Goal: Task Accomplishment & Management: Use online tool/utility

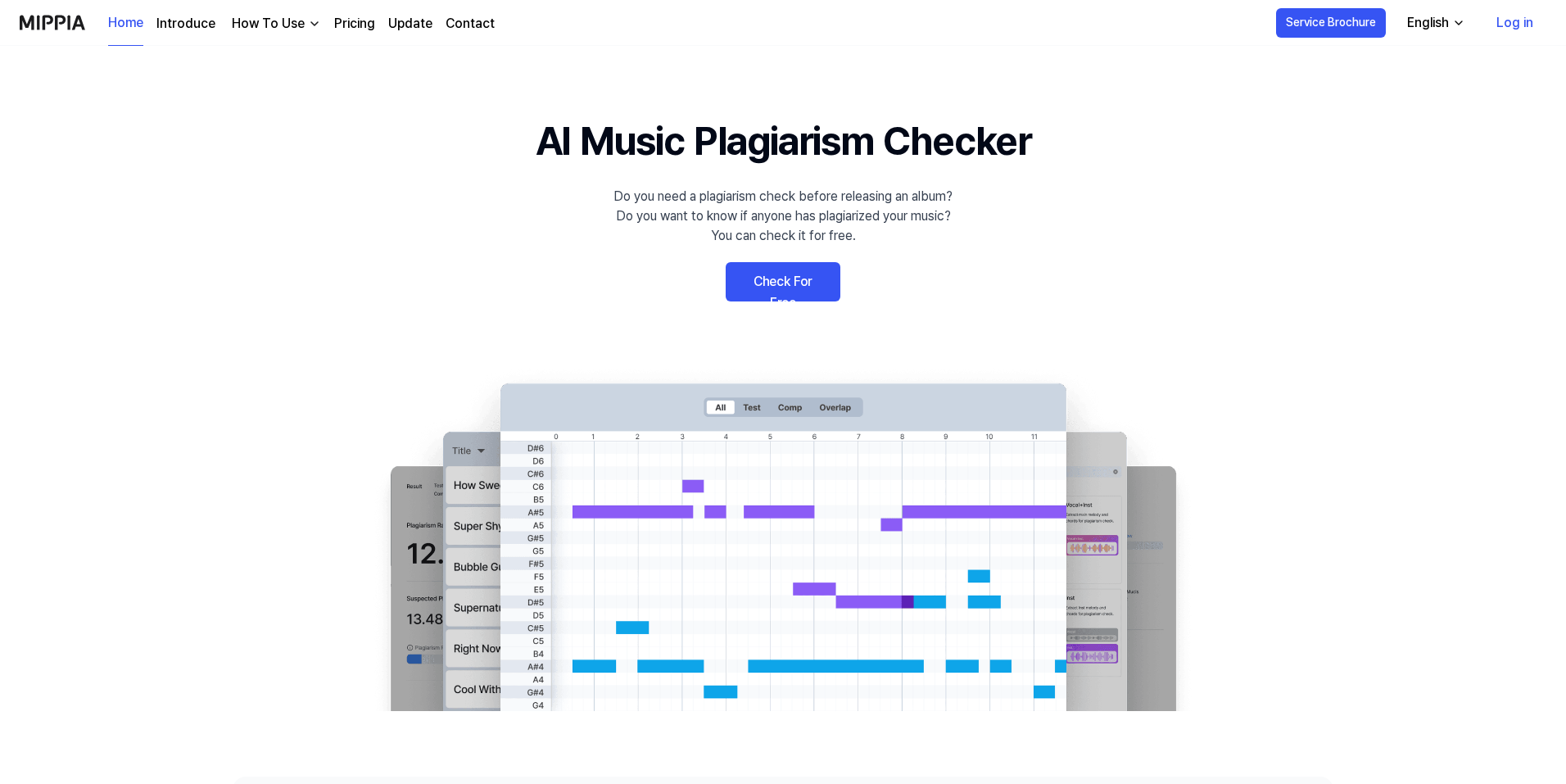
click at [1517, 31] on link "Log in" at bounding box center [1515, 23] width 63 height 46
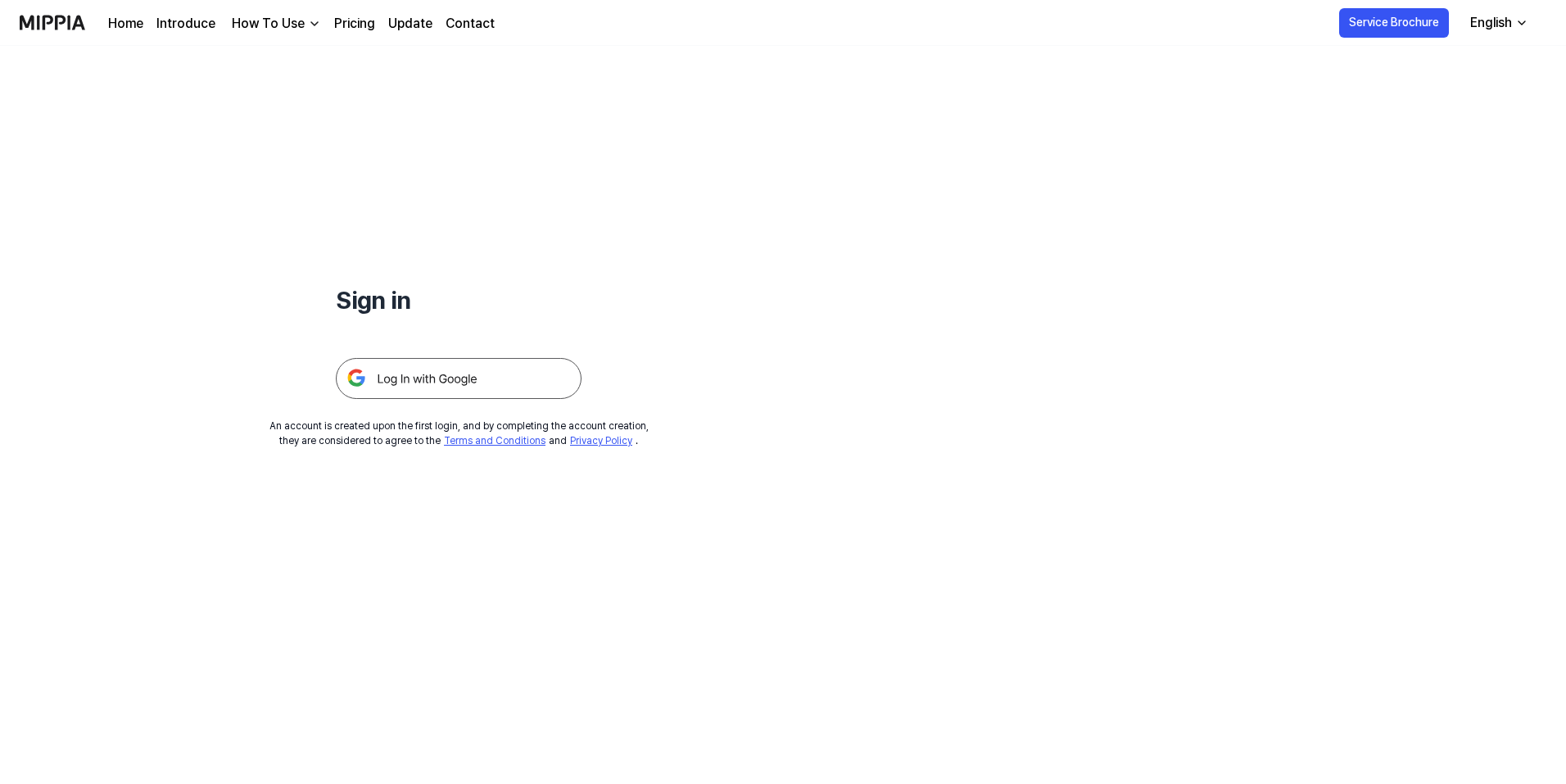
click at [457, 372] on img at bounding box center [459, 378] width 246 height 41
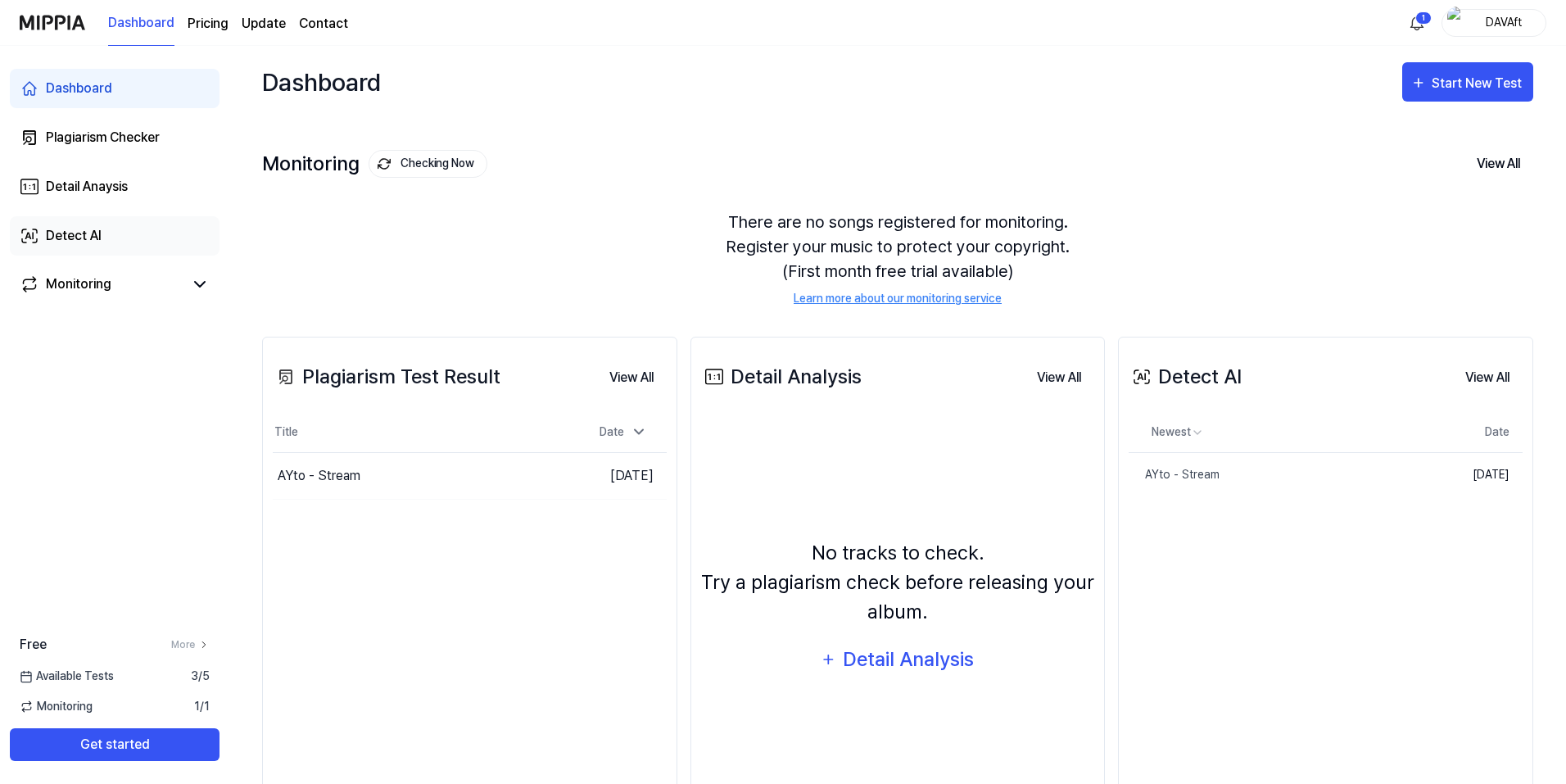
click at [117, 238] on link "Detect AI" at bounding box center [115, 235] width 210 height 39
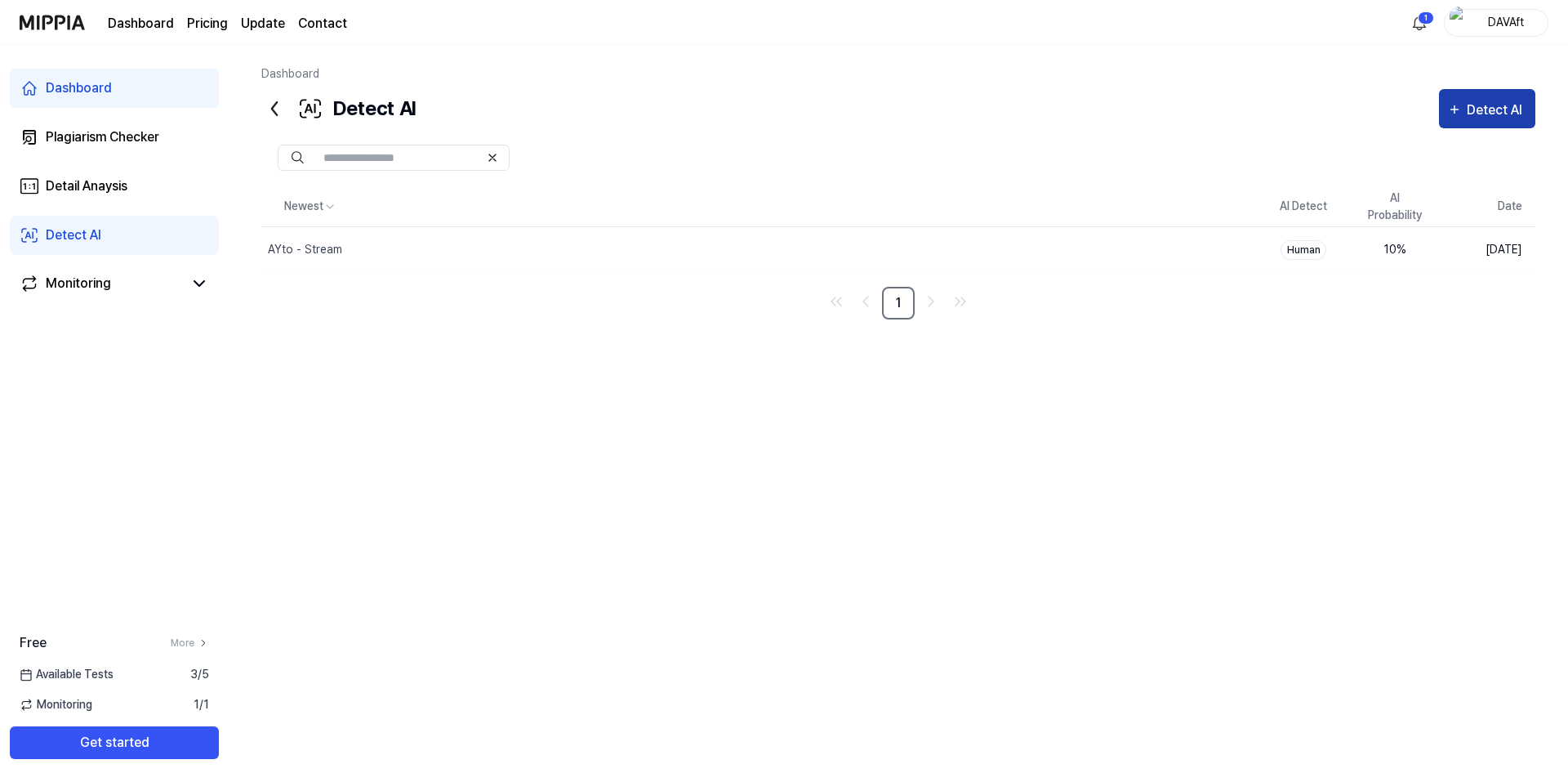
click at [1463, 109] on div "Detect AI" at bounding box center [1487, 110] width 80 height 21
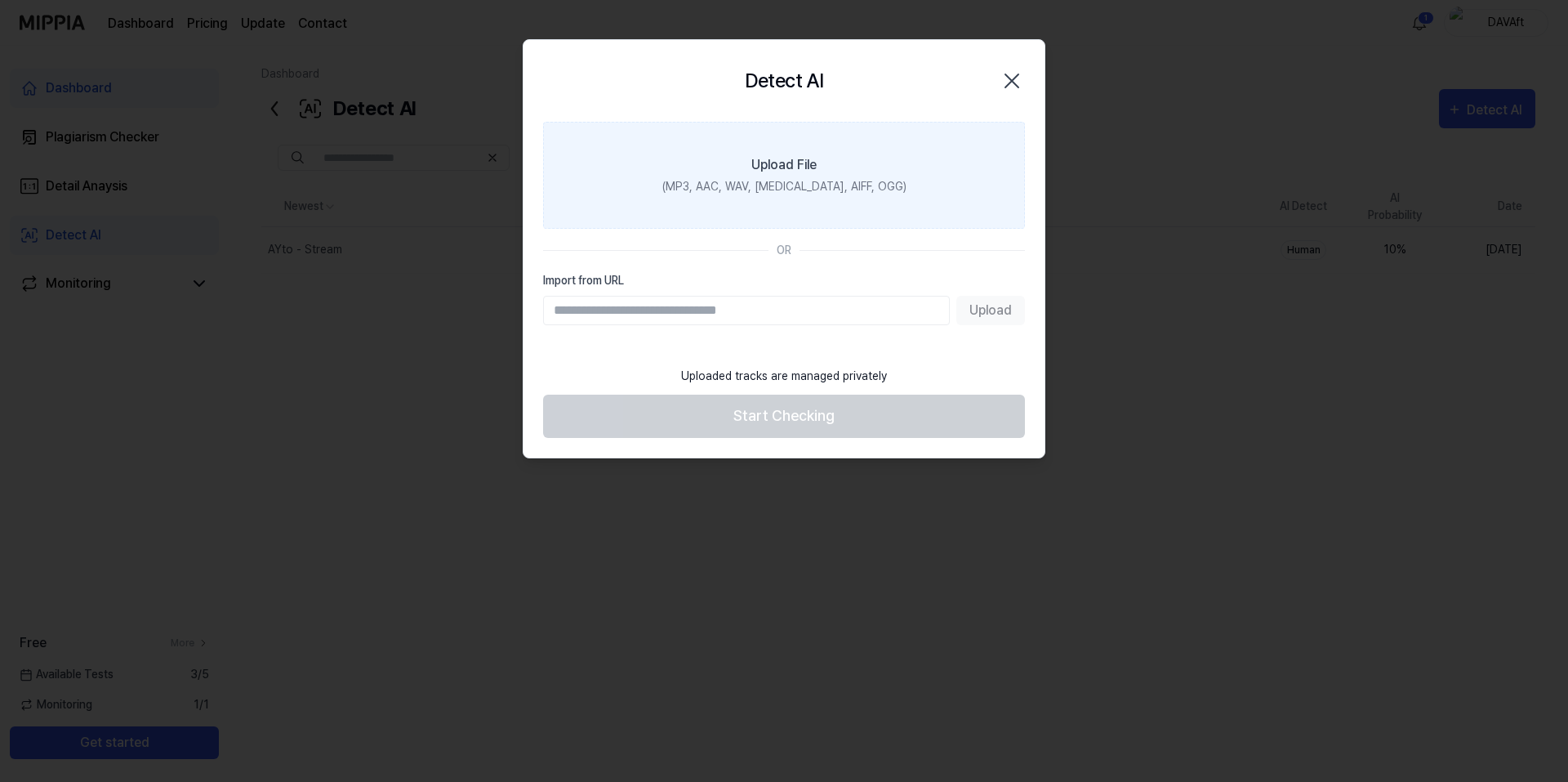
click at [784, 169] on div "Upload File" at bounding box center [784, 164] width 66 height 20
click at [0, 0] on input "Upload File (MP3, AAC, WAV, [MEDICAL_DATA], AIFF, OGG)" at bounding box center [0, 0] width 0 height 0
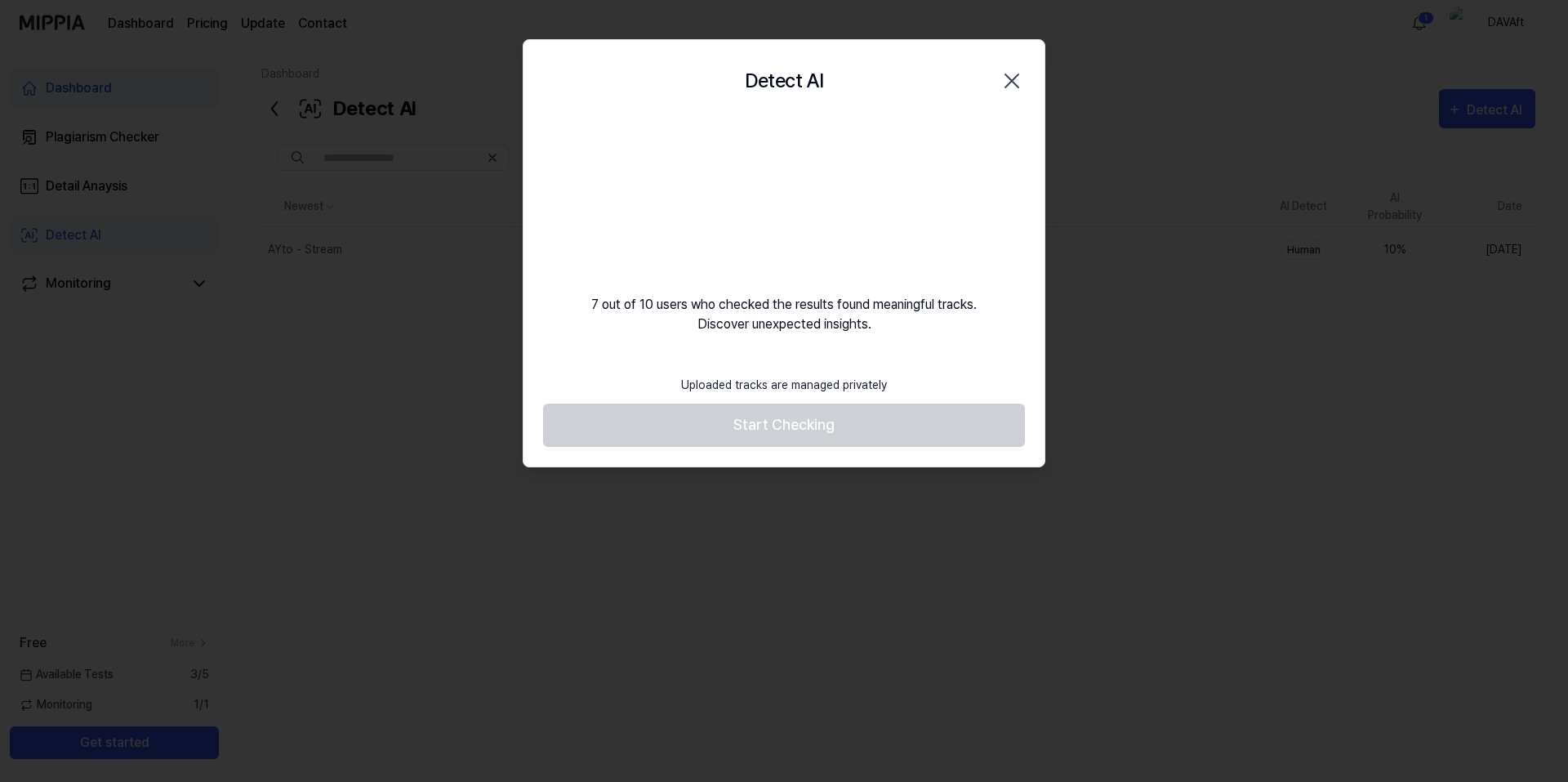
click at [784, 292] on div "7 out of 10 users who checked the results found meaningful tracks. Discover une…" at bounding box center [784, 228] width 521 height 213
click at [811, 282] on div "7 out of 10 users who checked the results found meaningful tracks. Discover une…" at bounding box center [784, 228] width 521 height 213
click at [805, 283] on div "7 out of 10 users who checked the results found meaningful tracks. Discover une…" at bounding box center [784, 228] width 521 height 213
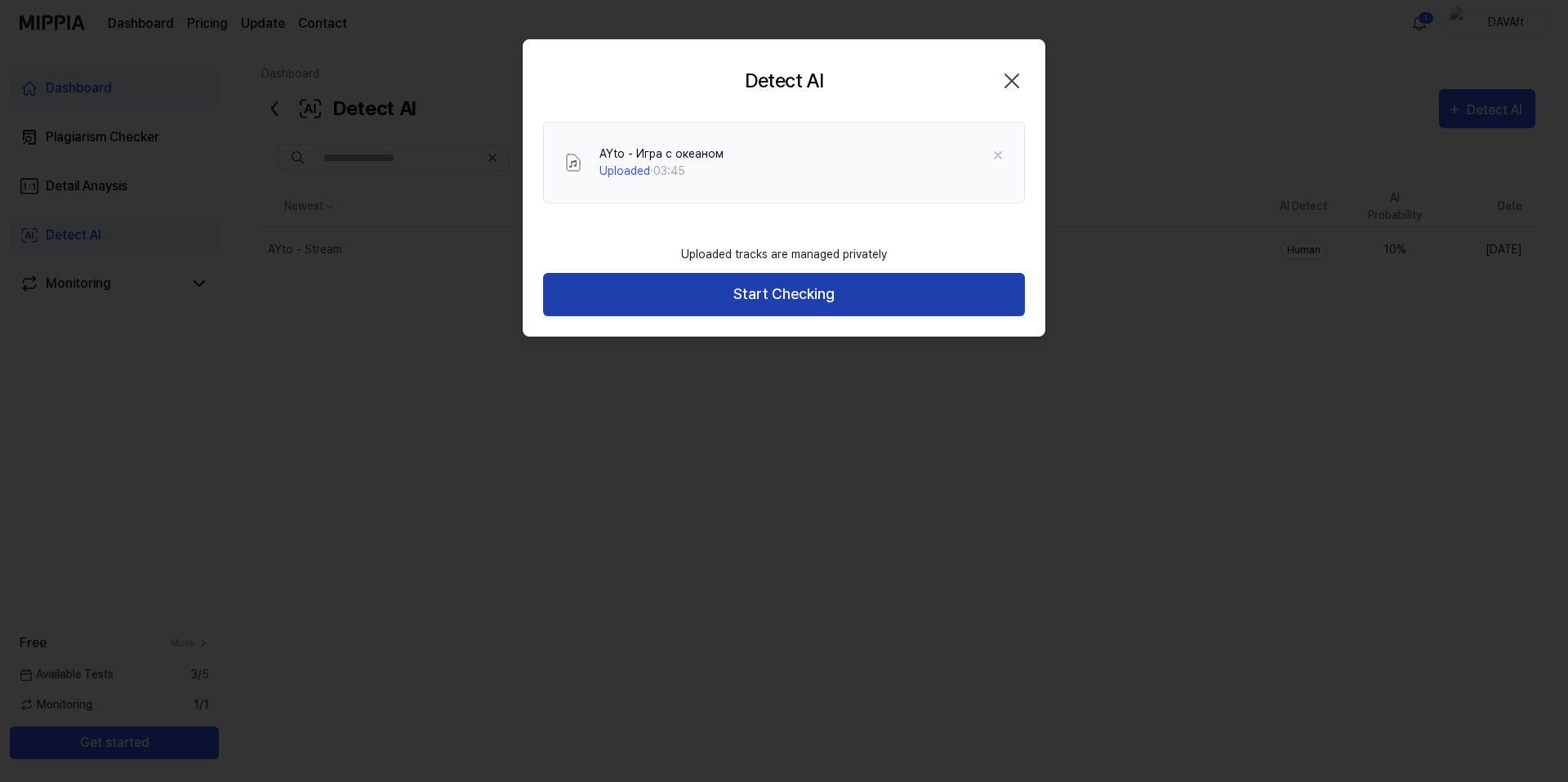
click at [778, 291] on button "Start Checking" at bounding box center [784, 294] width 482 height 43
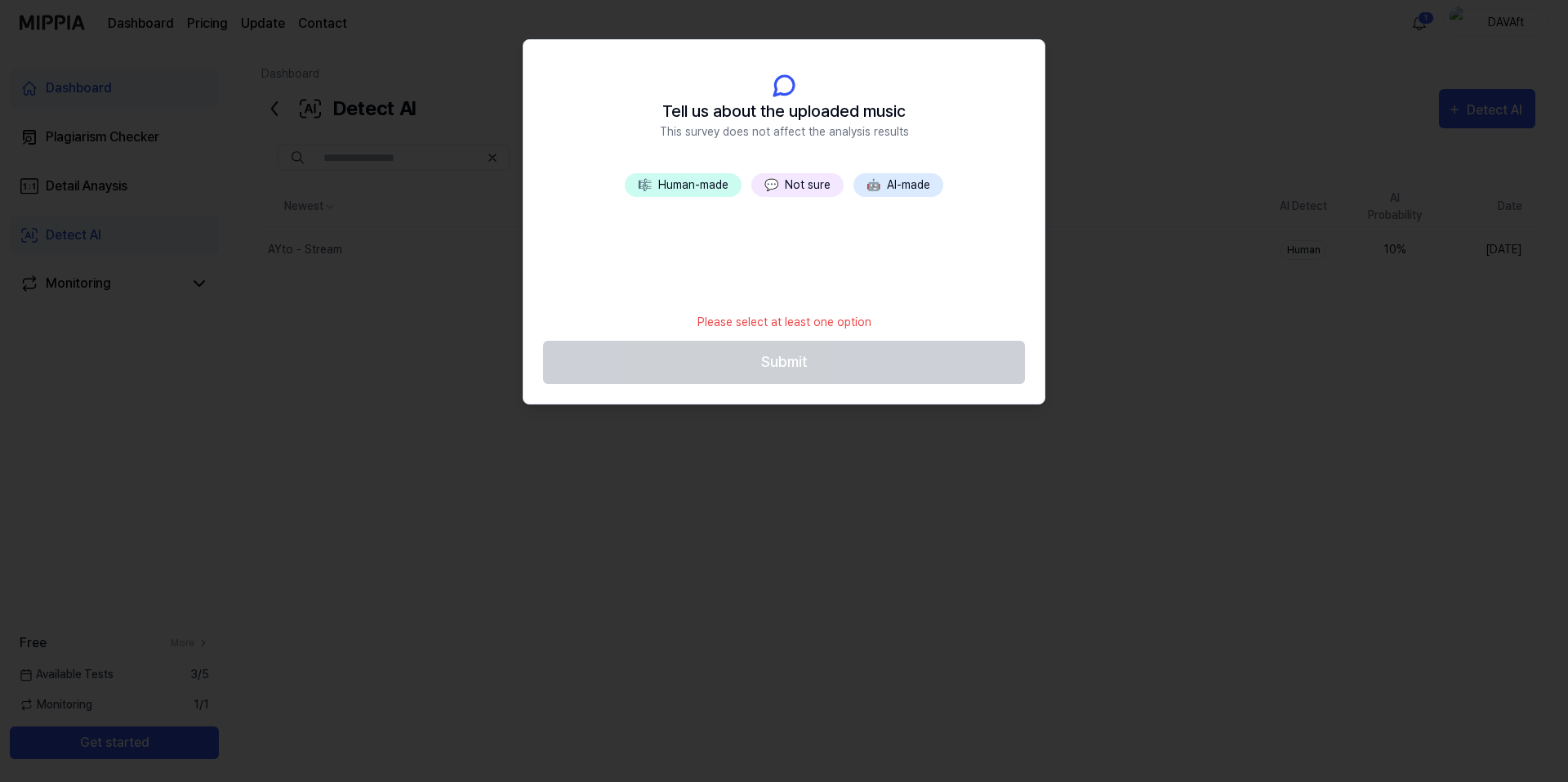
click at [710, 190] on button "🎼 Human-made" at bounding box center [682, 185] width 117 height 24
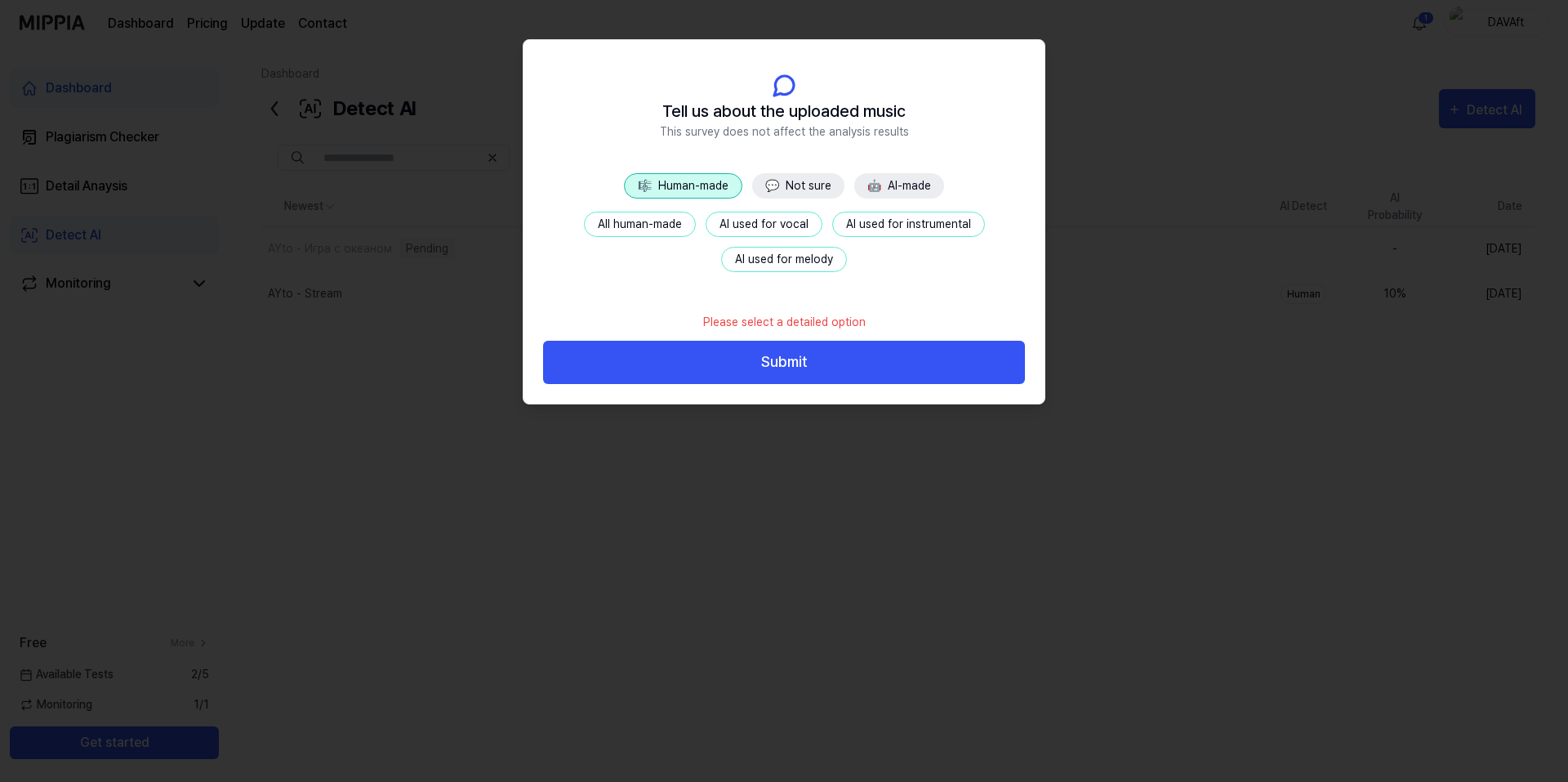
click at [824, 254] on button "AI used for melody" at bounding box center [784, 260] width 126 height 26
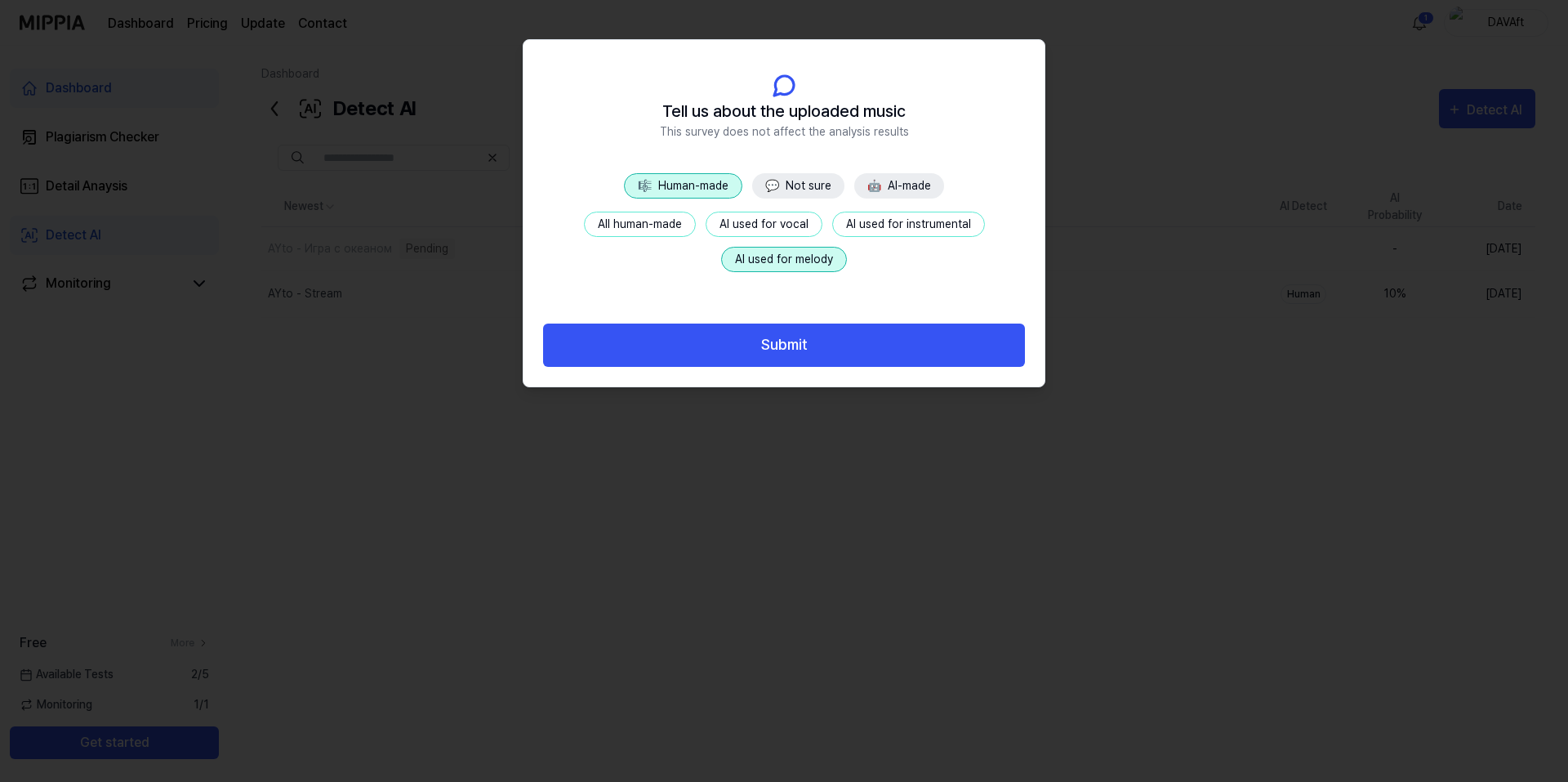
click at [885, 231] on button "AI used for instrumental" at bounding box center [908, 225] width 152 height 26
click at [830, 264] on button "AI used for melody" at bounding box center [784, 260] width 126 height 26
click at [883, 231] on button "AI used for instrumental" at bounding box center [908, 225] width 152 height 26
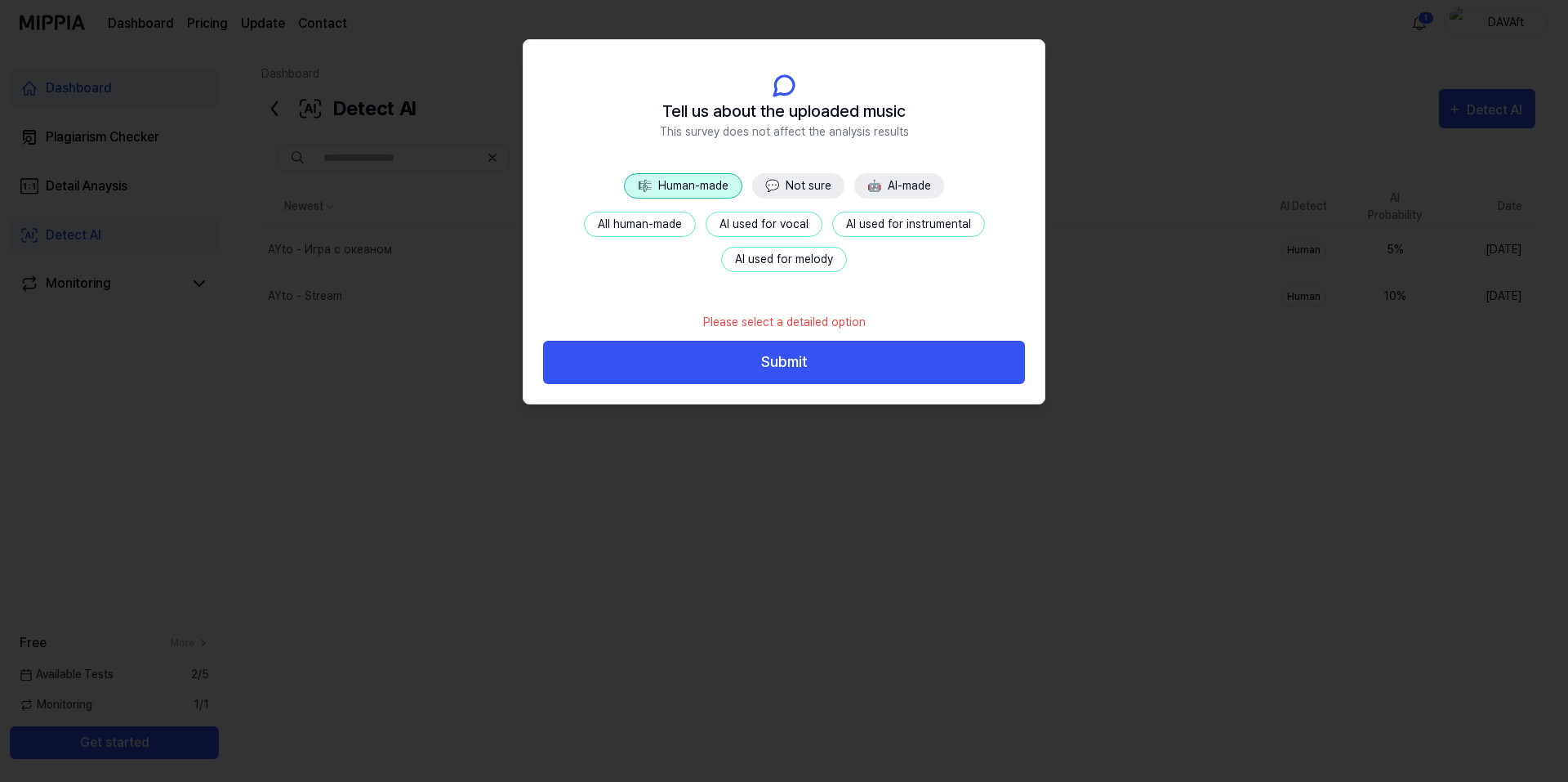
click at [817, 260] on button "AI used for melody" at bounding box center [784, 260] width 126 height 26
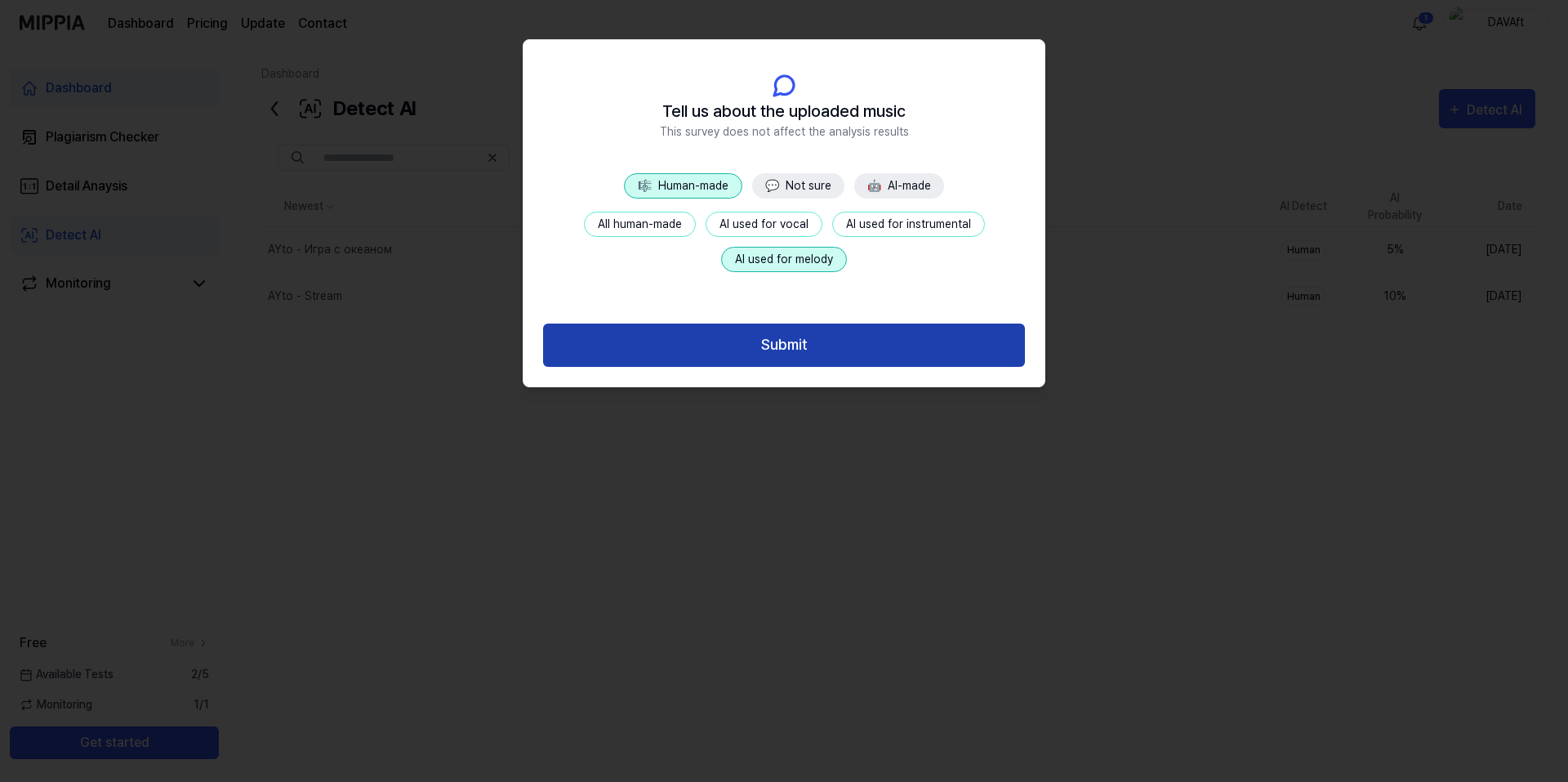
click at [849, 351] on button "Submit" at bounding box center [784, 345] width 482 height 43
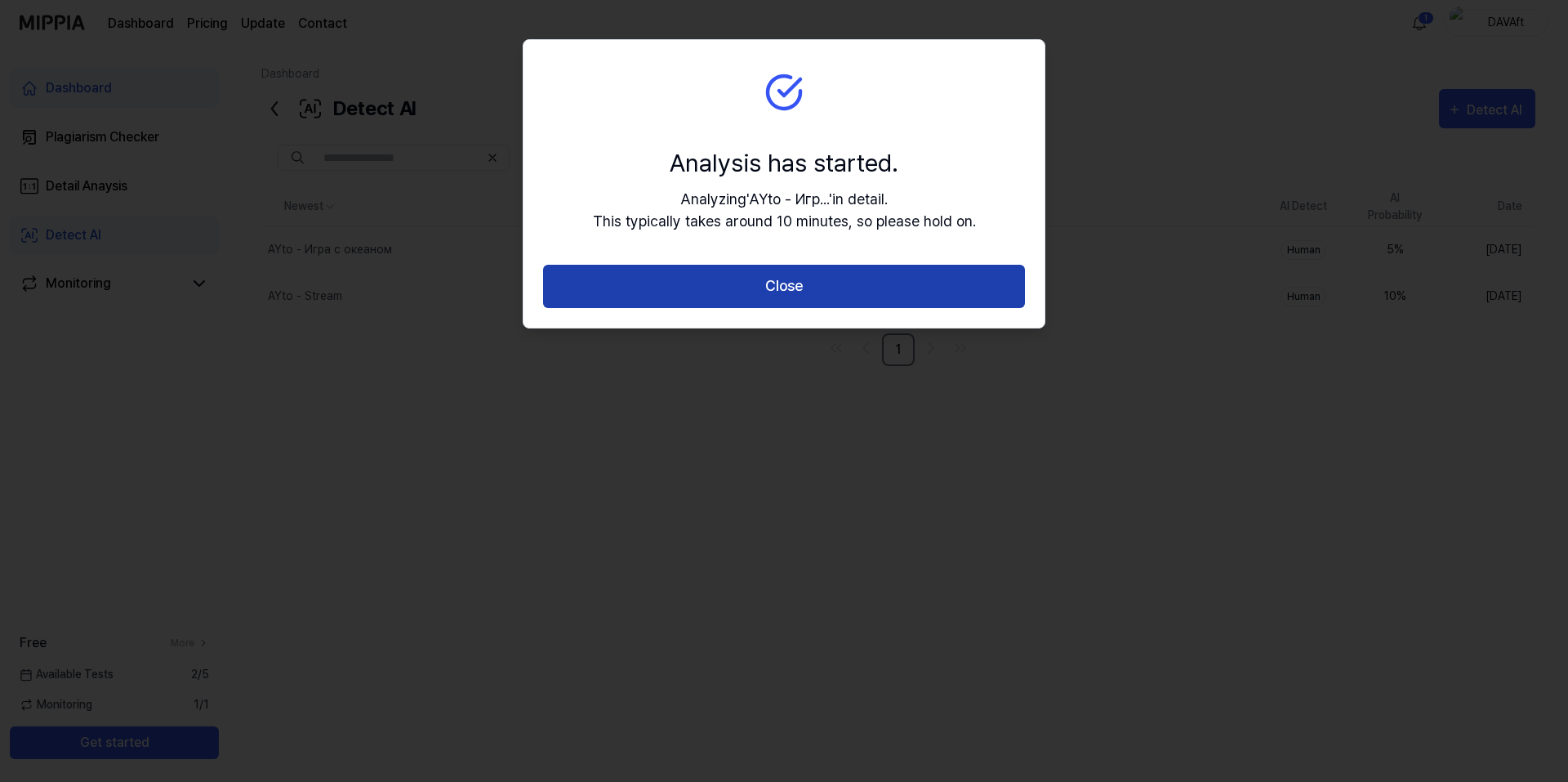
click at [822, 283] on button "Close" at bounding box center [784, 286] width 482 height 43
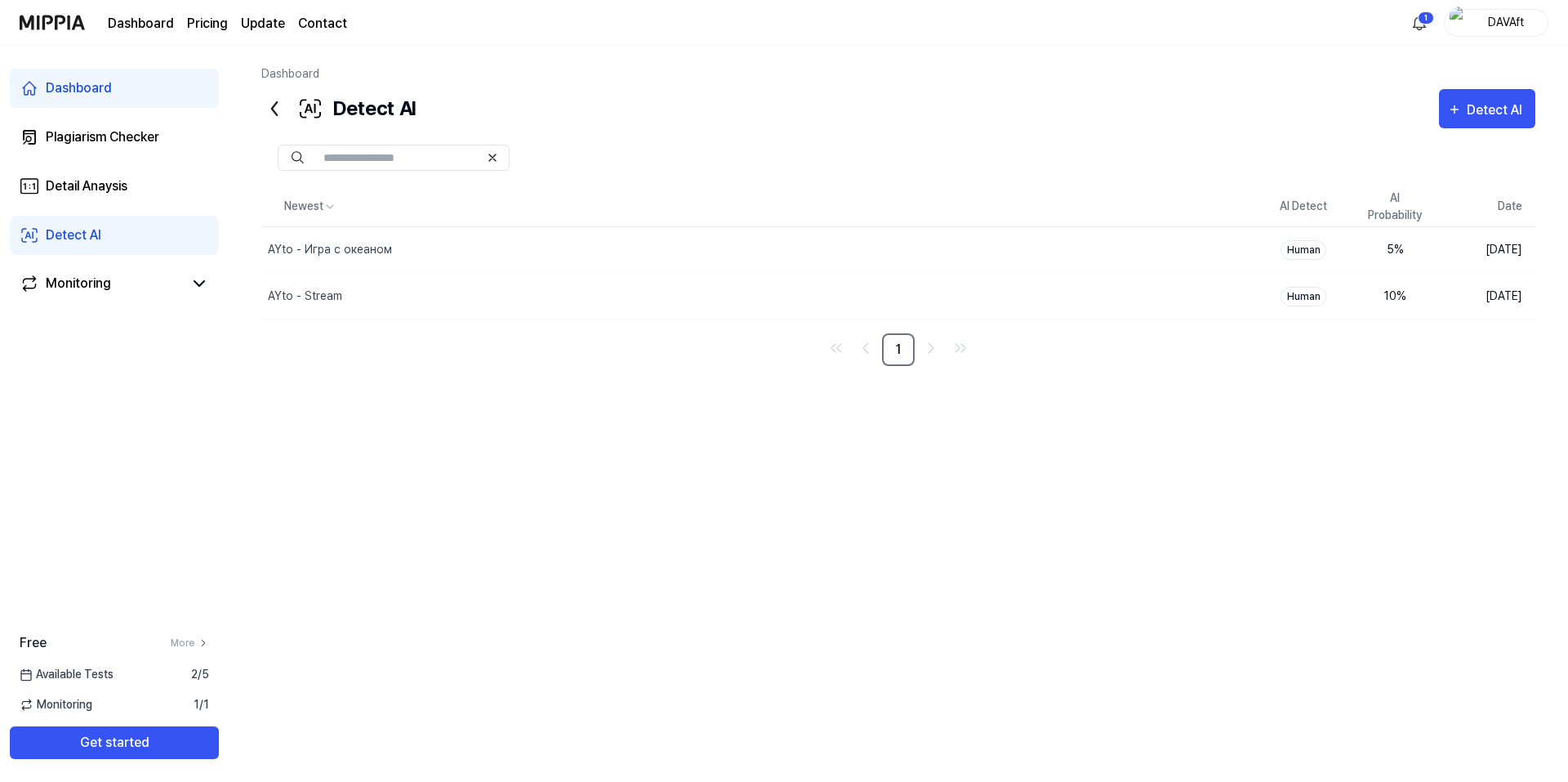
click at [722, 359] on nav "1" at bounding box center [898, 350] width 1274 height 32
click at [1096, 389] on div "Newest AI Detect AI Probability Date AYto - Игра с океаном Delete Human 5 % Aug…" at bounding box center [898, 441] width 1274 height 508
click at [1065, 374] on div "Newest AI Detect AI Probability Date AYto - Игра с океаном Delete Human 5 % Aug…" at bounding box center [898, 441] width 1274 height 508
click at [1395, 243] on div "5 %" at bounding box center [1394, 249] width 66 height 17
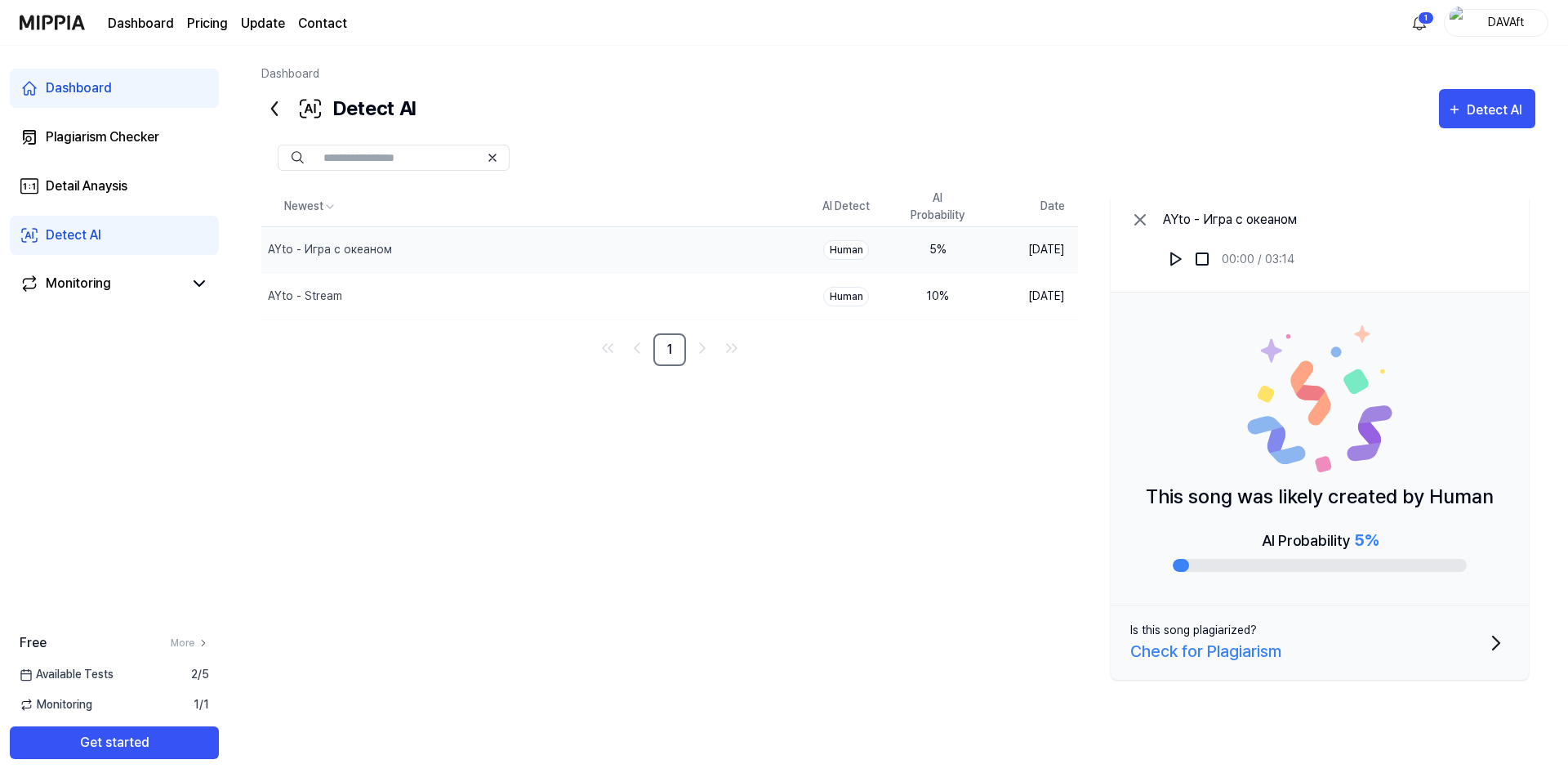
click at [1195, 560] on div at bounding box center [1320, 564] width 294 height 13
click at [1253, 648] on div "Check for Plagiarism" at bounding box center [1206, 651] width 151 height 25
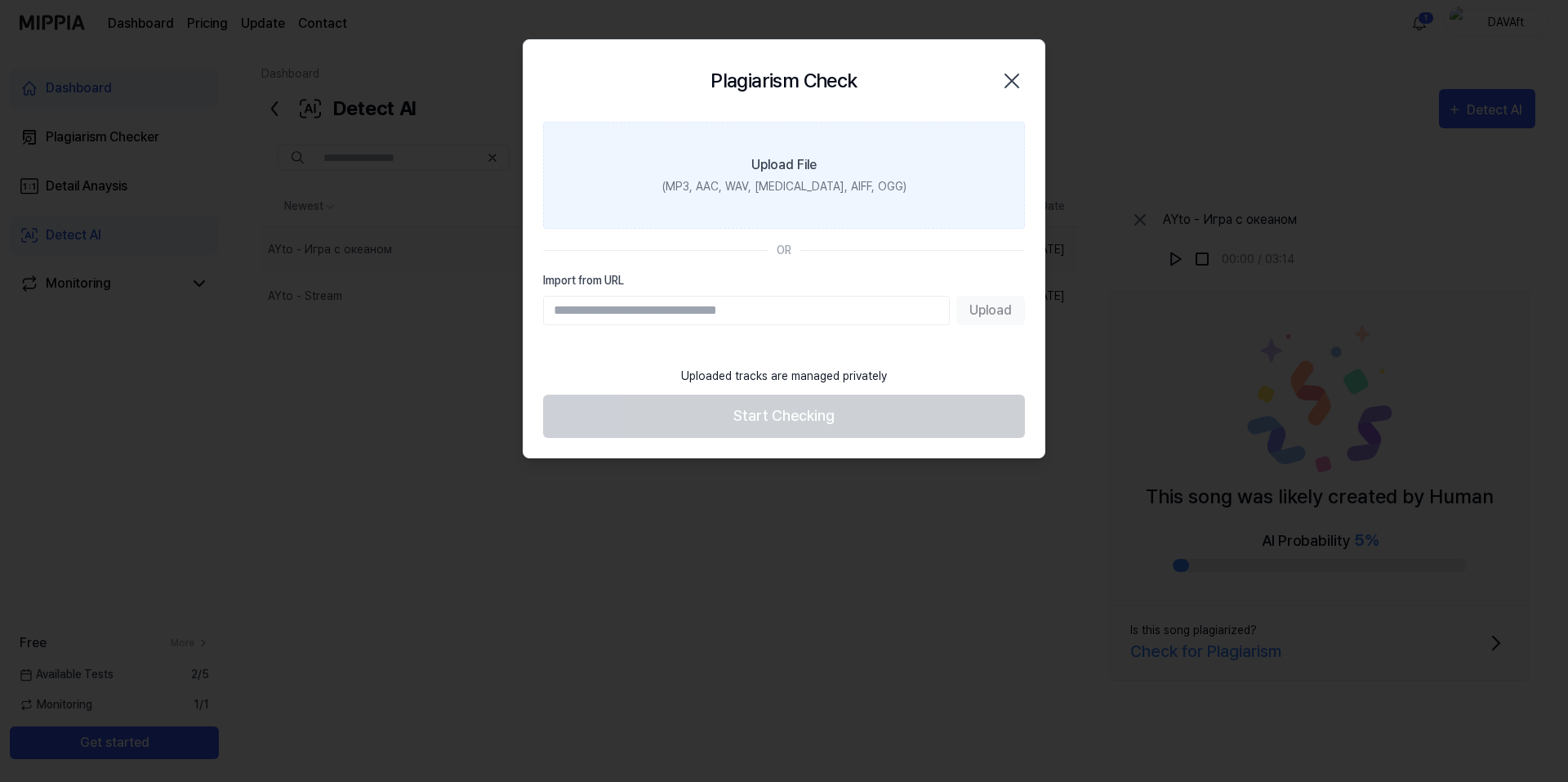
click at [776, 162] on div "Upload File" at bounding box center [784, 164] width 66 height 20
click at [0, 0] on input "Upload File (MP3, AAC, WAV, FLAC, AIFF, OGG)" at bounding box center [0, 0] width 0 height 0
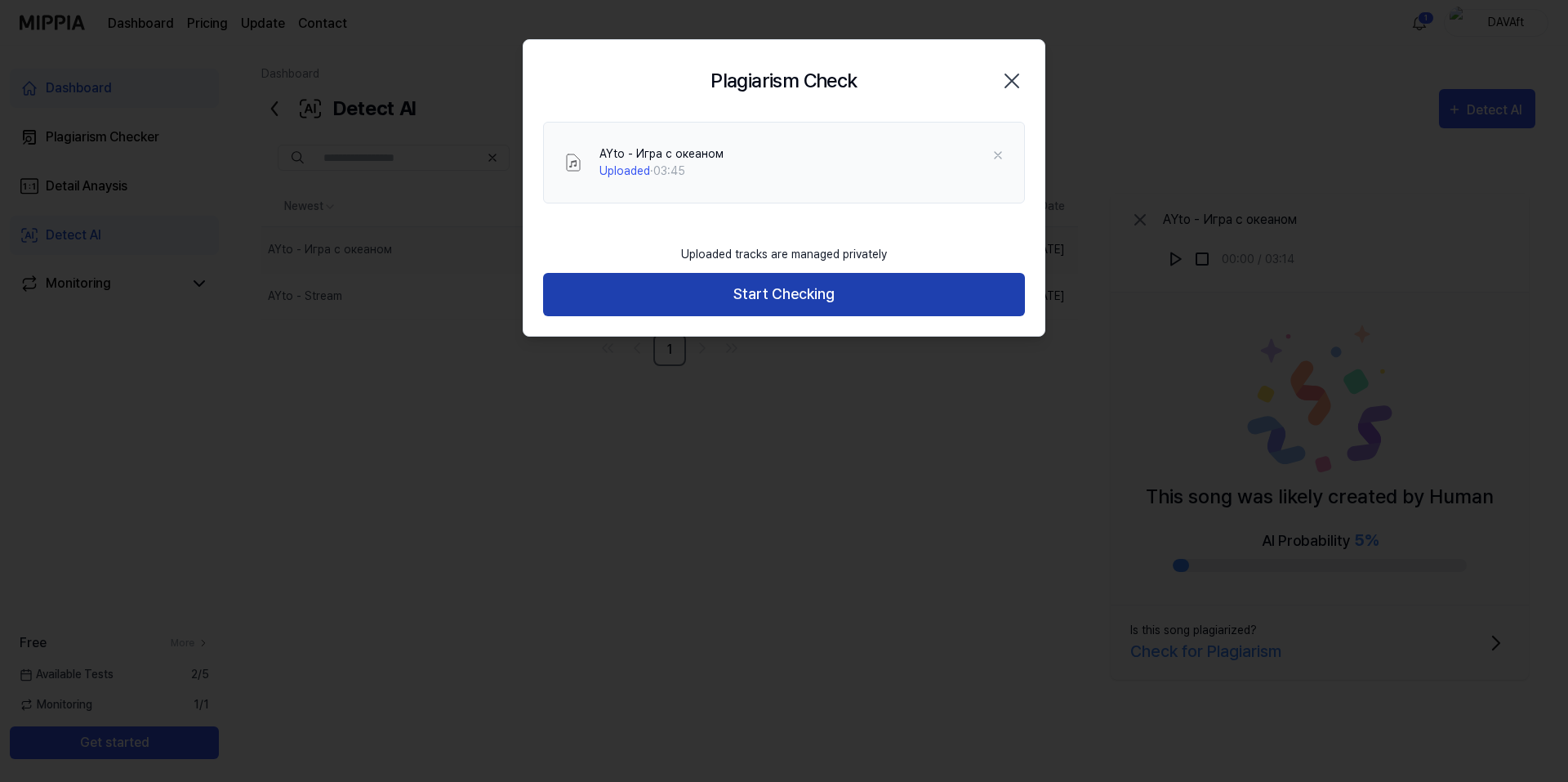
click at [837, 287] on button "Start Checking" at bounding box center [784, 294] width 482 height 43
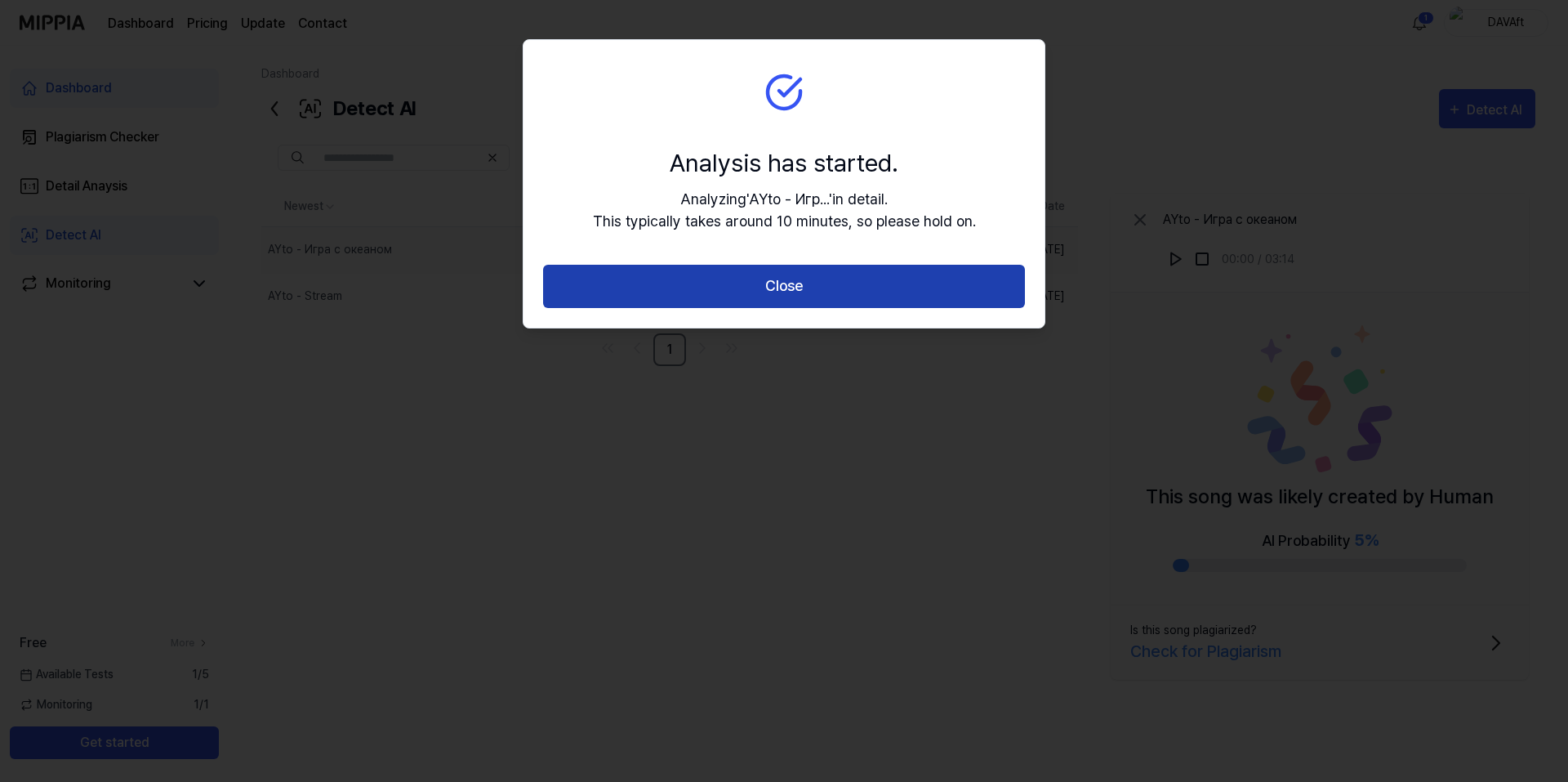
click at [874, 287] on button "Close" at bounding box center [784, 286] width 482 height 43
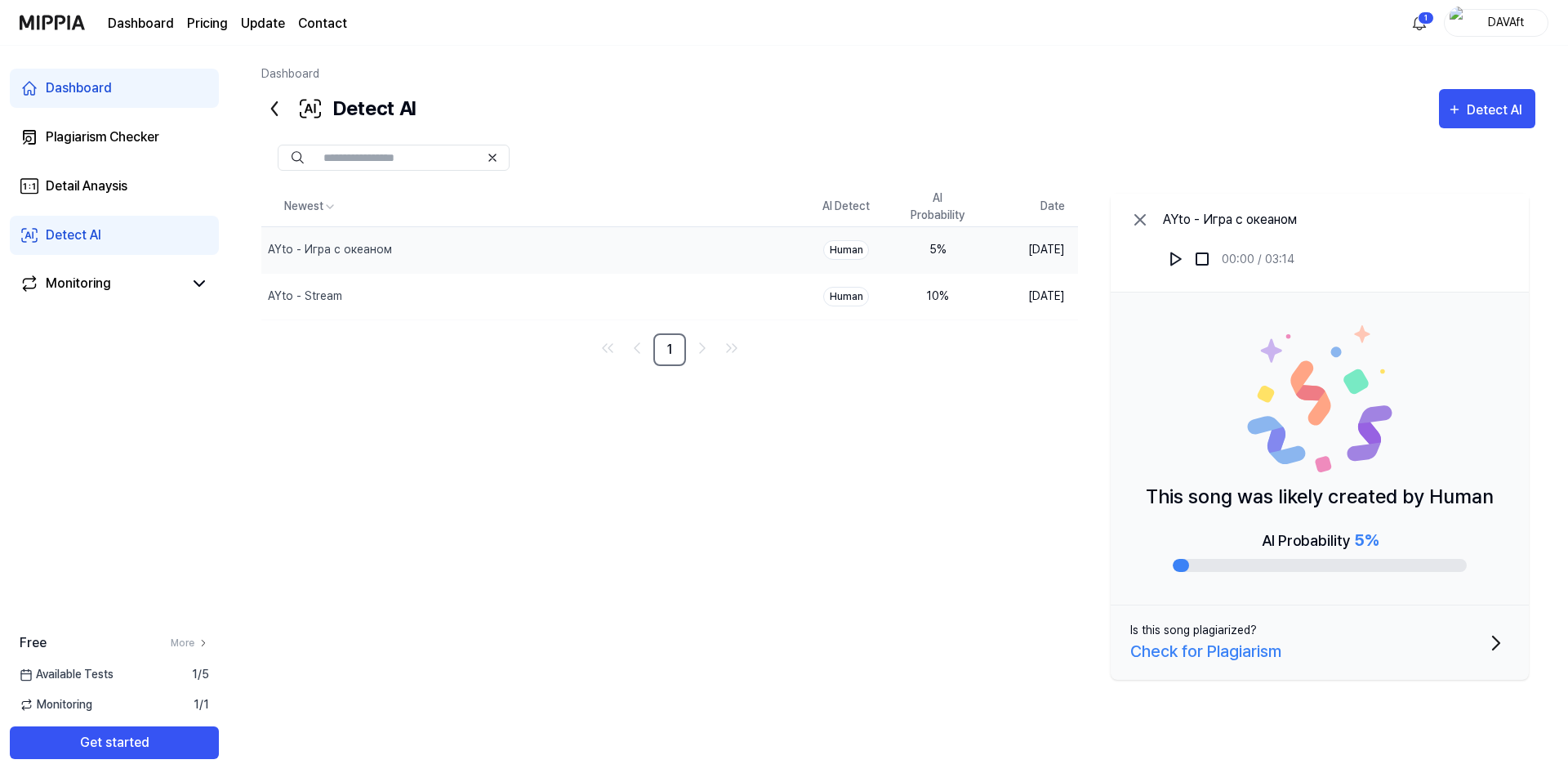
click at [934, 467] on div "Newest AI Detect AI Probability Date AYto - Игра с океаном Delete Human 5 % Aug…" at bounding box center [898, 441] width 1274 height 508
click at [1147, 217] on icon at bounding box center [1139, 220] width 20 height 20
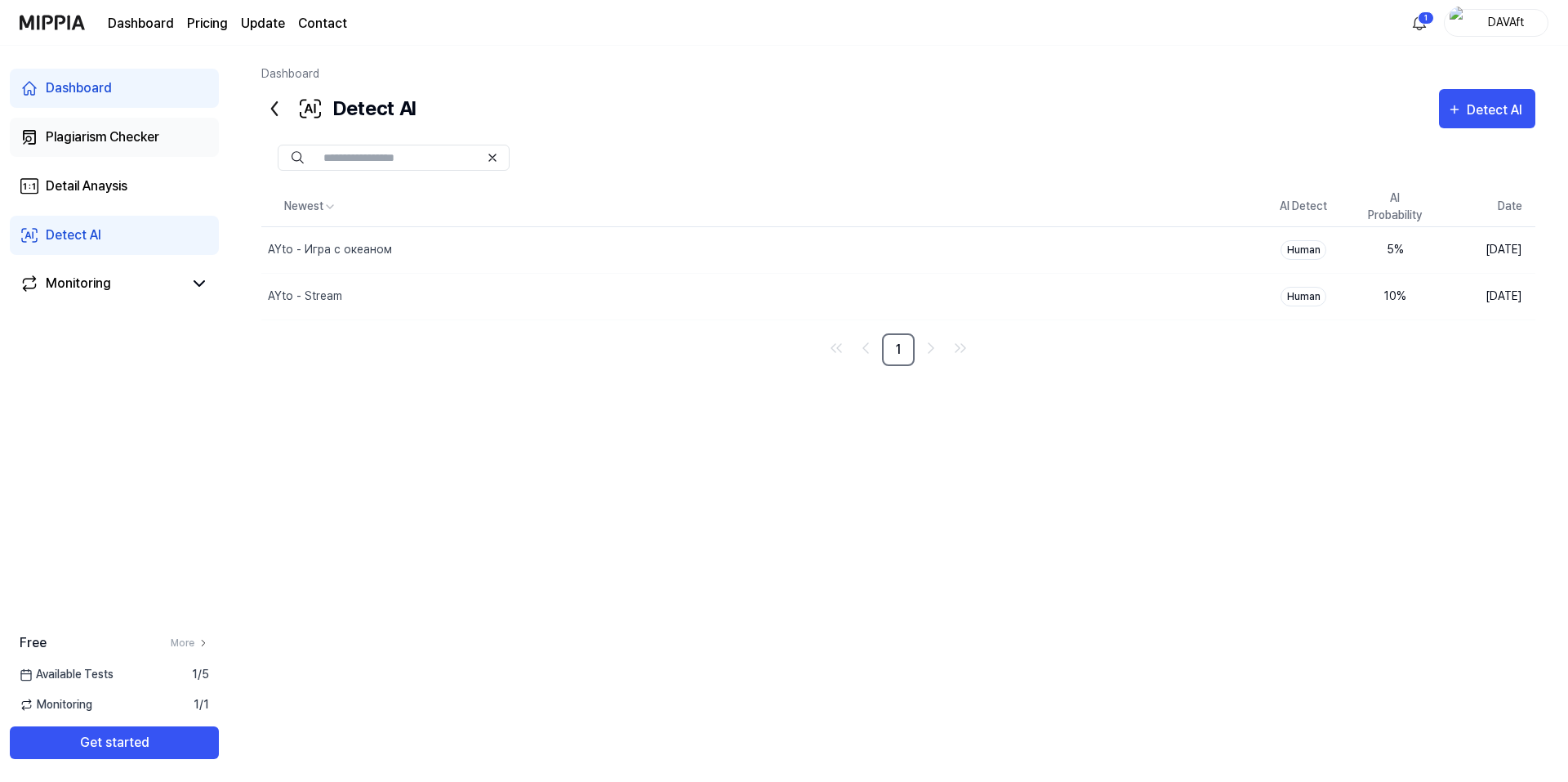
click at [128, 133] on div "Plagiarism Checker" at bounding box center [102, 137] width 113 height 20
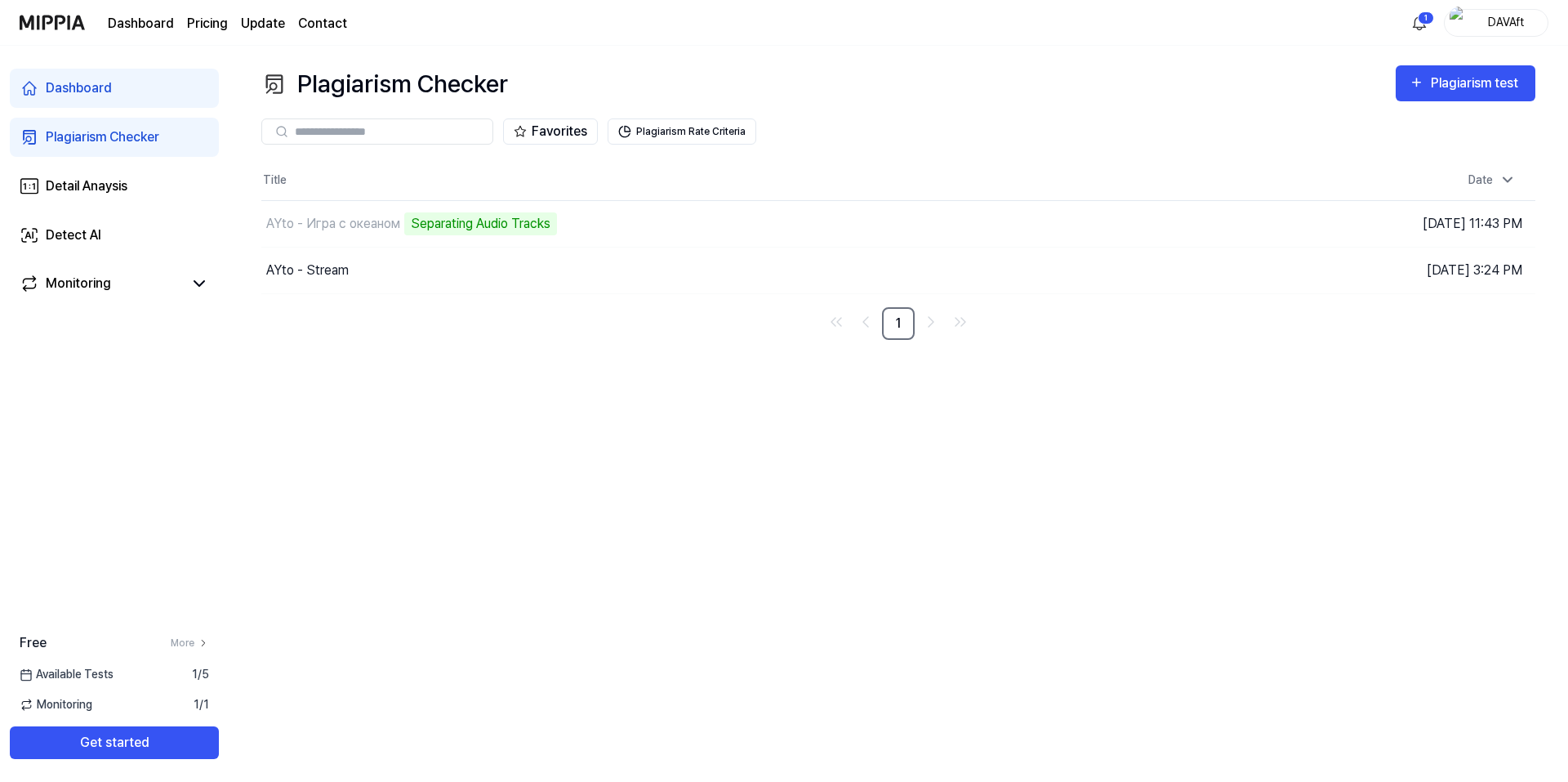
click at [609, 358] on div "Plagiarism Checker Plagiarism test Plagiarism Checker Detail Analysis Detect AI…" at bounding box center [898, 414] width 1339 height 736
click at [1425, 26] on html "Dashboard Pricing Update Contact 1 DAVAft Dashboard Plagiarism Checker Detail A…" at bounding box center [784, 391] width 1568 height 782
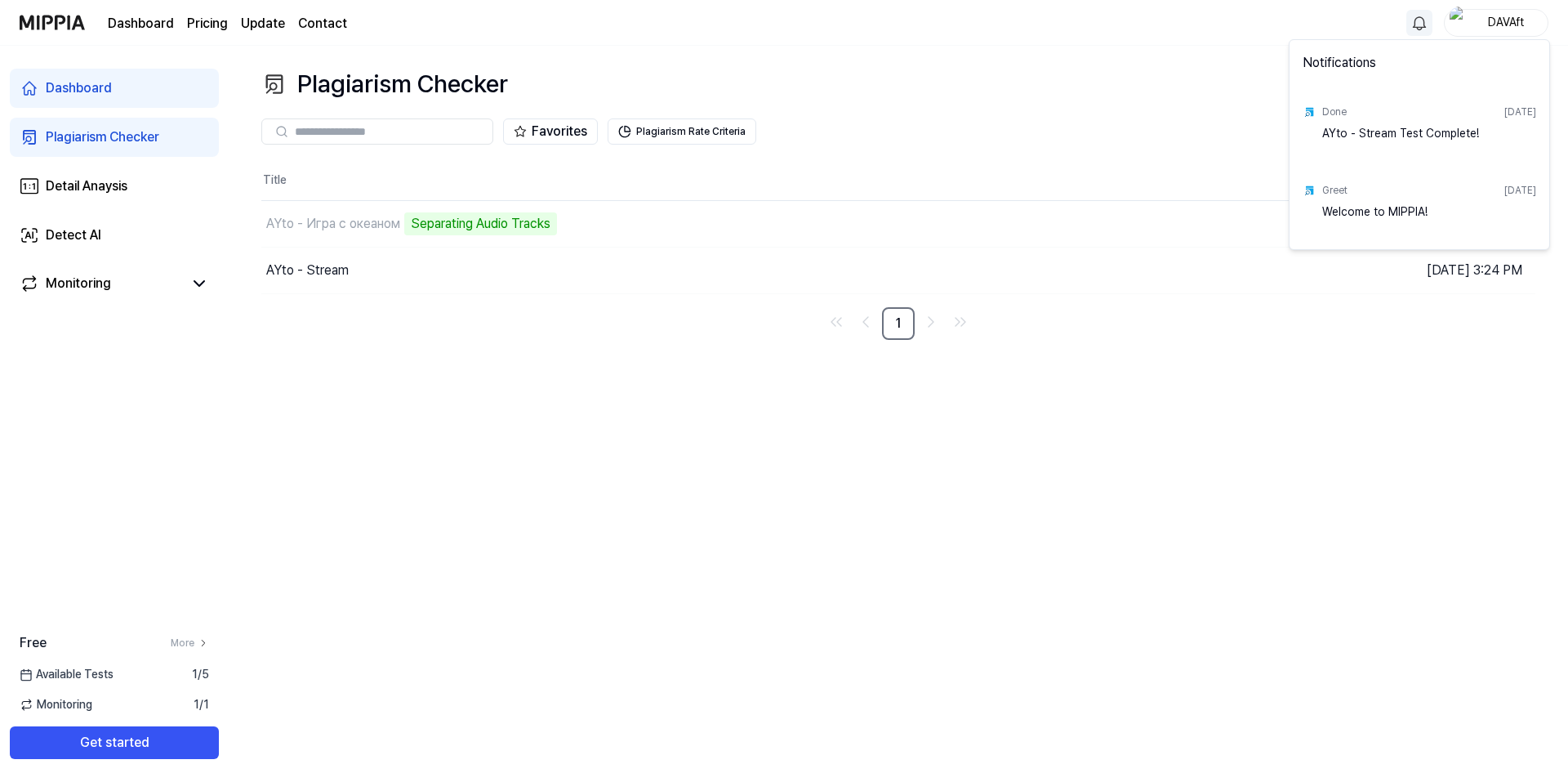
click at [1149, 420] on html "Dashboard Pricing Update Contact DAVAft Dashboard Plagiarism Checker Detail Ana…" at bounding box center [784, 391] width 1568 height 782
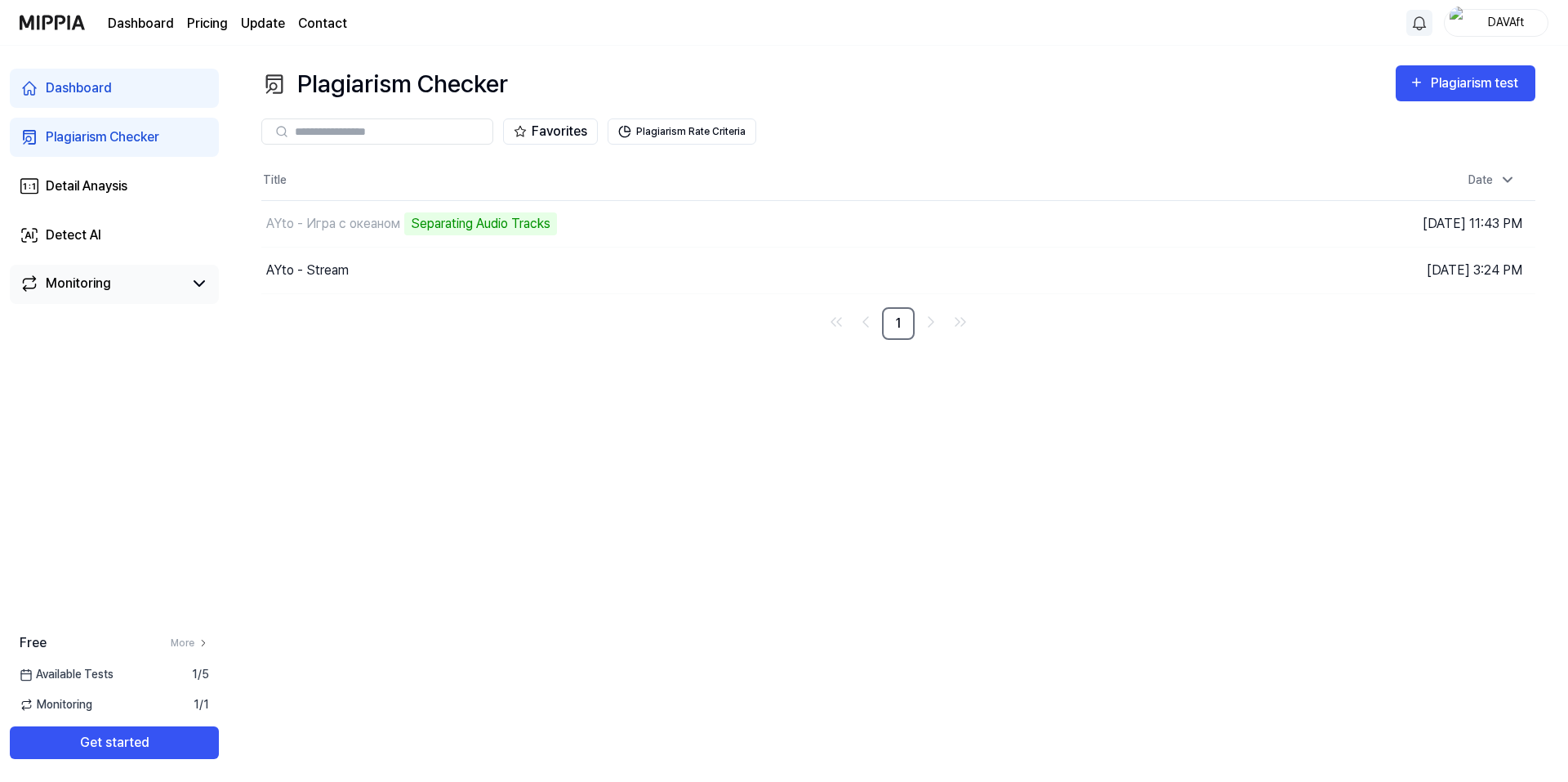
click at [175, 276] on link "Monitoring" at bounding box center [101, 283] width 163 height 20
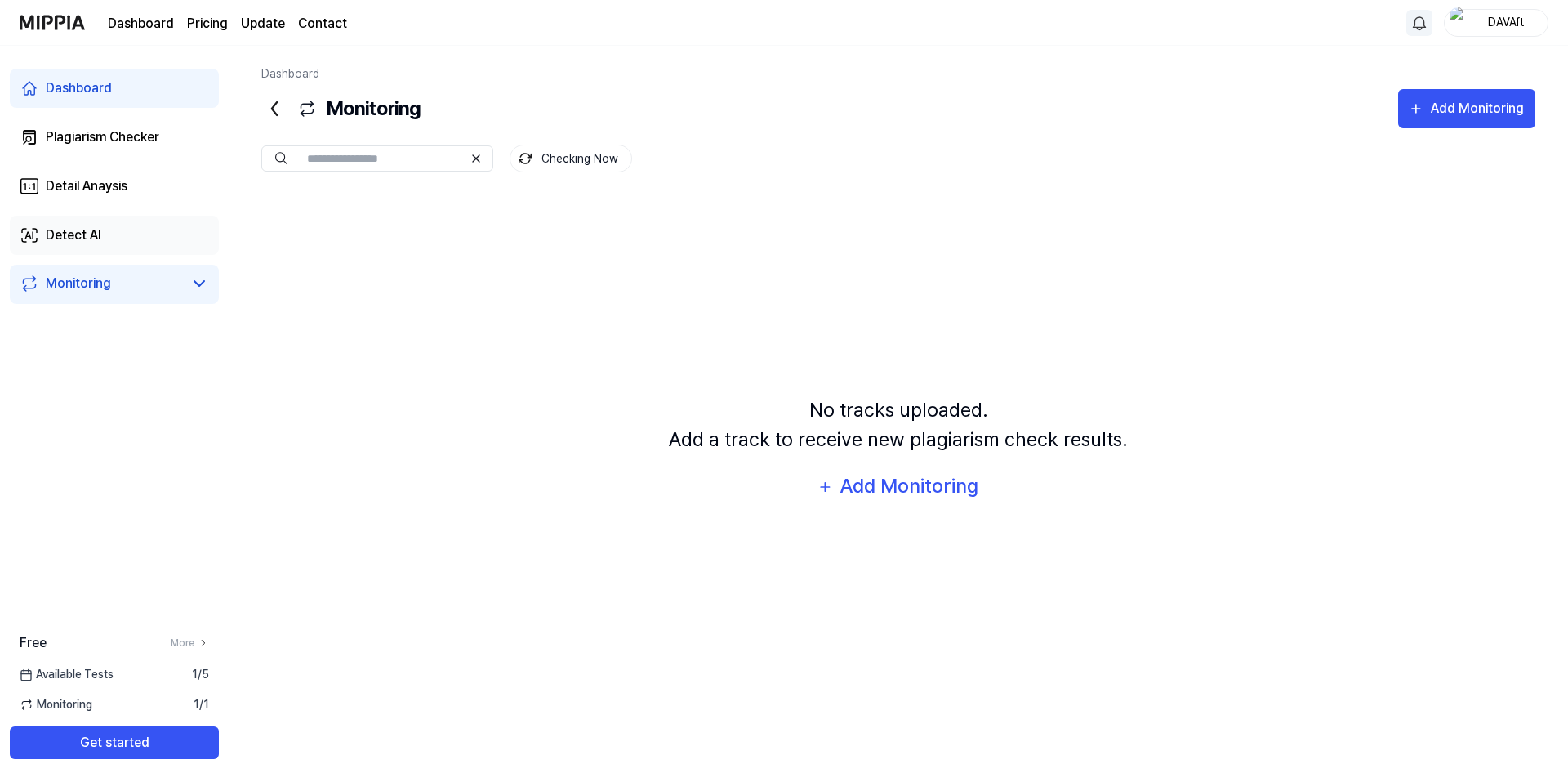
click at [116, 221] on link "Detect AI" at bounding box center [115, 235] width 209 height 39
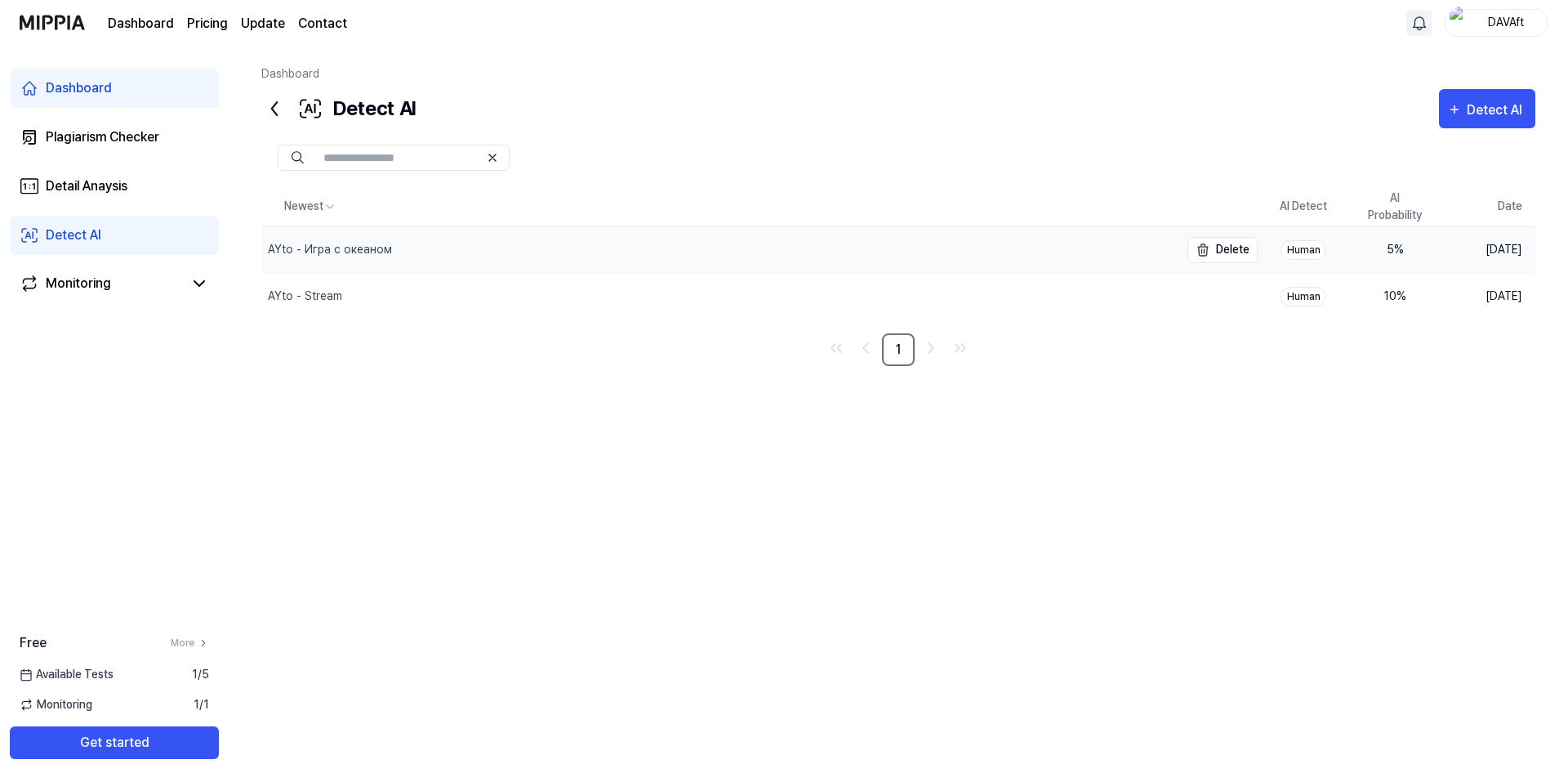
click at [518, 249] on div "AYto - Игра с океаном" at bounding box center [720, 250] width 918 height 46
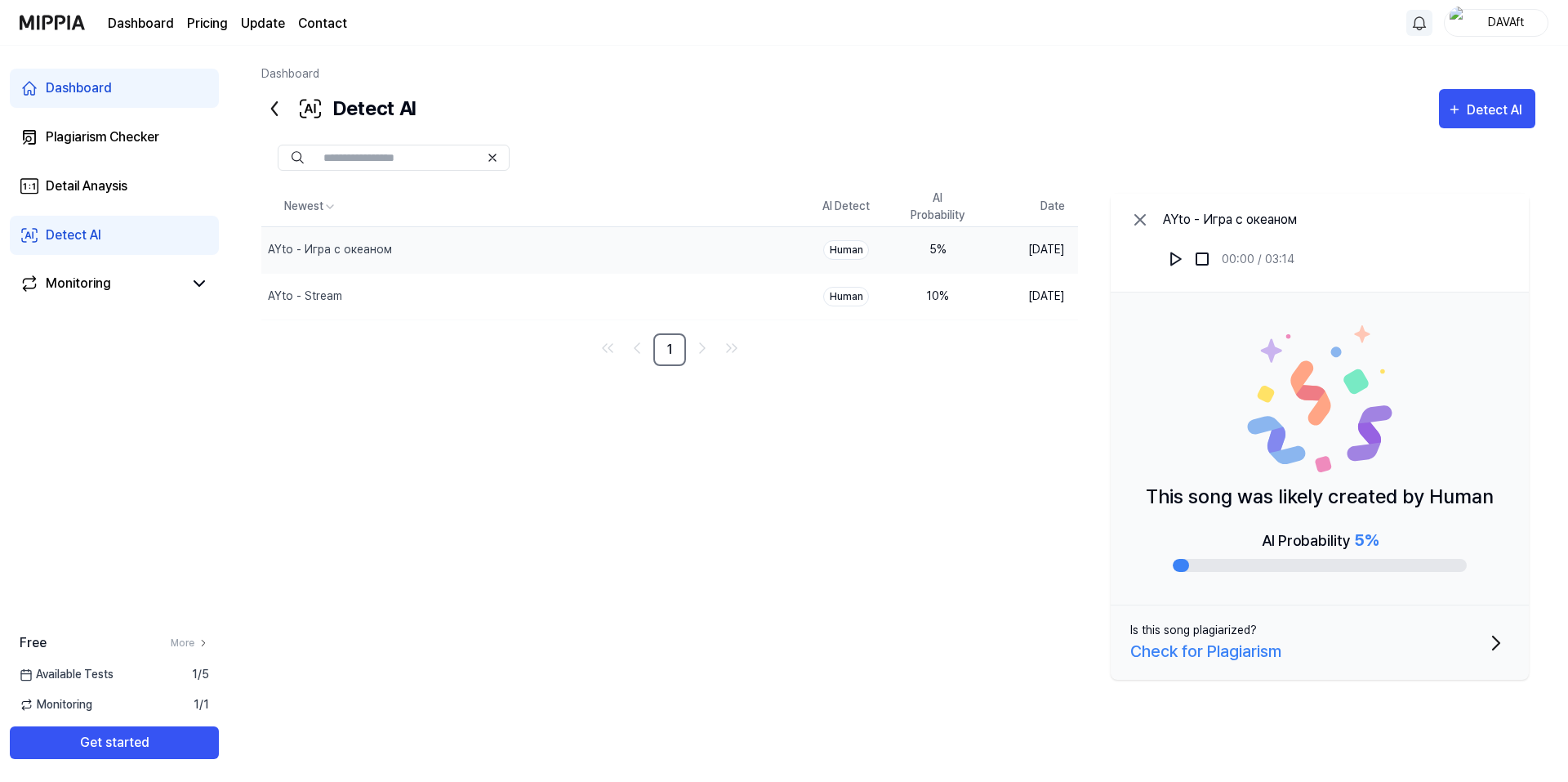
drag, startPoint x: 1309, startPoint y: 539, endPoint x: 1394, endPoint y: 534, distance: 85.1
click at [1394, 531] on div "AI Probability 5 %" at bounding box center [1320, 550] width 294 height 44
click at [1368, 495] on p "This song was likely created by Human" at bounding box center [1320, 496] width 348 height 30
click at [1143, 217] on icon at bounding box center [1140, 220] width 10 height 10
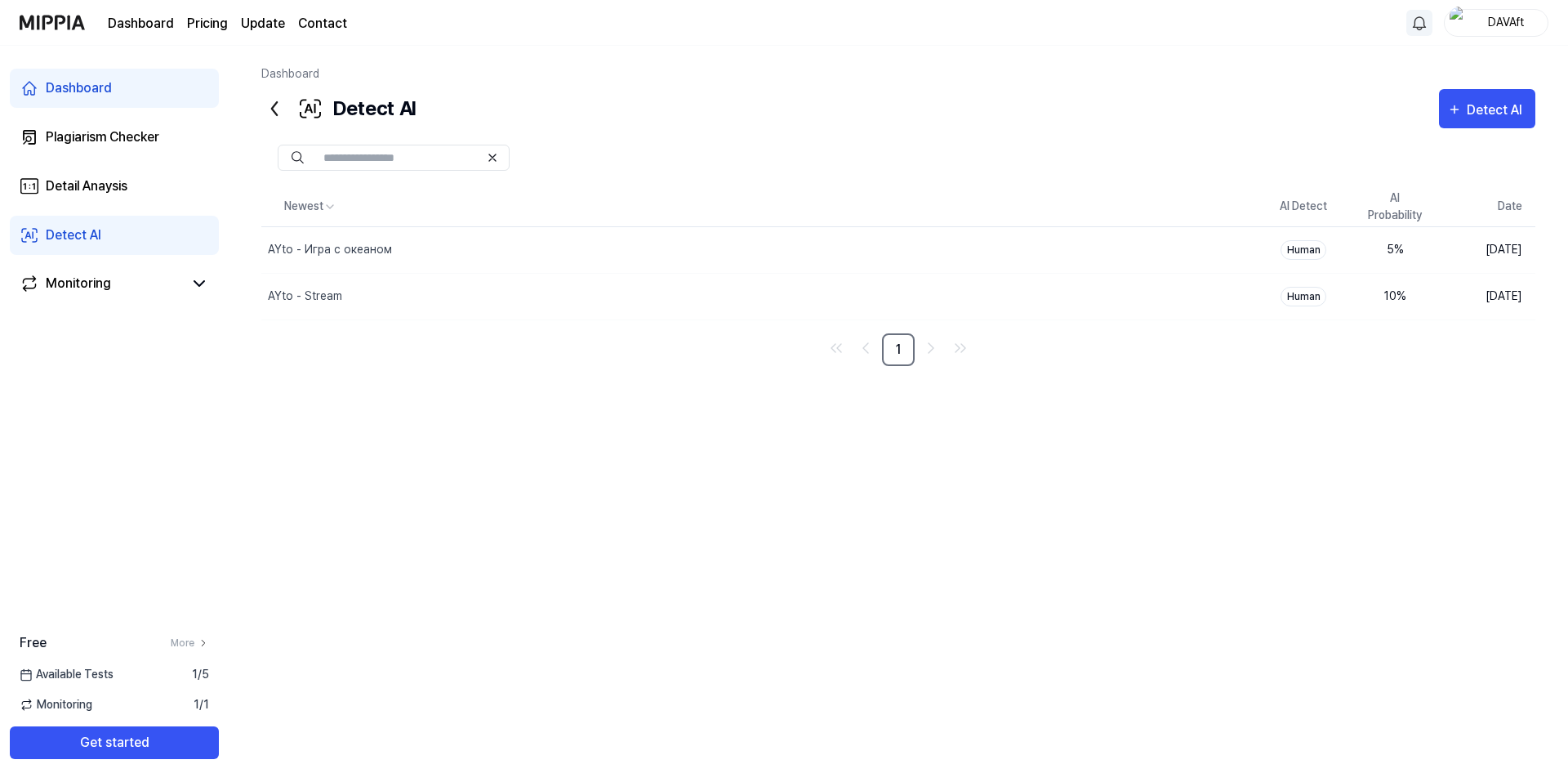
click at [975, 437] on div "Newest AI Detect AI Probability Date AYto - Игра с океаном Delete Human 5 % Aug…" at bounding box center [898, 441] width 1274 height 508
click at [611, 187] on th "Newest" at bounding box center [759, 207] width 996 height 39
click at [136, 146] on div "Plagiarism Checker" at bounding box center [102, 137] width 113 height 20
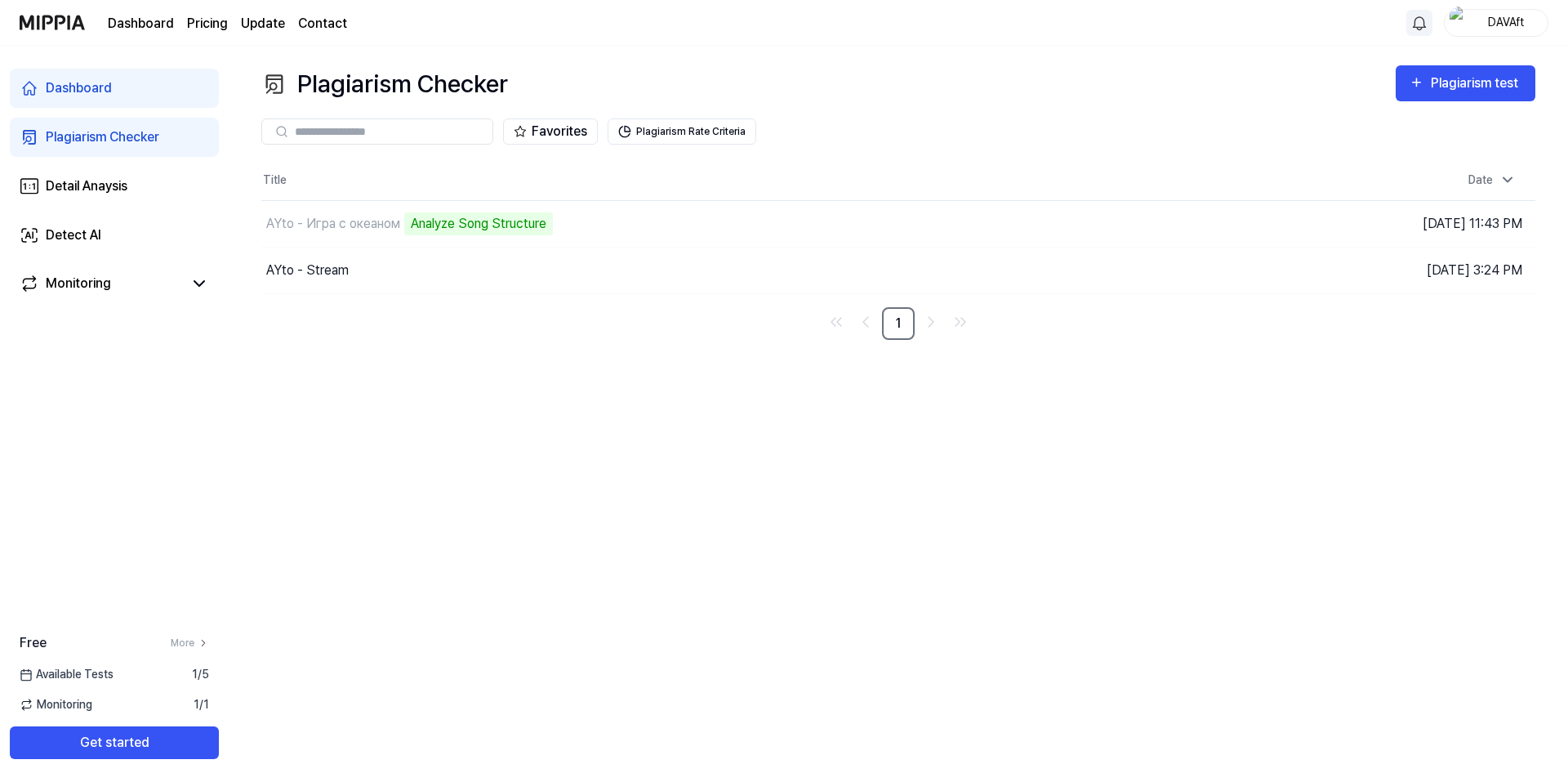
click at [660, 346] on div "Plagiarism Checker Plagiarism test Plagiarism Checker Detail Analysis Detect AI…" at bounding box center [898, 414] width 1339 height 736
click at [653, 336] on nav "1" at bounding box center [898, 323] width 1274 height 32
click at [653, 334] on nav "1" at bounding box center [898, 323] width 1274 height 32
click at [562, 348] on div "Plagiarism Checker Plagiarism test Plagiarism Checker Detail Analysis Detect AI…" at bounding box center [898, 414] width 1339 height 736
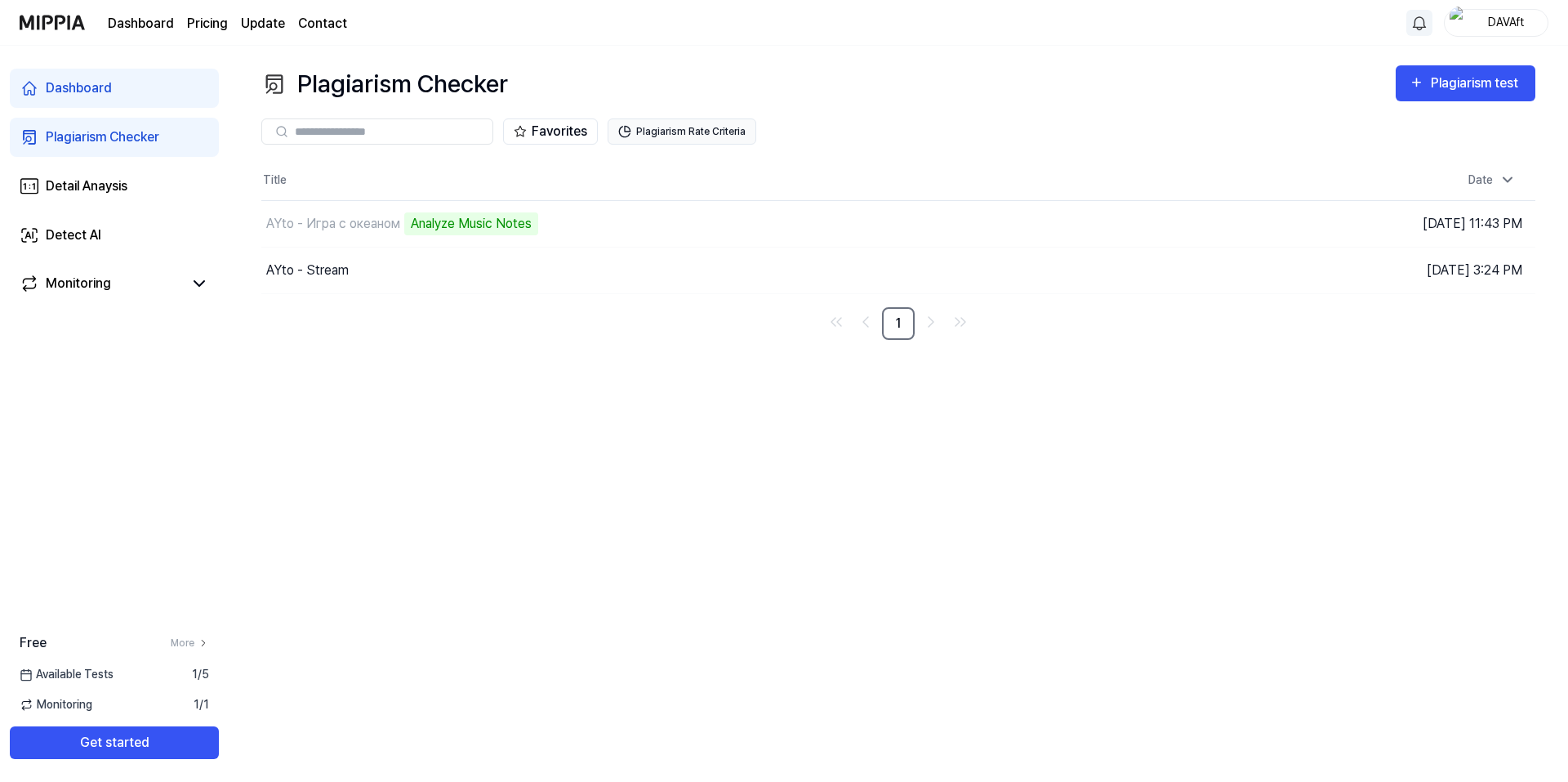
click at [706, 128] on button "Plagiarism Rate Criteria" at bounding box center [681, 131] width 149 height 26
click at [109, 186] on div "Detail Anaysis" at bounding box center [87, 186] width 82 height 20
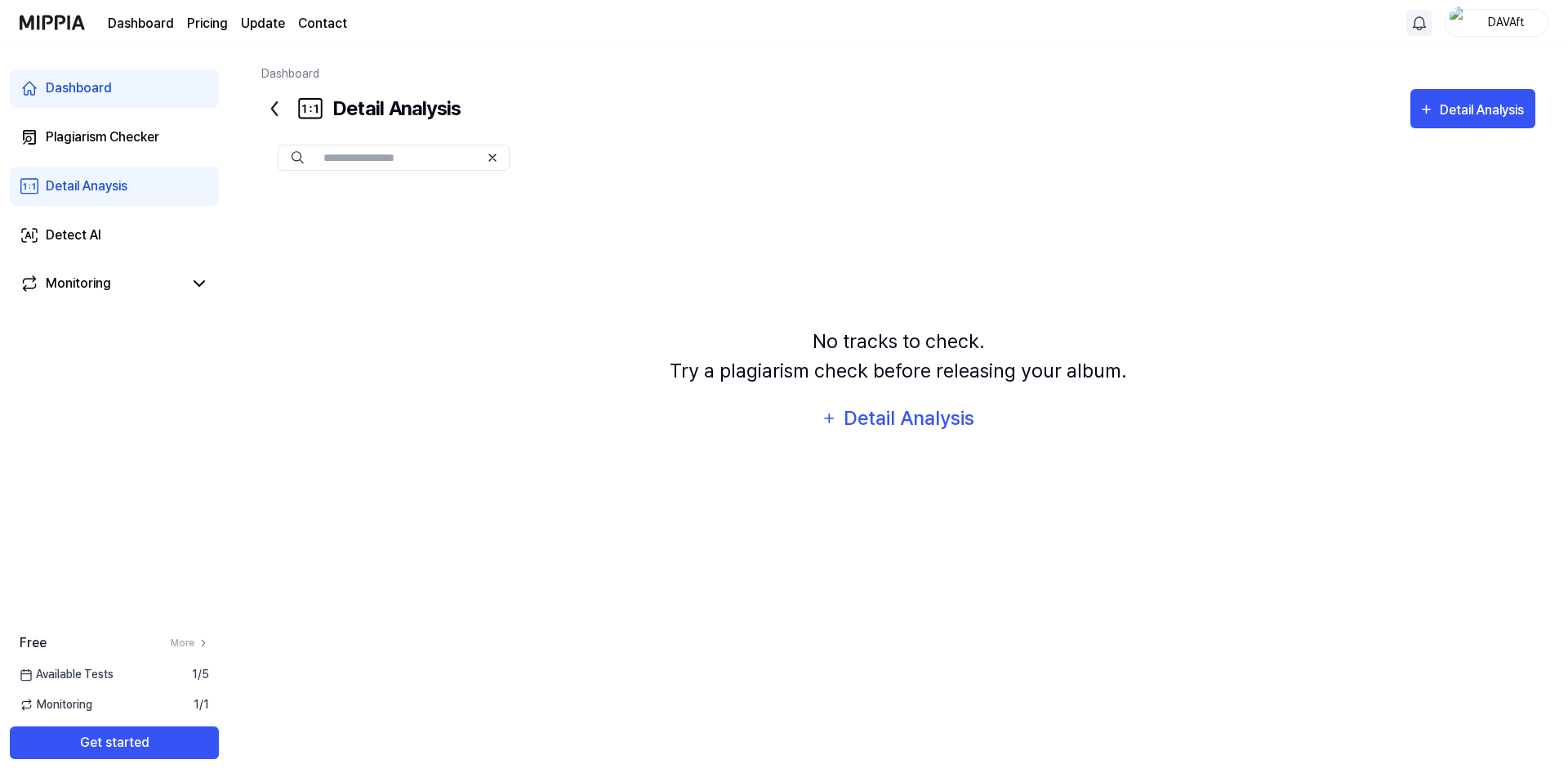
click at [626, 181] on div at bounding box center [898, 157] width 1274 height 59
click at [1433, 110] on div "Detail Analysis" at bounding box center [1473, 110] width 109 height 21
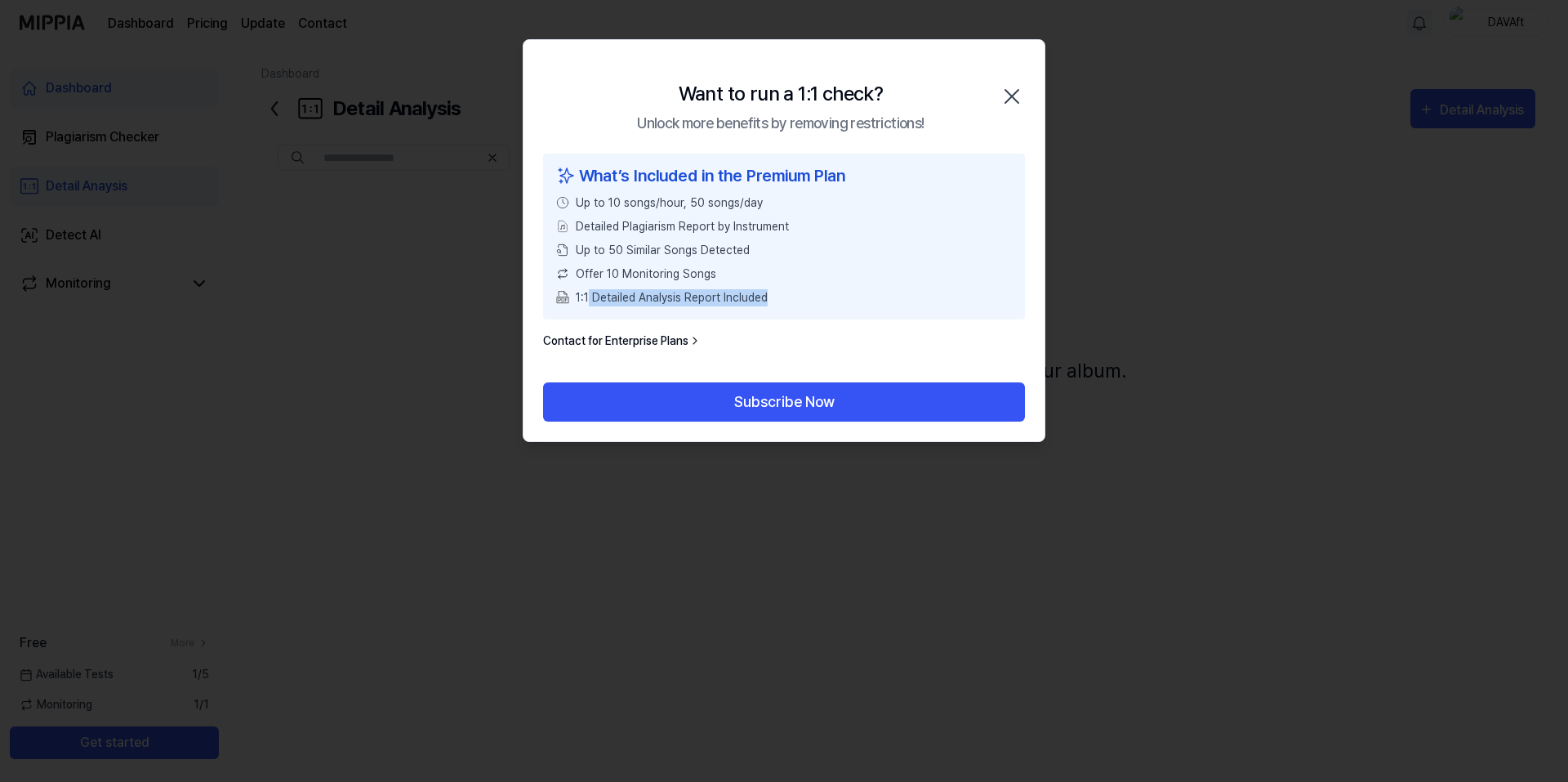
drag, startPoint x: 741, startPoint y: 294, endPoint x: 589, endPoint y: 302, distance: 152.2
click at [589, 302] on div "1:1 Detailed Analysis Report Included" at bounding box center [784, 298] width 456 height 17
click at [588, 311] on div "What’s Included in the Premium Plan Up to 10 songs/hour, 50 songs/day Detailed …" at bounding box center [784, 236] width 482 height 166
click at [587, 315] on div "What’s Included in the Premium Plan Up to 10 songs/hour, 50 songs/day Detailed …" at bounding box center [784, 236] width 482 height 166
drag, startPoint x: 810, startPoint y: 288, endPoint x: 590, endPoint y: 294, distance: 220.1
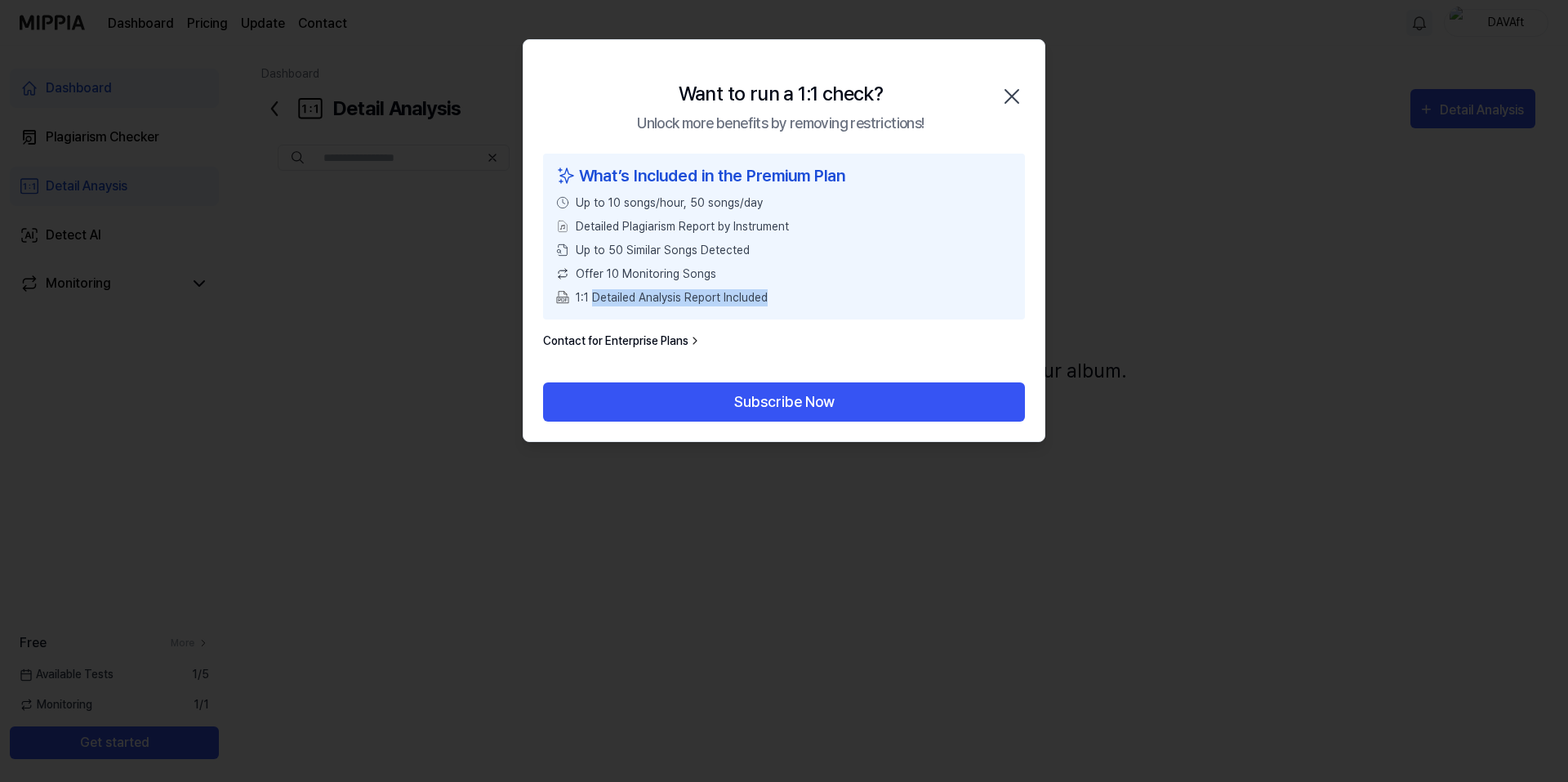
click at [590, 294] on div "1:1 Detailed Analysis Report Included" at bounding box center [784, 298] width 456 height 17
click at [590, 275] on span "Offer 10 Monitoring Songs" at bounding box center [646, 274] width 140 height 17
drag, startPoint x: 767, startPoint y: 300, endPoint x: 588, endPoint y: 292, distance: 179.2
click at [588, 292] on div "1:1 Detailed Analysis Report Included" at bounding box center [784, 298] width 456 height 17
click at [665, 293] on span "1:1 Detailed Analysis Report Included" at bounding box center [672, 298] width 192 height 17
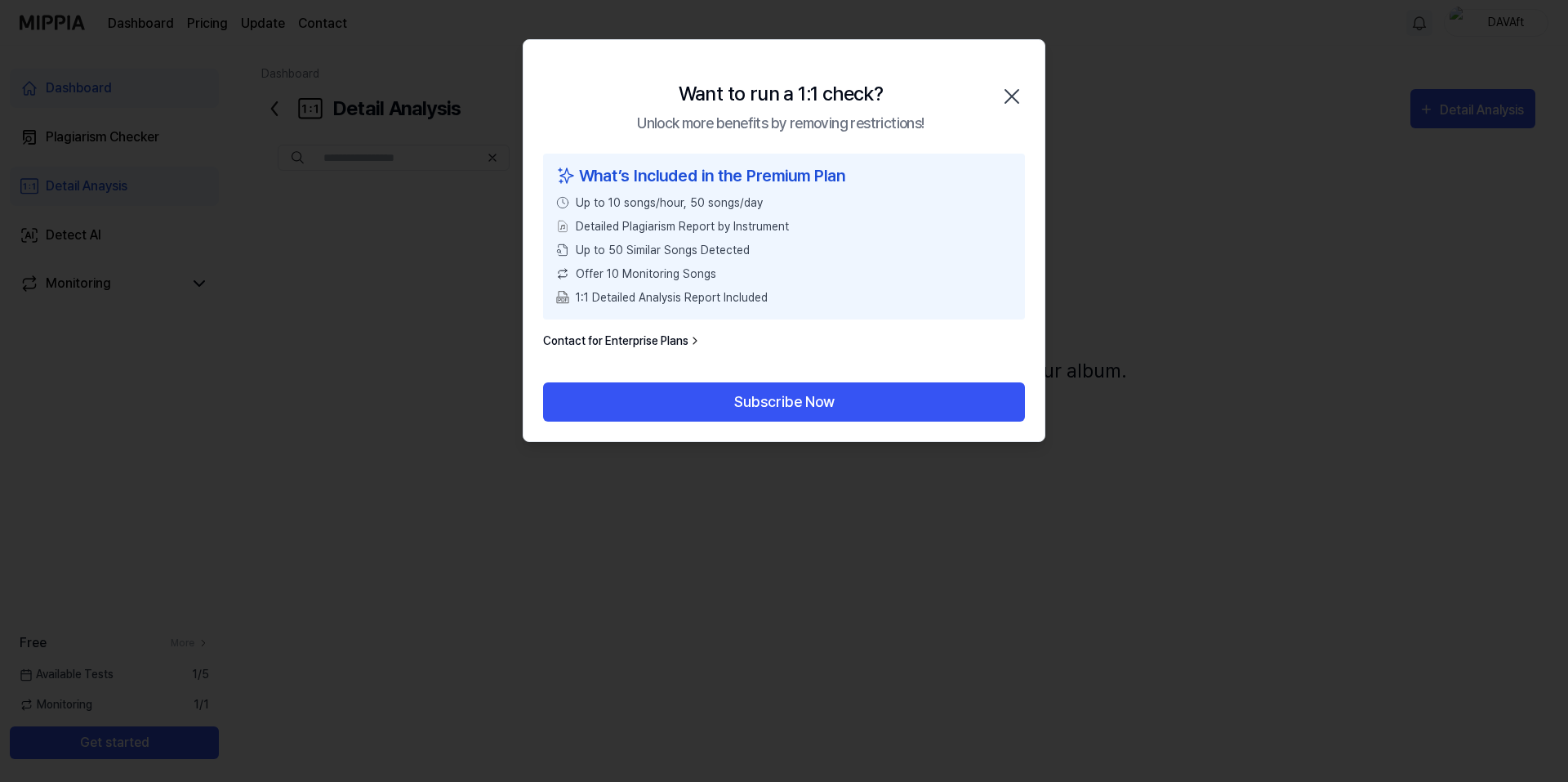
click at [1003, 87] on icon "button" at bounding box center [1012, 96] width 26 height 26
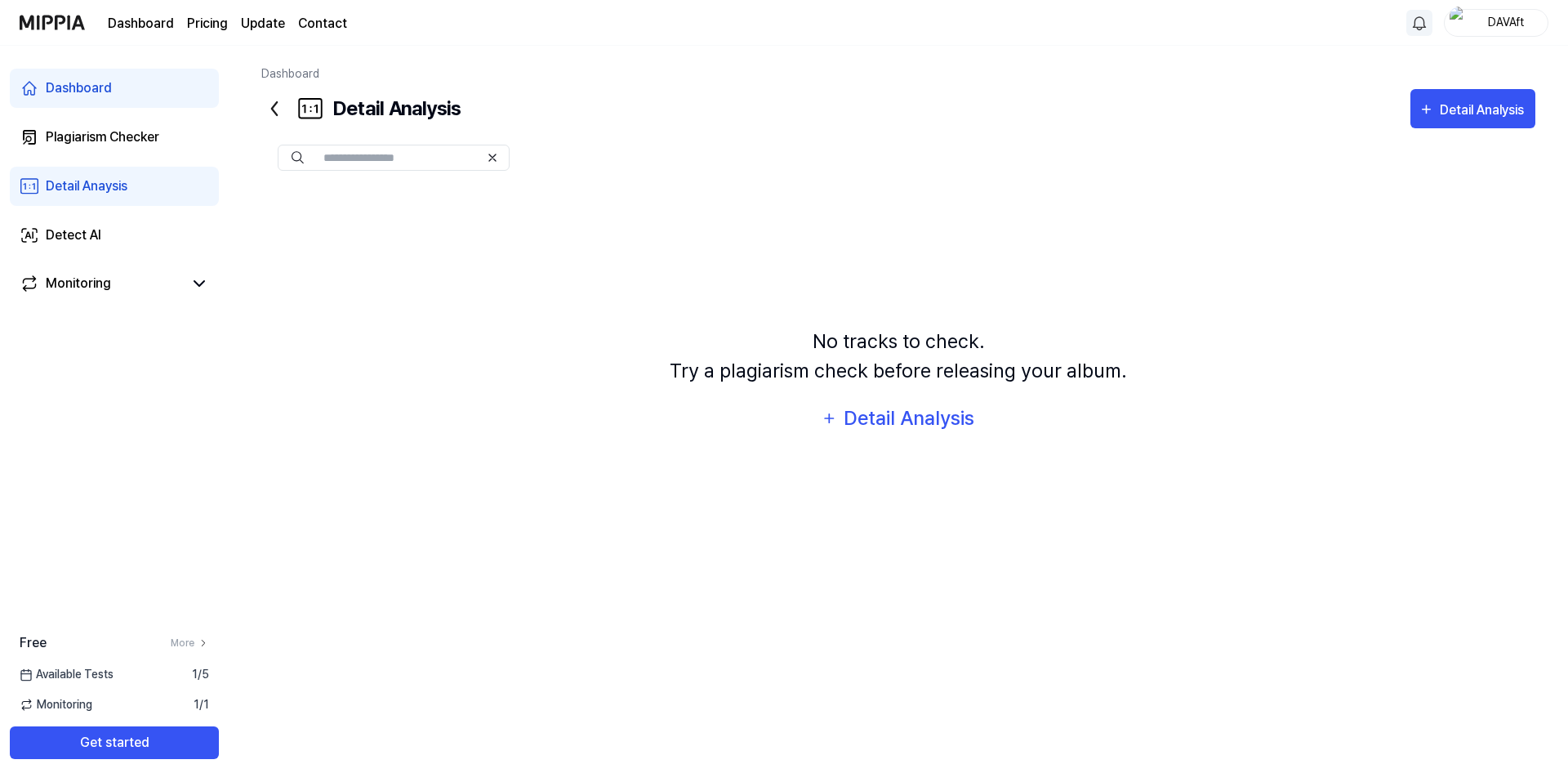
click at [110, 81] on div "Dashboard" at bounding box center [79, 88] width 66 height 20
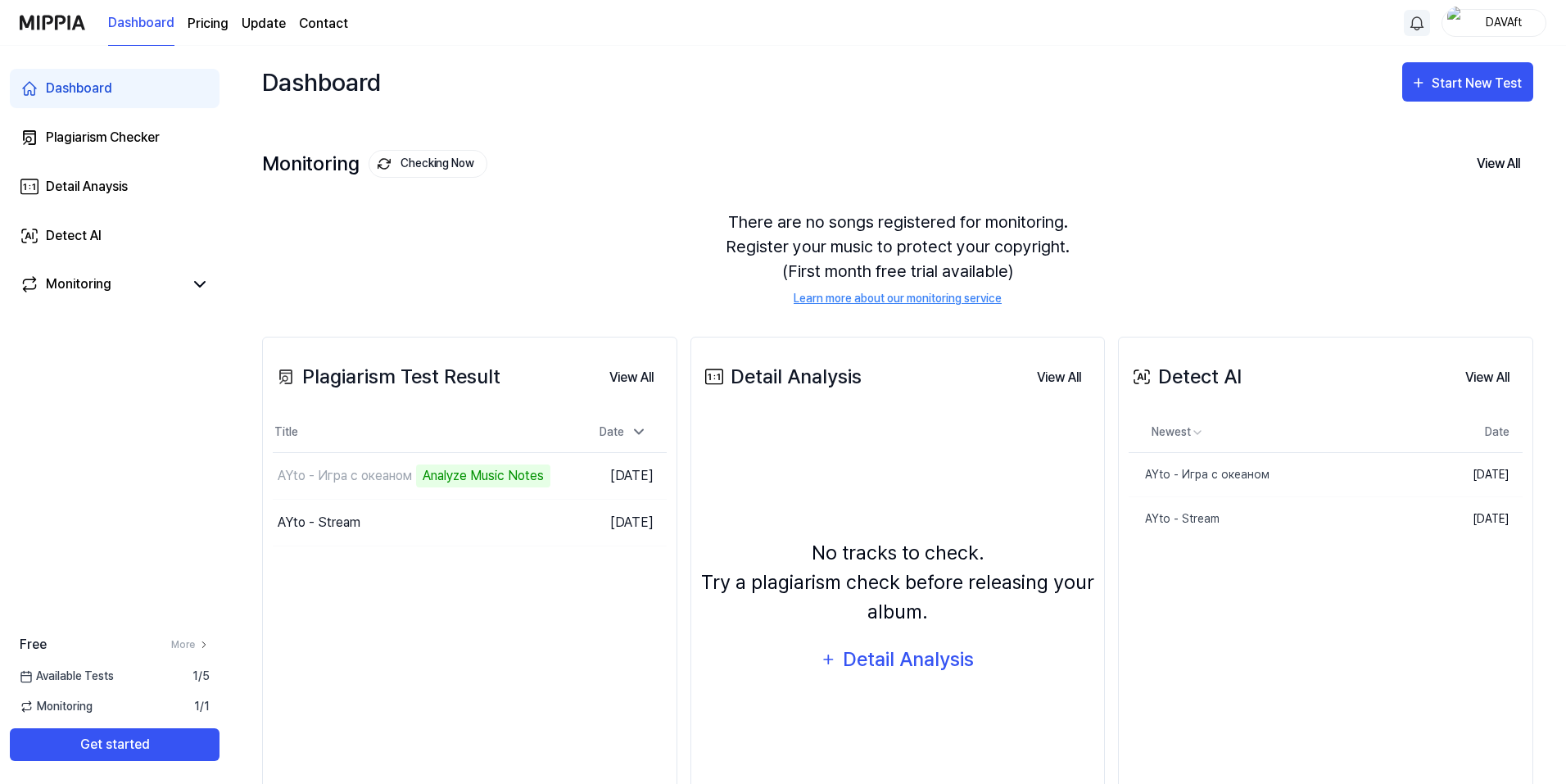
click at [827, 167] on div "Monitoring Checking Now View All" at bounding box center [898, 164] width 1272 height 26
click at [118, 134] on div "Plagiarism Checker" at bounding box center [102, 137] width 114 height 20
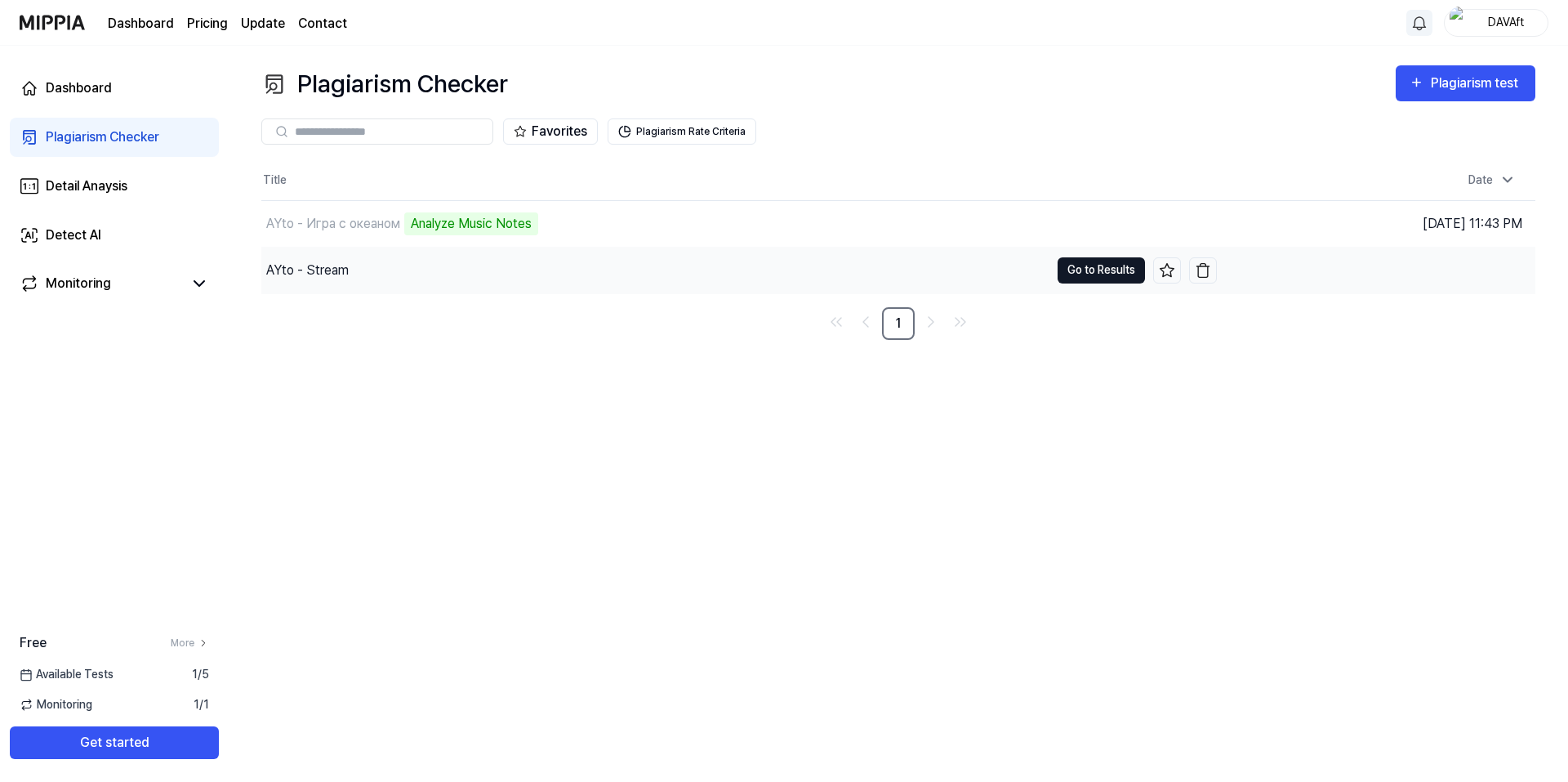
click at [1078, 274] on button "Go to Results" at bounding box center [1101, 270] width 88 height 26
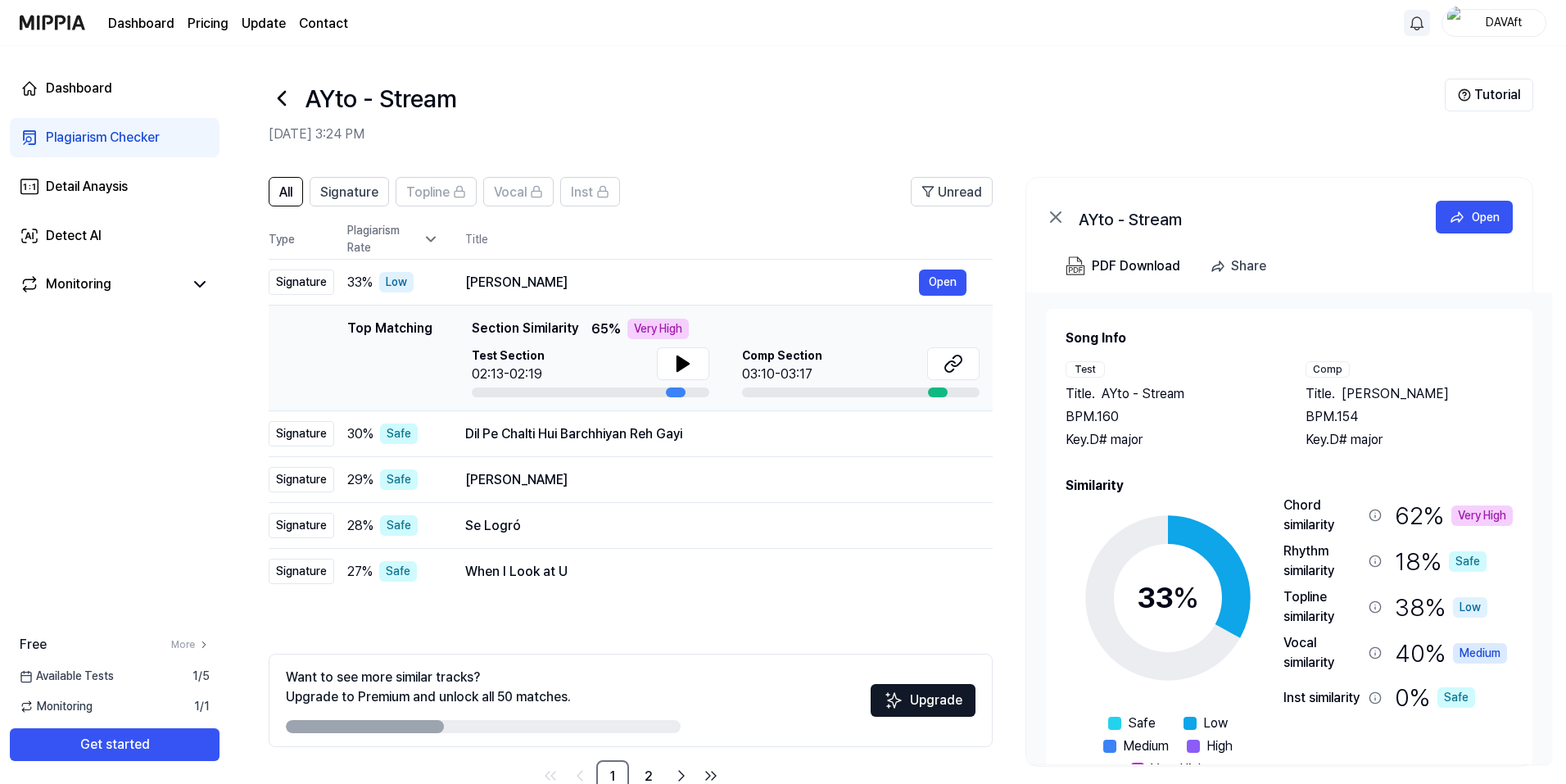
scroll to position [42, 0]
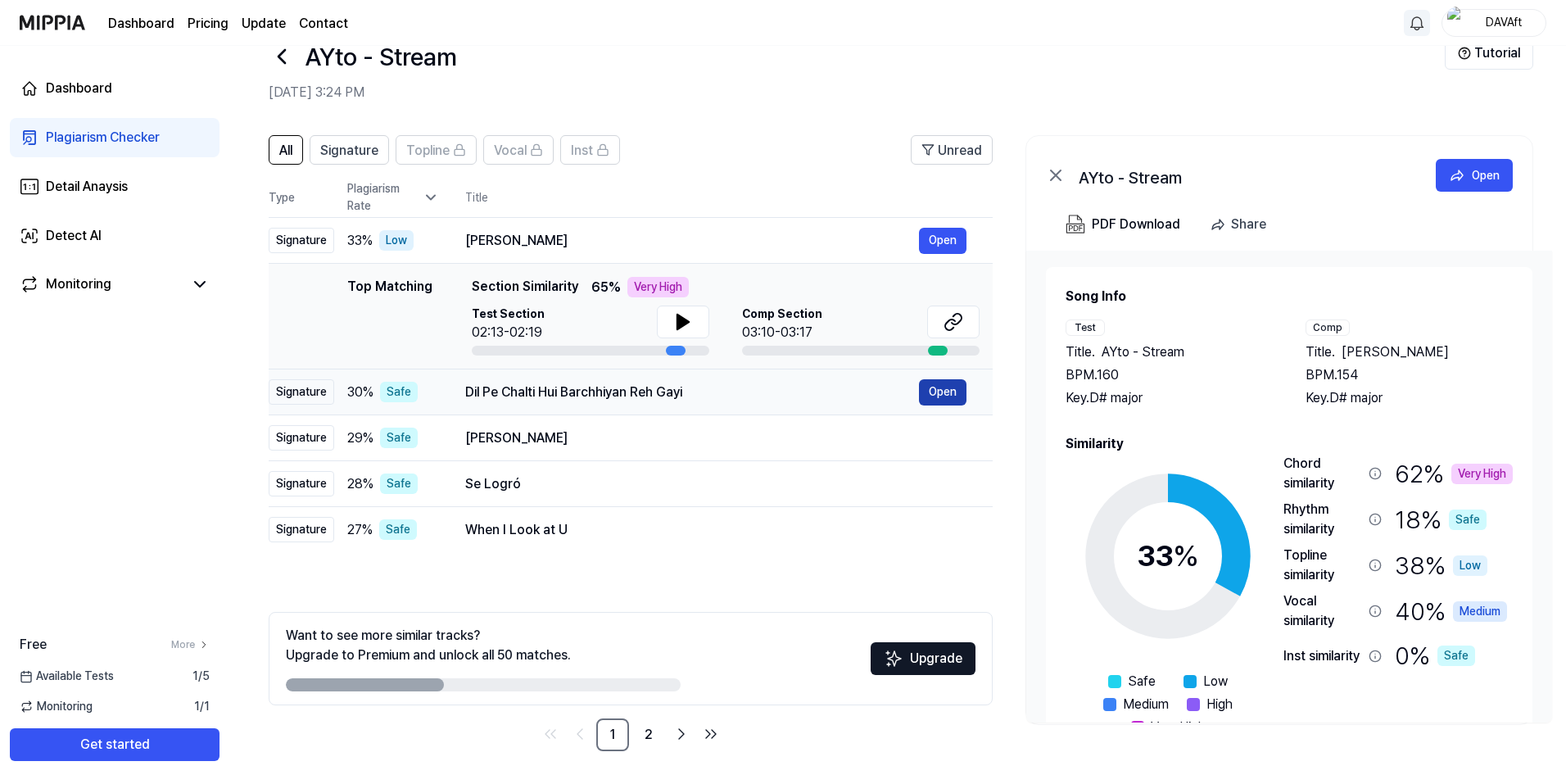
click at [936, 394] on button "Open" at bounding box center [943, 392] width 48 height 26
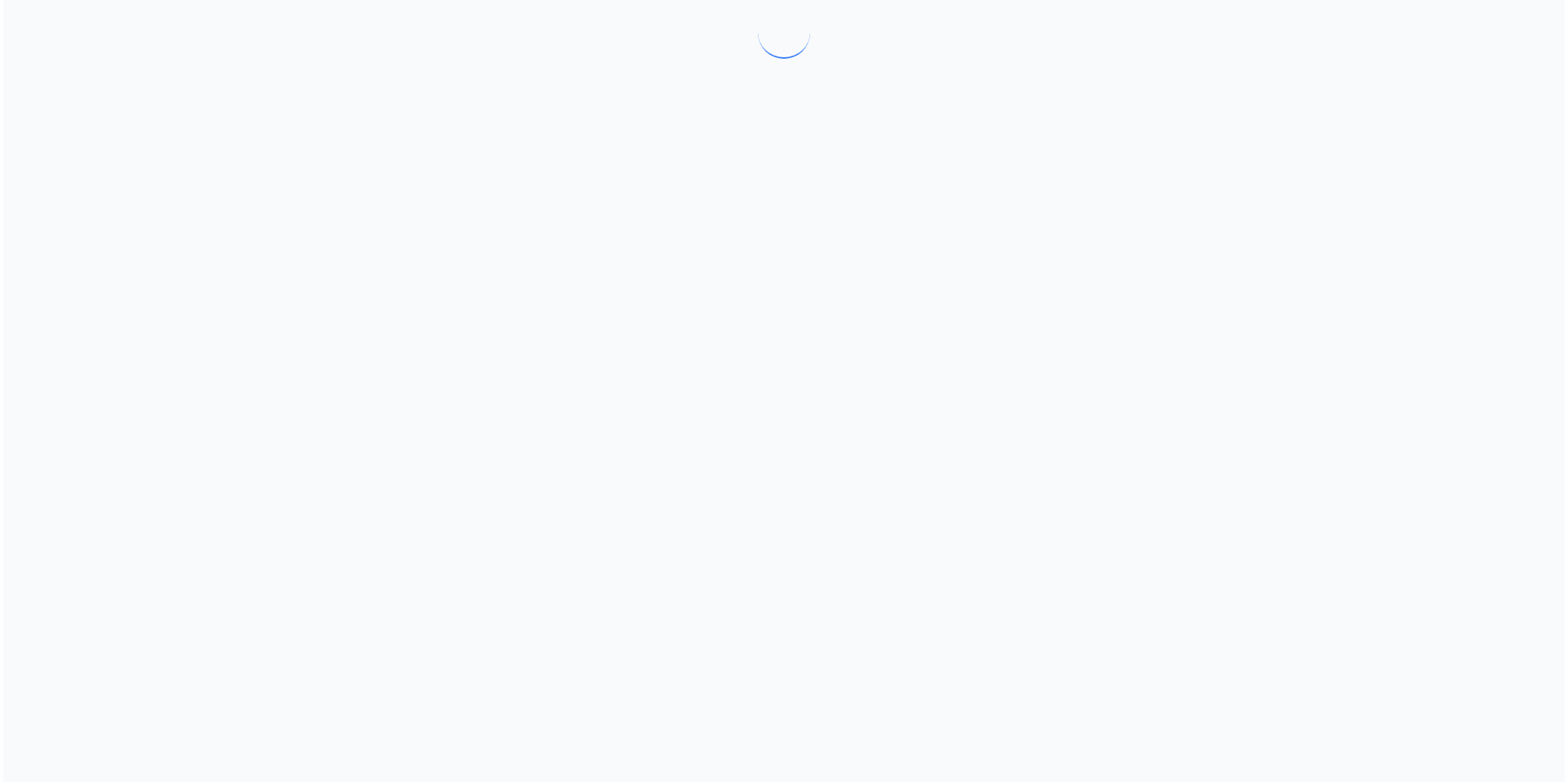
scroll to position [0, 0]
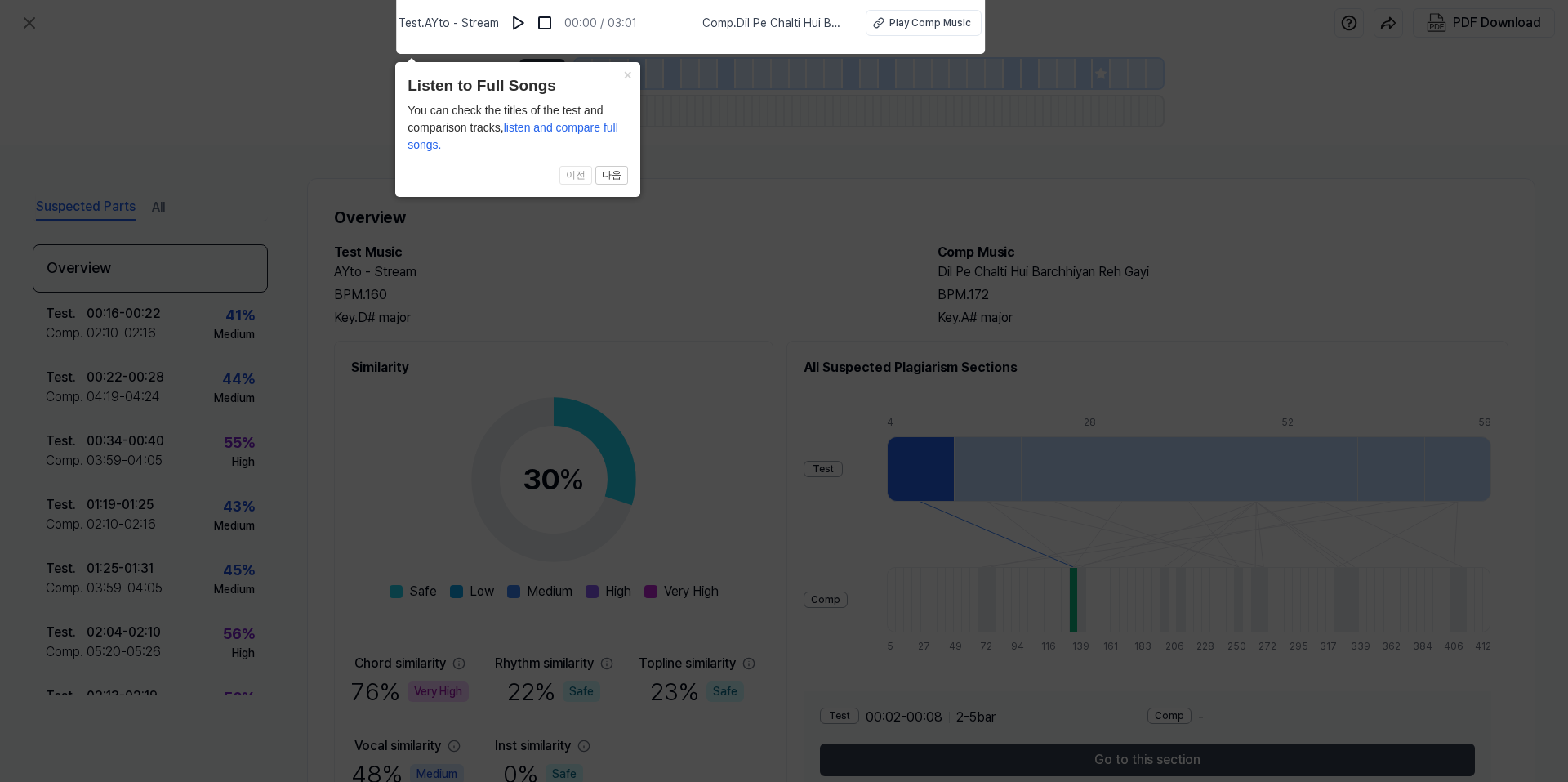
click at [716, 254] on icon at bounding box center [784, 386] width 1568 height 790
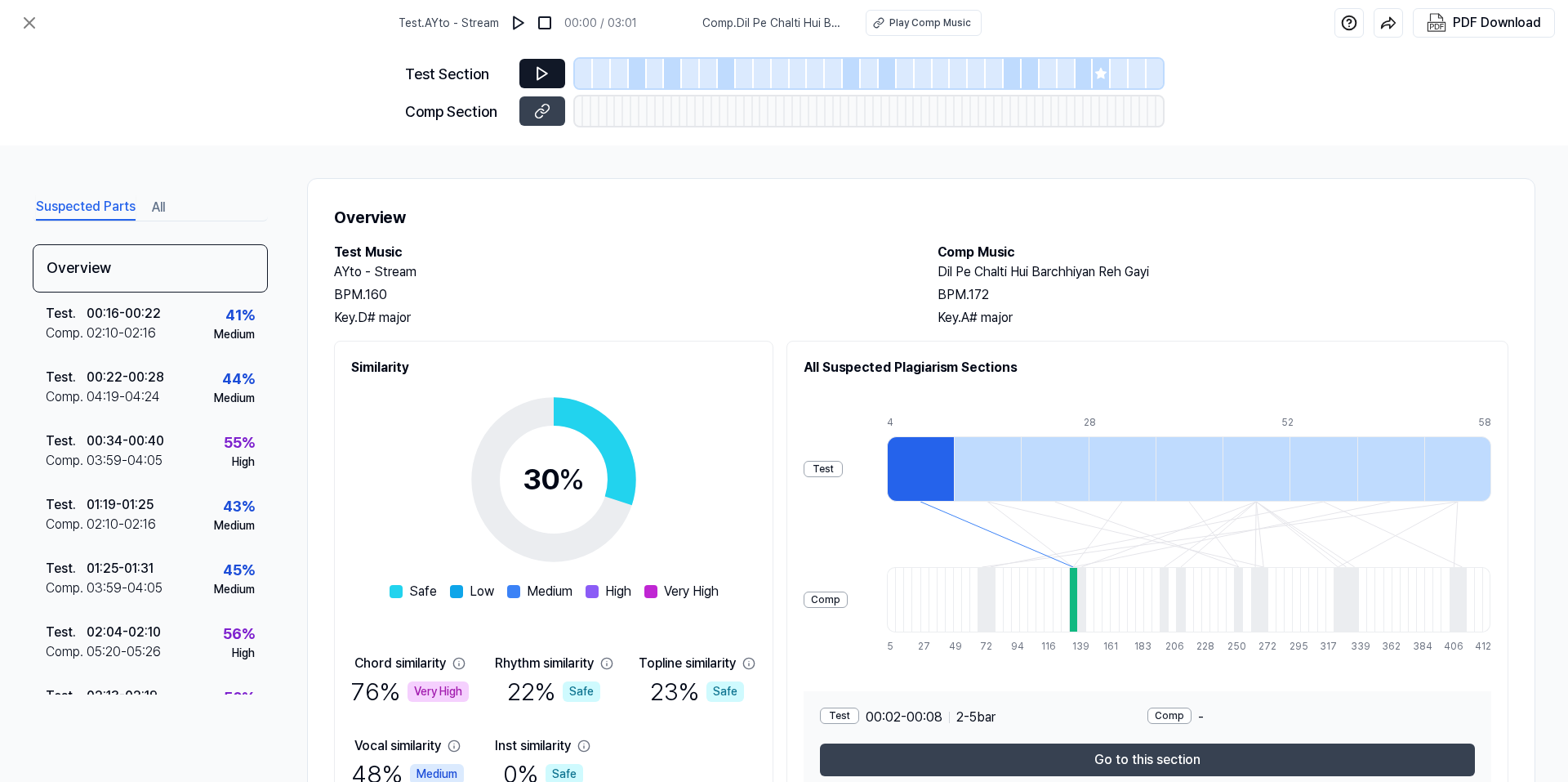
click at [557, 74] on button at bounding box center [542, 73] width 46 height 30
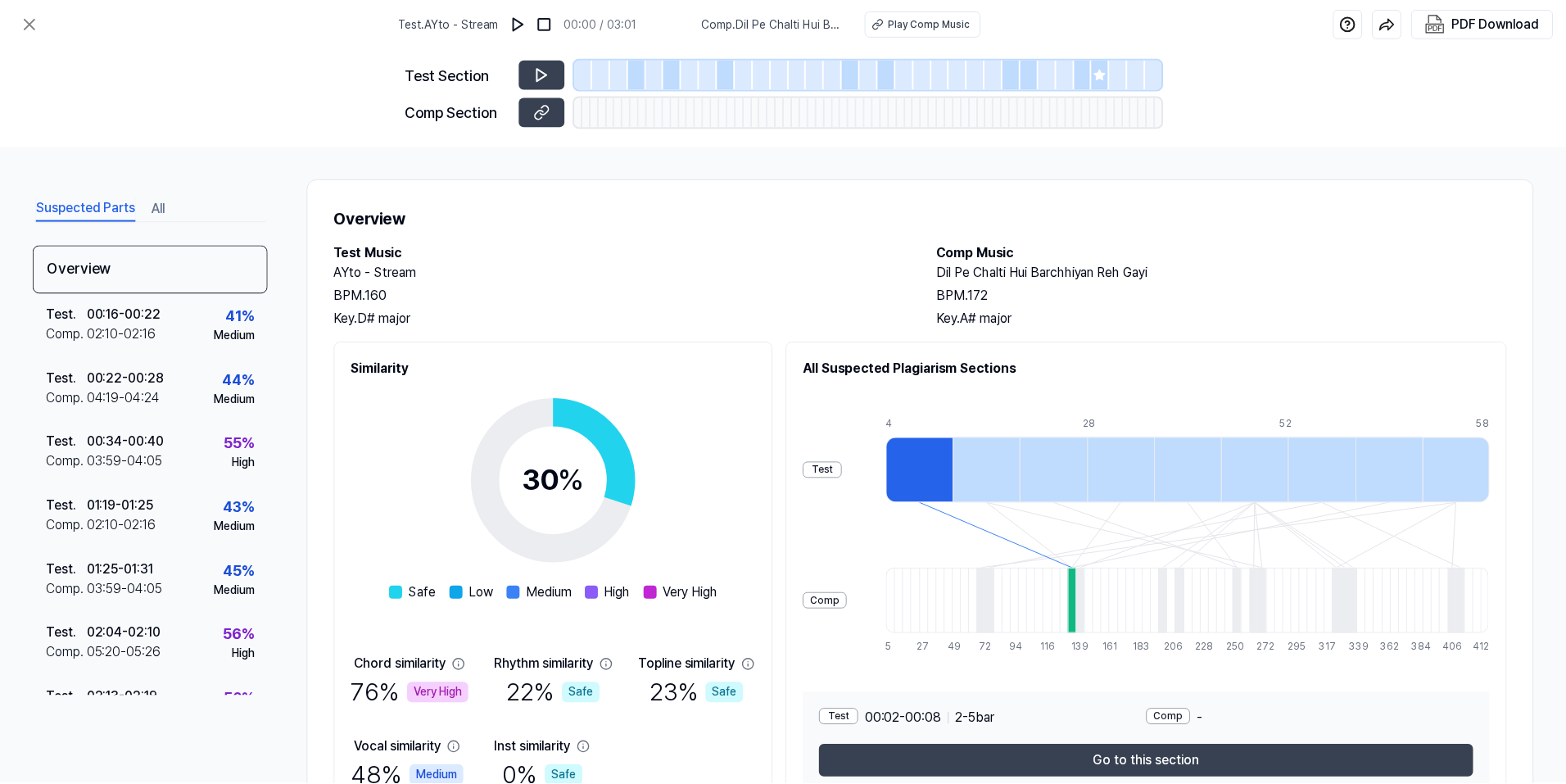
scroll to position [42, 0]
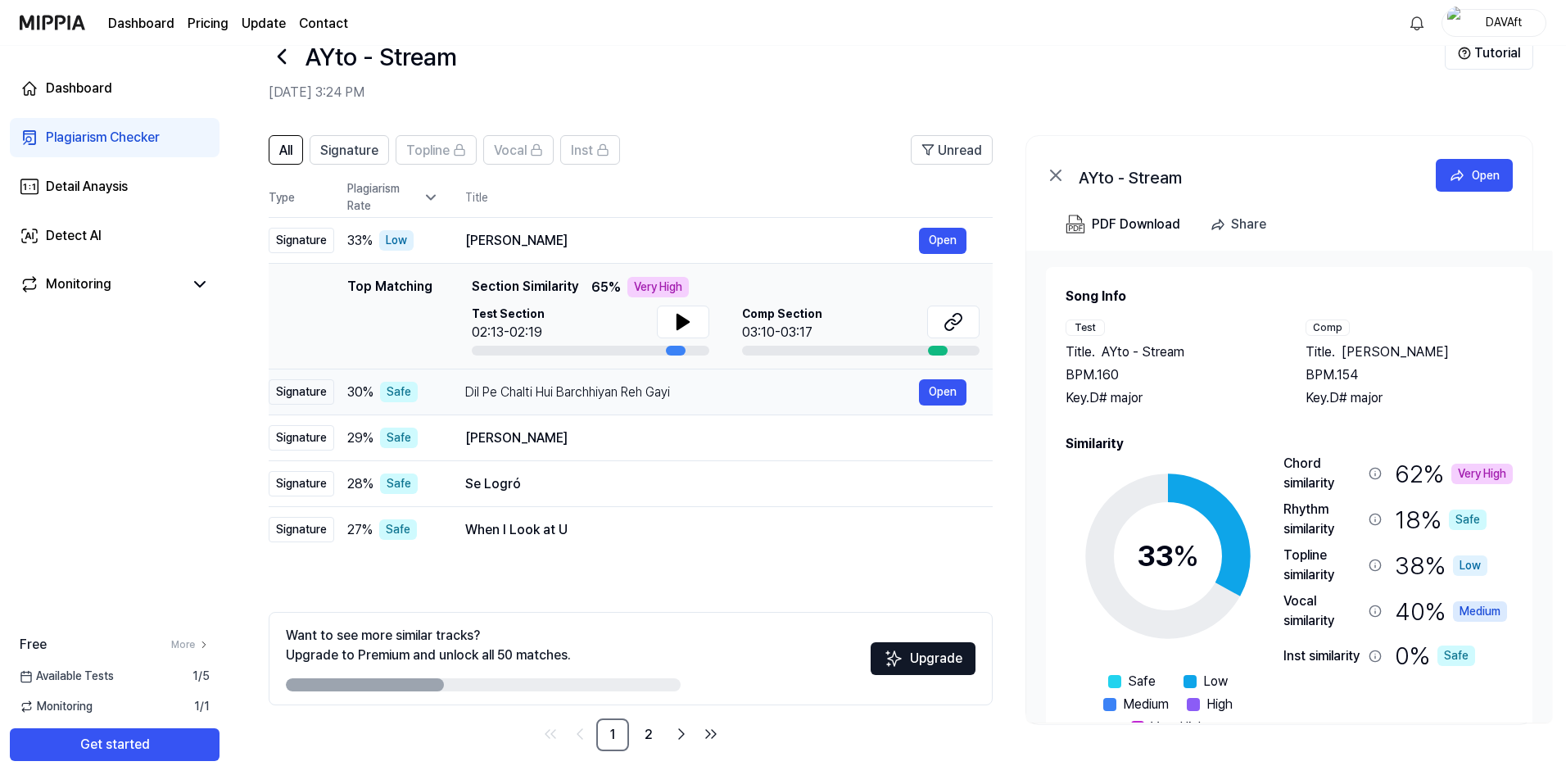
click at [470, 391] on div "Dil Pe Chalti Hui Barchhiyan Reh Gayi" at bounding box center [692, 392] width 454 height 20
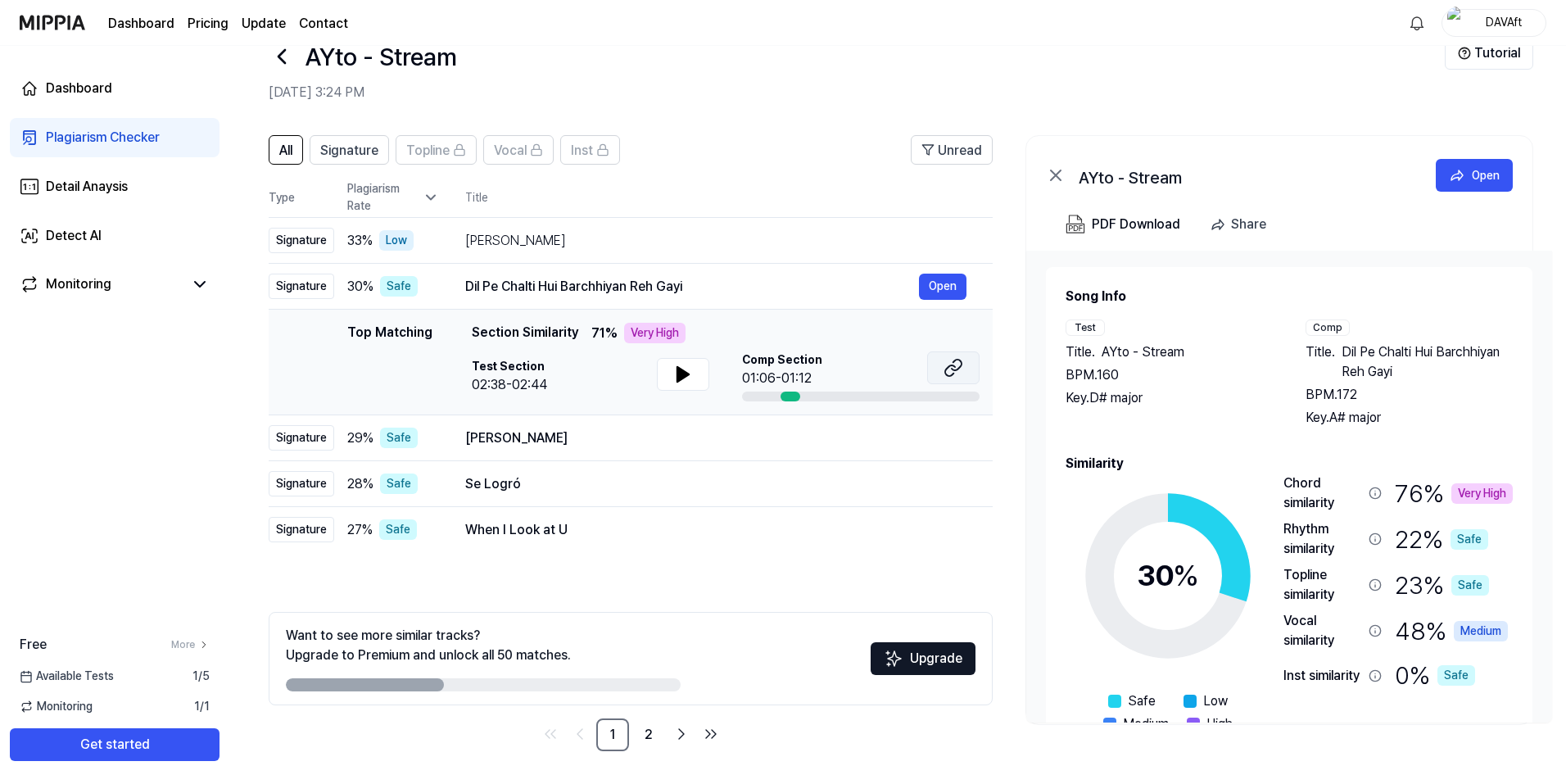
click at [952, 363] on icon at bounding box center [953, 367] width 20 height 20
click at [282, 53] on icon at bounding box center [282, 56] width 7 height 13
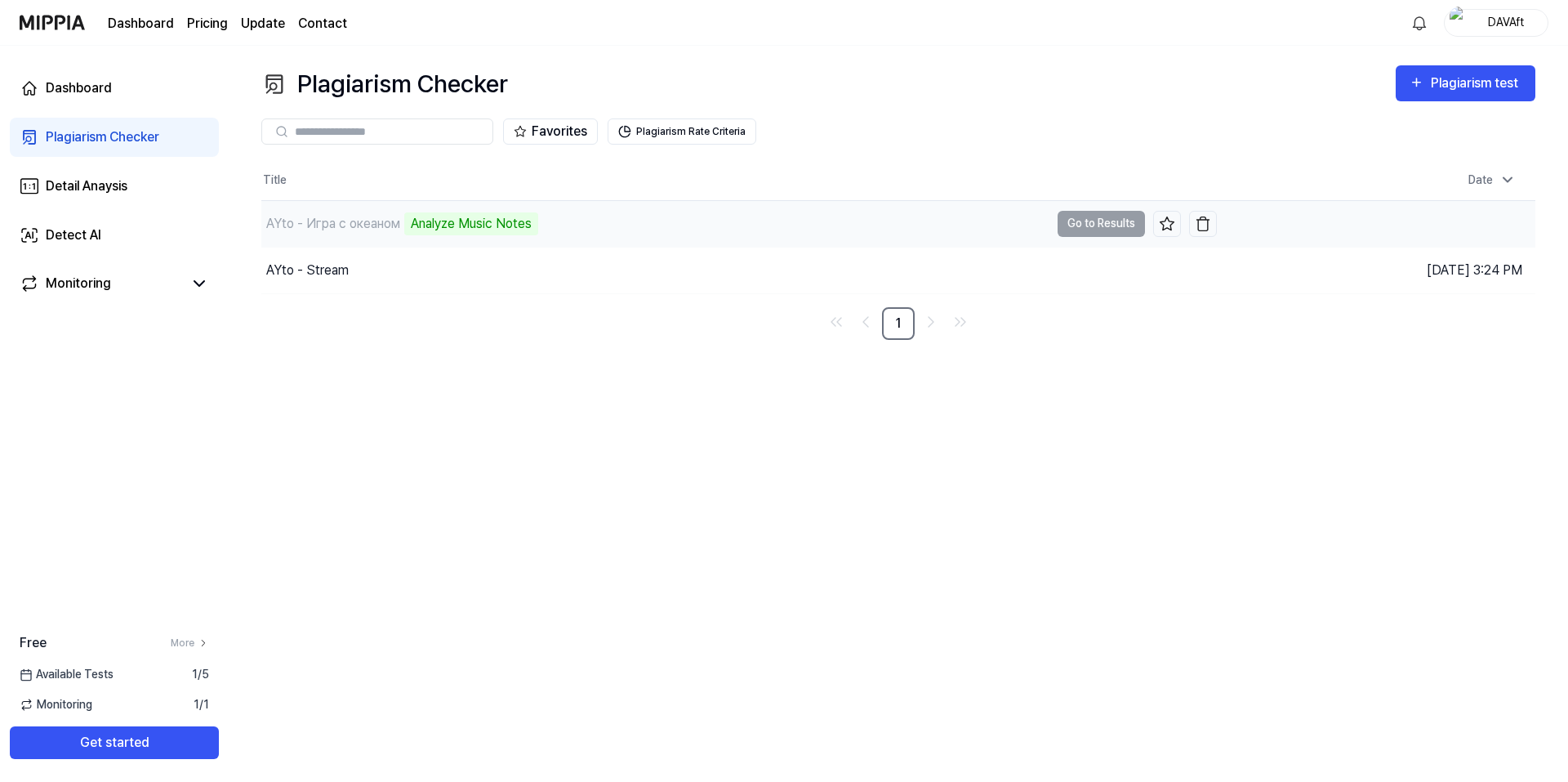
click at [593, 213] on div "AYto - Игра с океаном Analyze Music Notes" at bounding box center [655, 224] width 788 height 46
click at [625, 352] on div "Plagiarism Checker Plagiarism test Plagiarism Checker Detail Analysis Detect AI…" at bounding box center [898, 414] width 1339 height 736
click at [100, 164] on div "Dashboard Plagiarism Checker Detail Anaysis Detect AI Monitoring" at bounding box center [114, 186] width 229 height 281
click at [105, 178] on div "Detail Anaysis" at bounding box center [87, 186] width 82 height 20
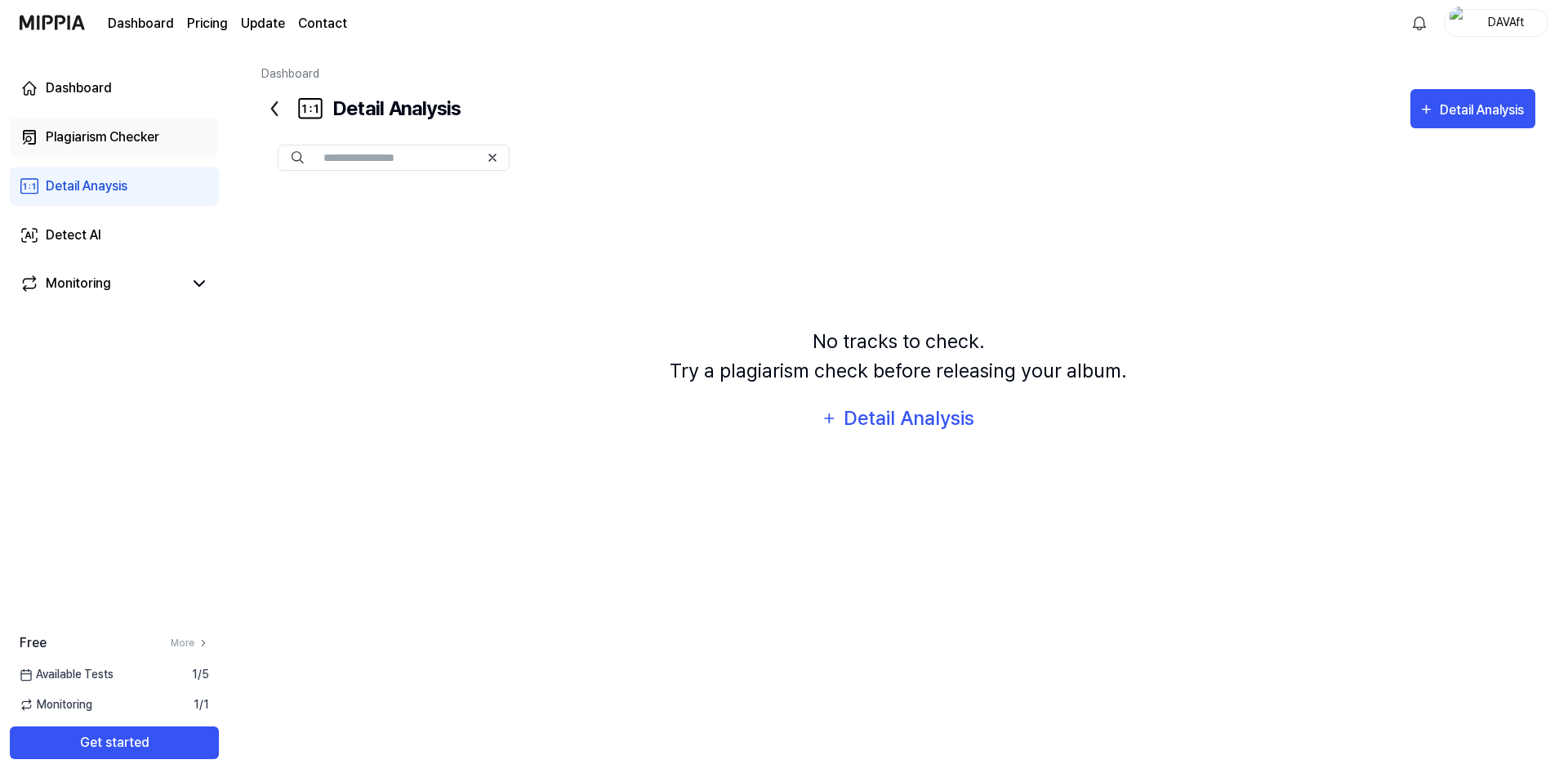
click at [128, 143] on div "Plagiarism Checker" at bounding box center [102, 137] width 113 height 20
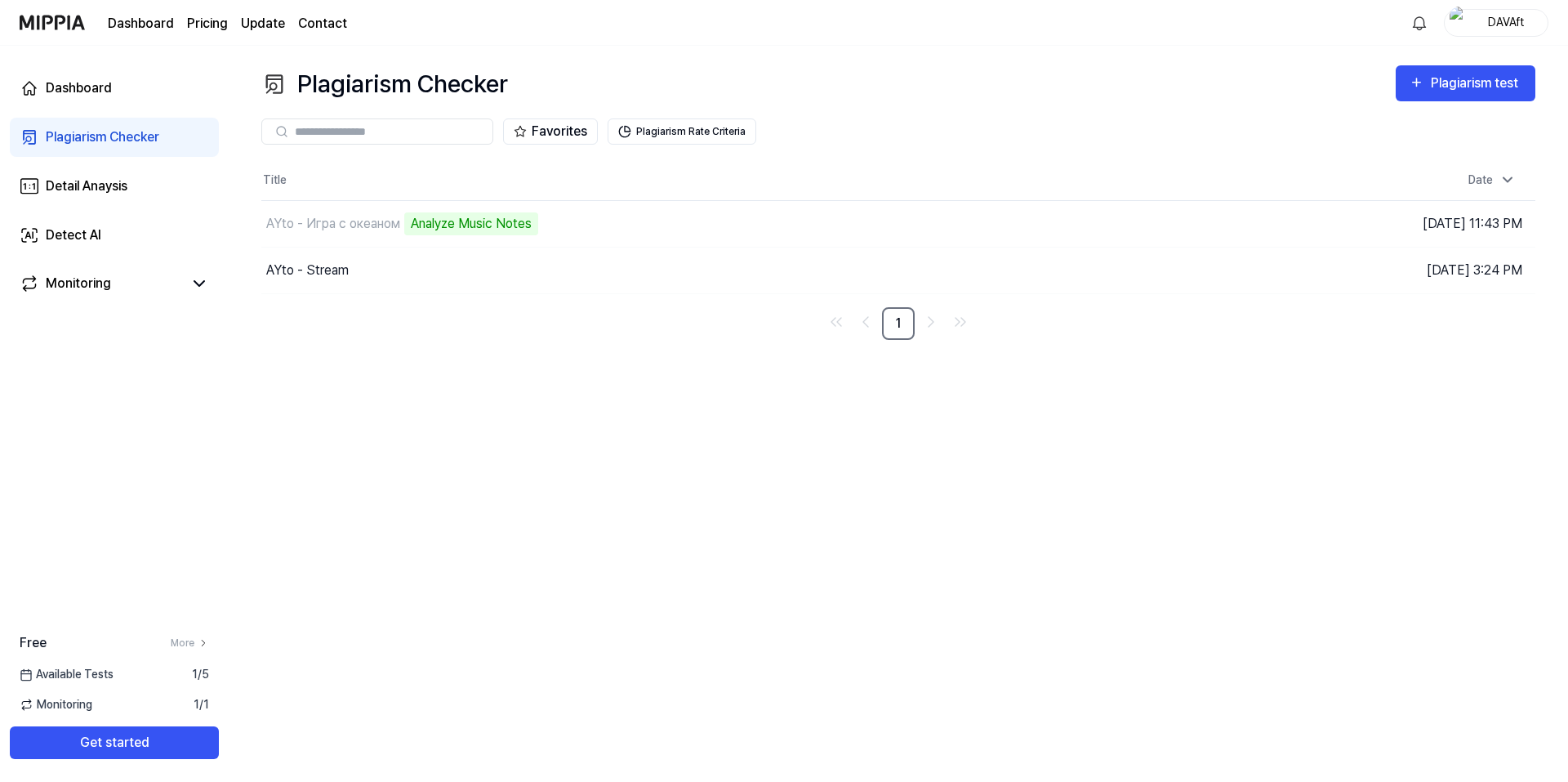
click at [792, 407] on div "Plagiarism Checker Plagiarism test Plagiarism Checker Detail Analysis Detect AI…" at bounding box center [898, 414] width 1339 height 736
click at [795, 307] on nav "1" at bounding box center [898, 323] width 1274 height 32
click at [676, 188] on th "Title" at bounding box center [738, 180] width 955 height 39
click at [463, 304] on div "Title Date AYto - Игра с океаном 0% Go to Results Aug 22, 2025, 11:43 PM AYto -…" at bounding box center [898, 250] width 1274 height 179
click at [472, 202] on div "AYto - Игра с океаном 0%" at bounding box center [655, 224] width 788 height 46
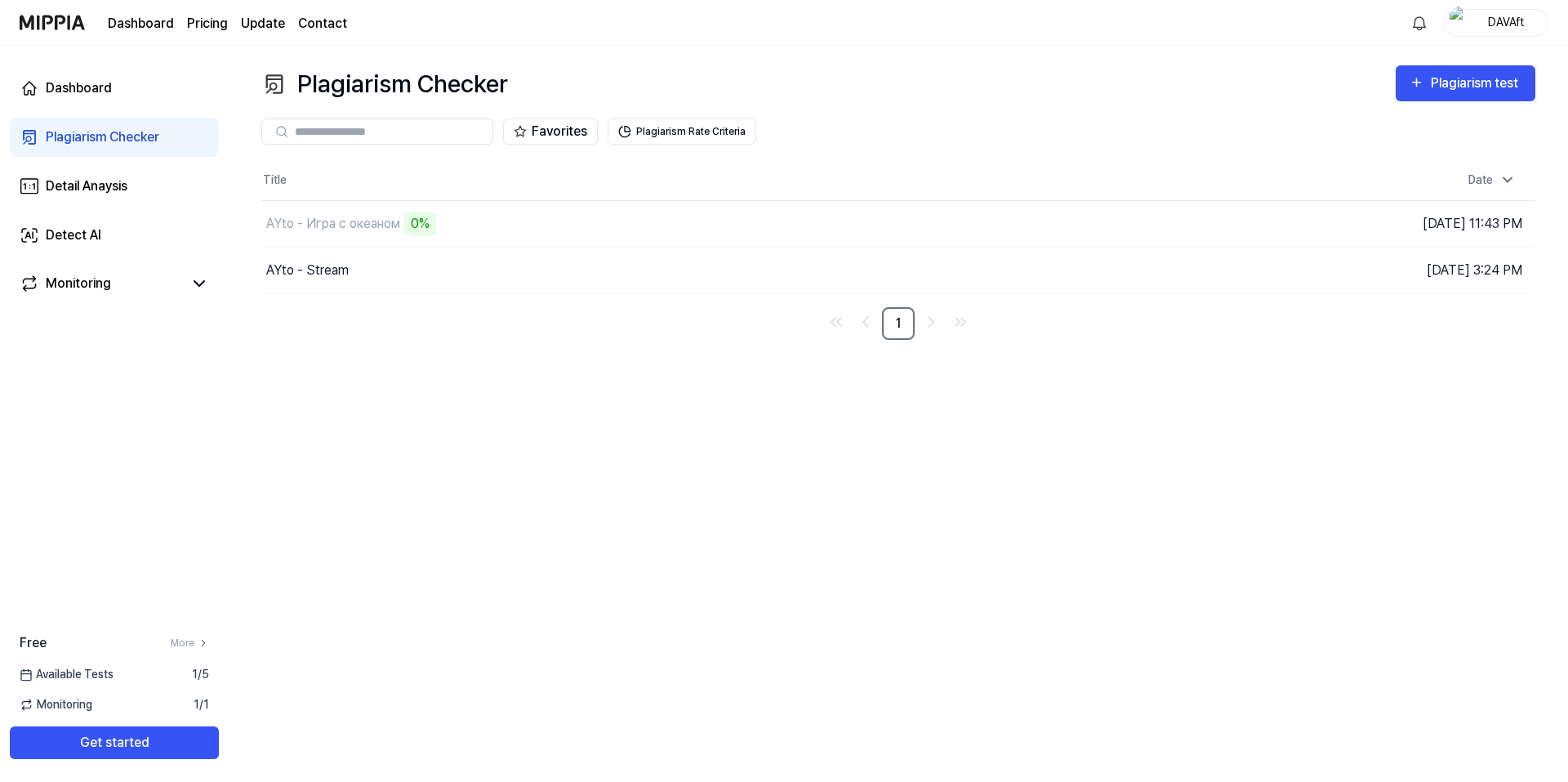
click at [465, 171] on th "Title" at bounding box center [738, 180] width 955 height 39
click at [448, 173] on th "Title" at bounding box center [738, 180] width 955 height 39
click at [448, 172] on th "Title" at bounding box center [738, 180] width 955 height 39
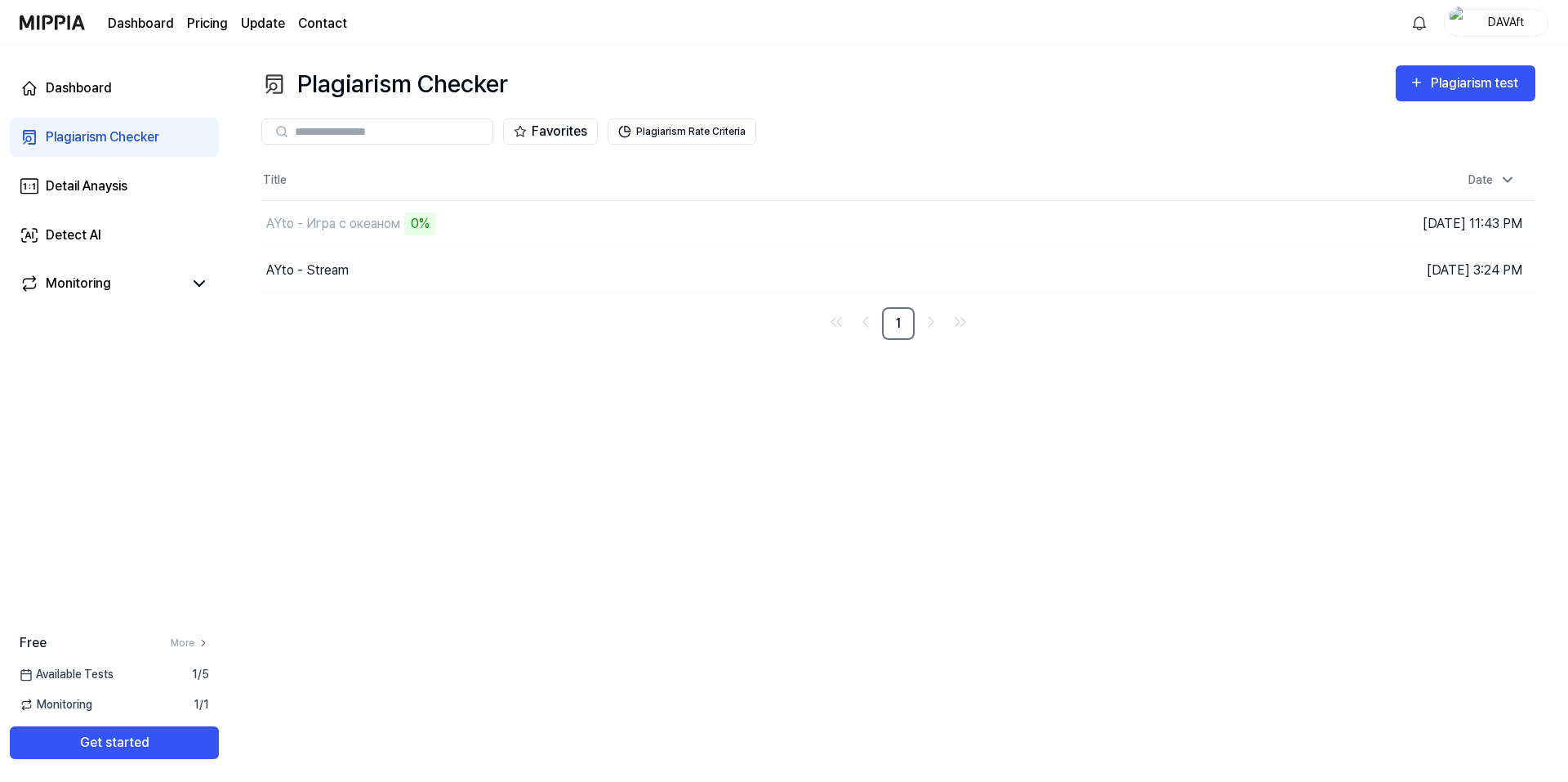
click at [459, 158] on div "Favorites Plagiarism Rate Criteria" at bounding box center [898, 131] width 1274 height 59
click at [464, 165] on th "Title" at bounding box center [738, 180] width 955 height 39
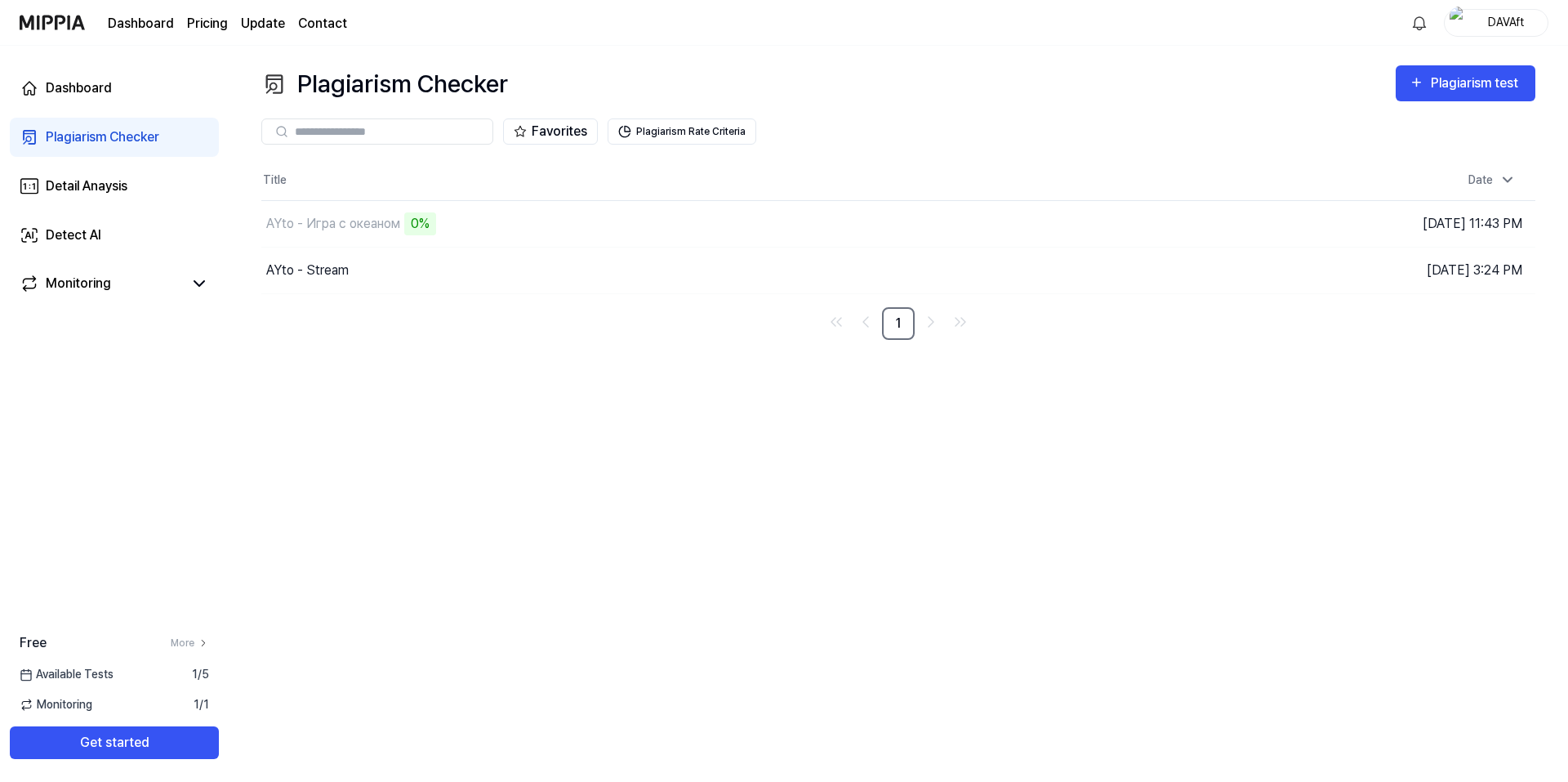
click at [609, 33] on div "Dashboard Pricing Update Contact DAVAft" at bounding box center [784, 22] width 1529 height 45
click at [543, 78] on div "Plagiarism Checker Plagiarism test" at bounding box center [898, 83] width 1274 height 37
click at [498, 221] on div "AYto - Игра с океаном 0%" at bounding box center [655, 224] width 788 height 46
click at [94, 186] on div "Detail Anaysis" at bounding box center [87, 186] width 82 height 20
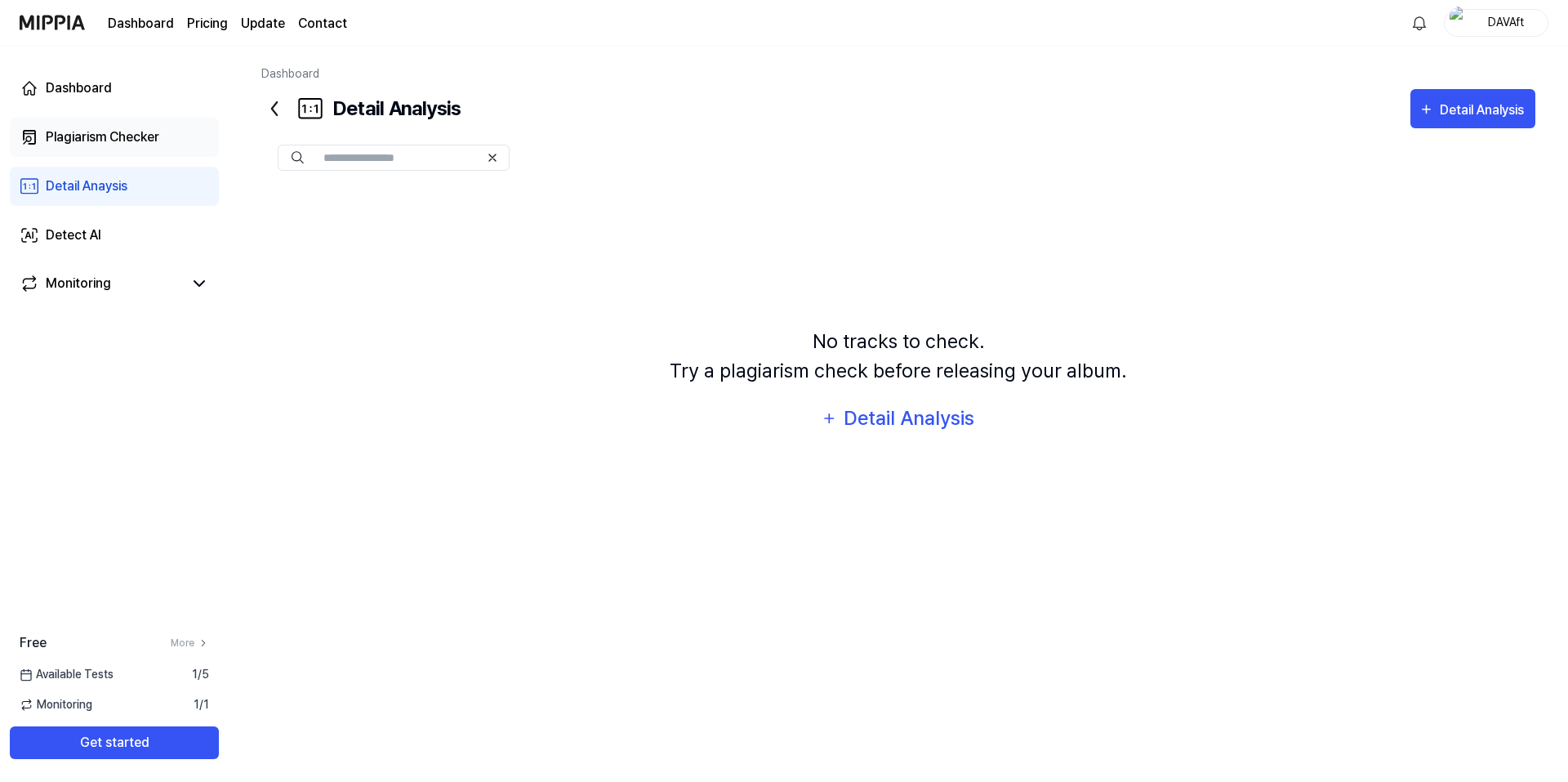
click at [107, 140] on div "Plagiarism Checker" at bounding box center [102, 137] width 113 height 20
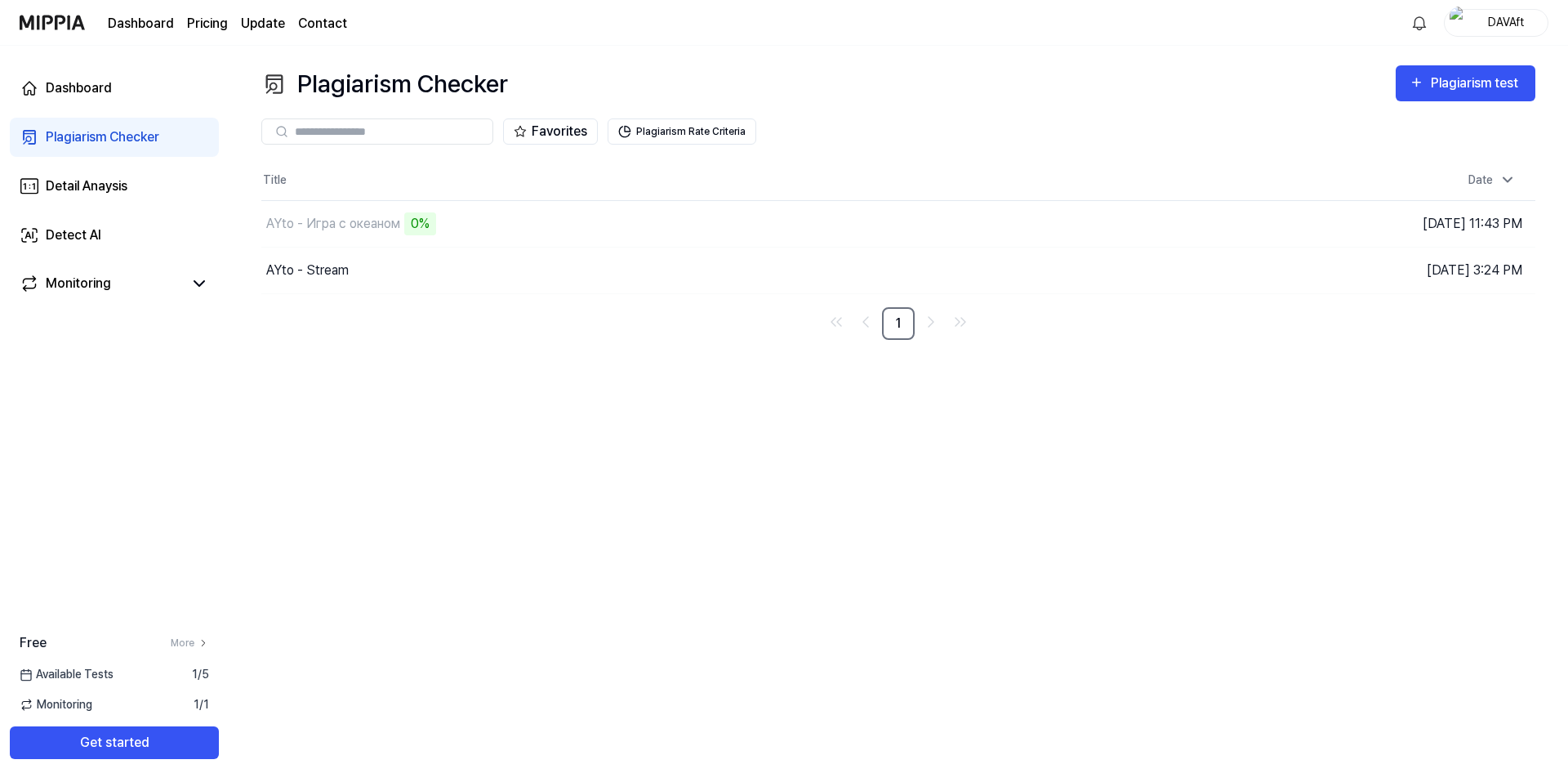
click at [693, 403] on div "Plagiarism Checker Plagiarism test Plagiarism Checker Detail Analysis Detect AI…" at bounding box center [898, 414] width 1339 height 736
click at [666, 132] on button "Plagiarism Rate Criteria" at bounding box center [681, 131] width 149 height 26
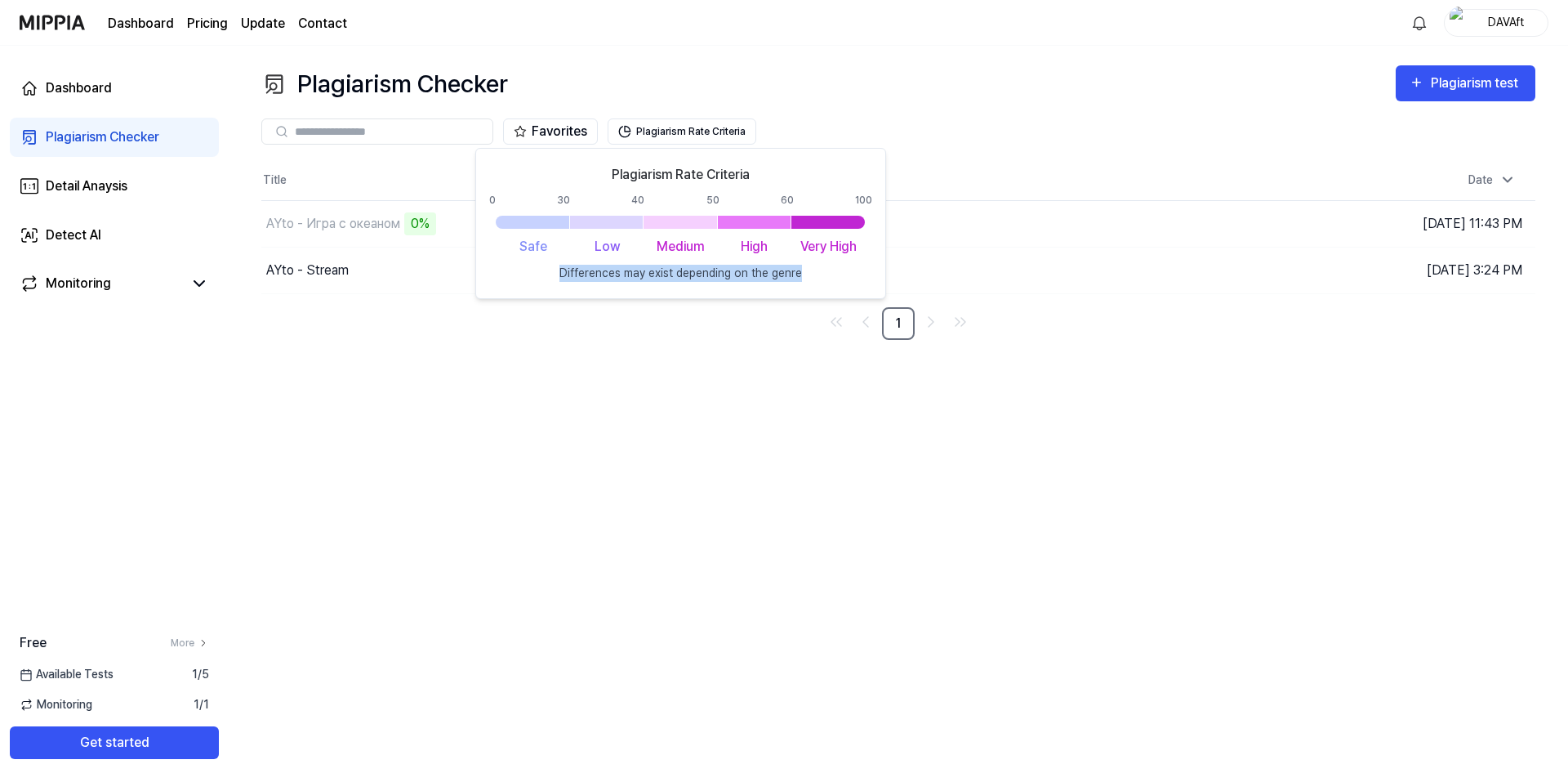
drag, startPoint x: 801, startPoint y: 269, endPoint x: 558, endPoint y: 268, distance: 243.0
click at [558, 268] on div "Plagiarism Rate Criteria 0 30 40 50 60 100 Safe Low Medium High Very High Diffe…" at bounding box center [681, 223] width 383 height 117
click at [547, 243] on div at bounding box center [547, 243] width 0 height 0
click at [694, 103] on div "Favorites Plagiarism Rate Criteria" at bounding box center [898, 131] width 1274 height 59
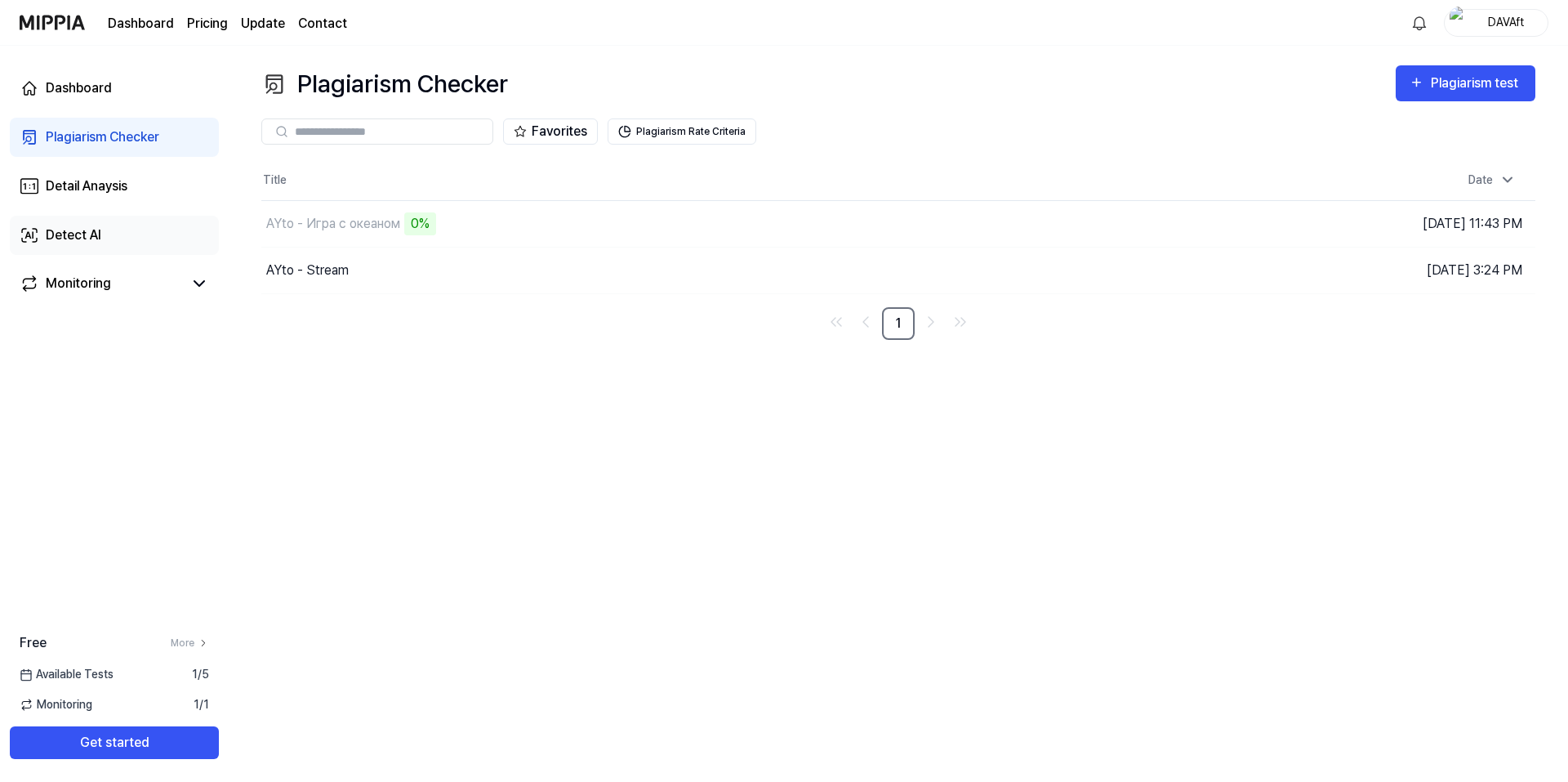
click at [113, 212] on div "Dashboard Plagiarism Checker Detail Anaysis Detect AI Monitoring" at bounding box center [114, 186] width 229 height 281
click at [113, 221] on link "Detect AI" at bounding box center [115, 235] width 209 height 39
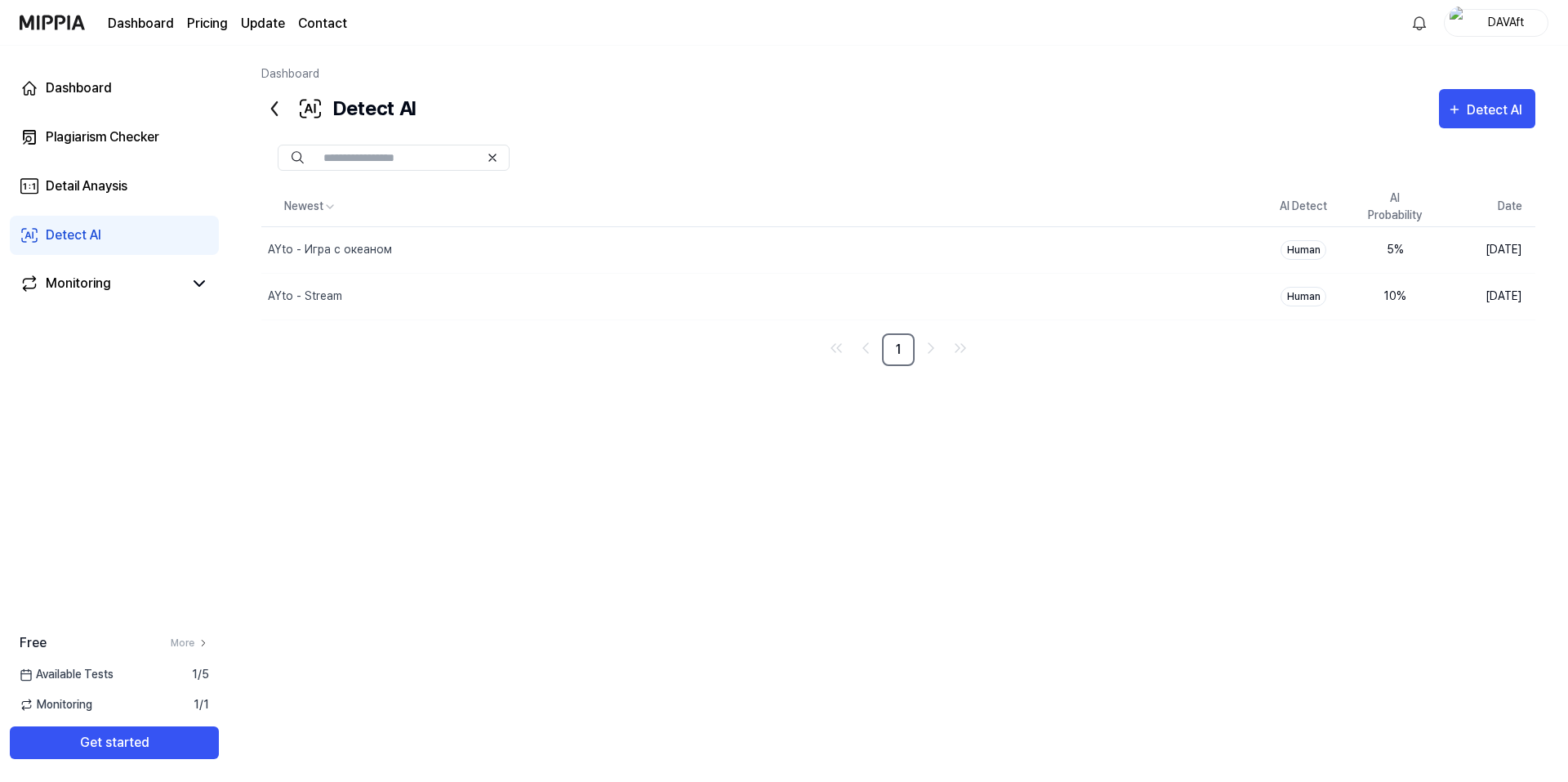
click at [777, 437] on div "Newest AI Detect AI Probability Date AYto - Игра с океаном Delete Human 5 % Aug…" at bounding box center [898, 441] width 1274 height 508
click at [767, 151] on div at bounding box center [898, 157] width 1274 height 26
click at [1455, 112] on icon "button" at bounding box center [1455, 109] width 8 height 8
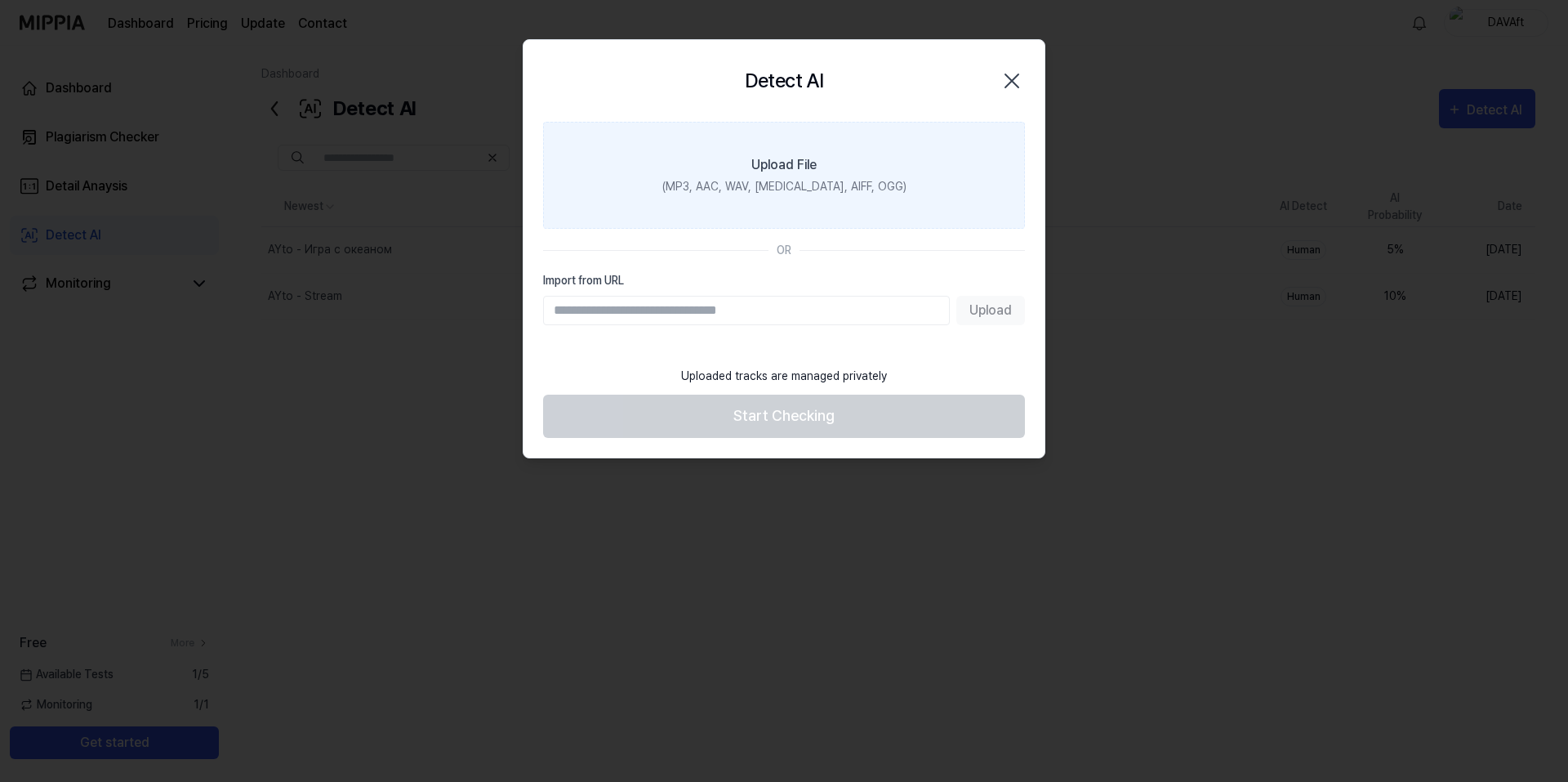
click at [804, 181] on div "(MP3, AAC, WAV, FLAC, AIFF, OGG)" at bounding box center [784, 186] width 244 height 17
click at [0, 0] on input "Upload File (MP3, AAC, WAV, FLAC, AIFF, OGG)" at bounding box center [0, 0] width 0 height 0
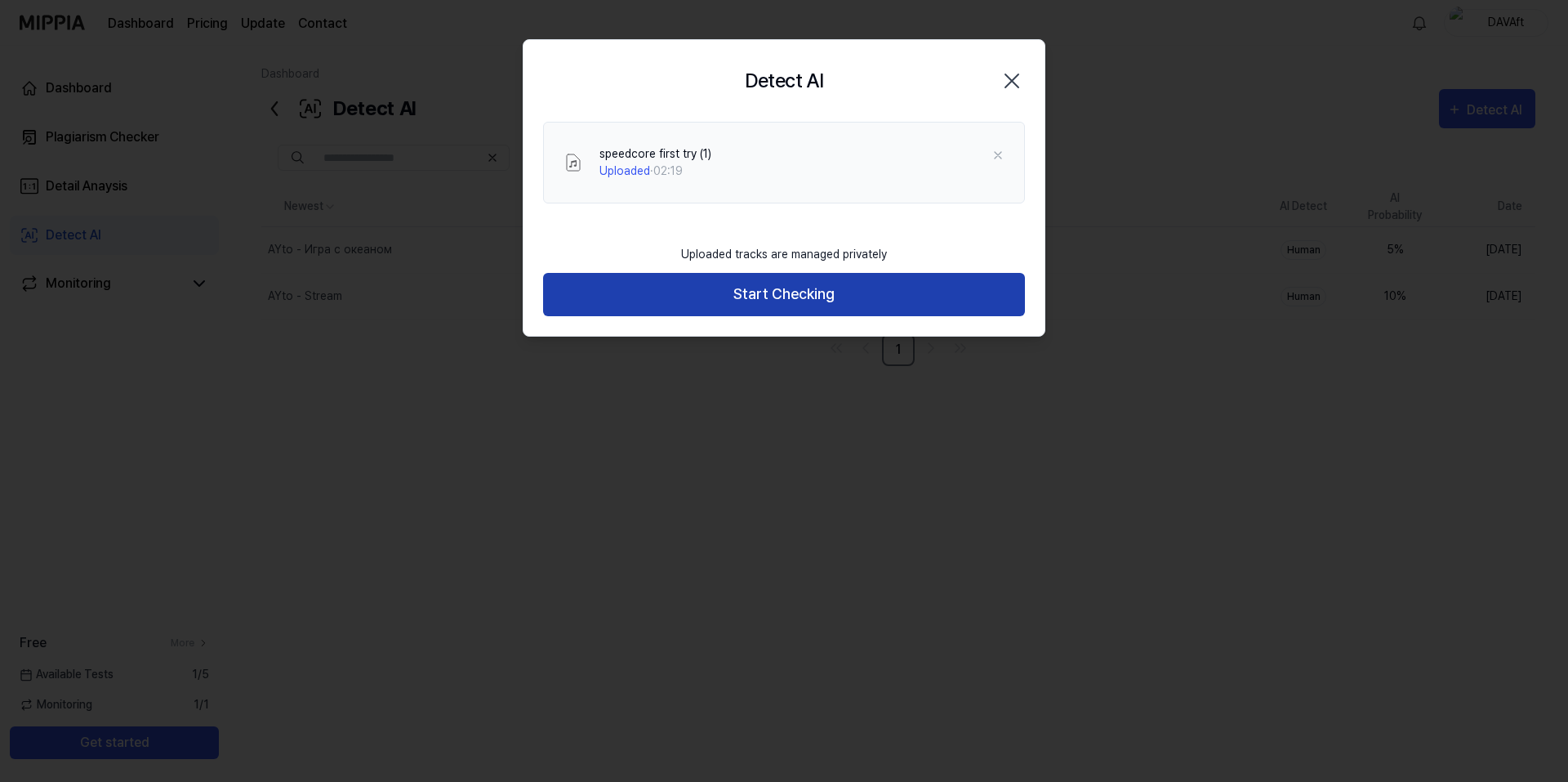
click at [823, 295] on button "Start Checking" at bounding box center [784, 294] width 482 height 43
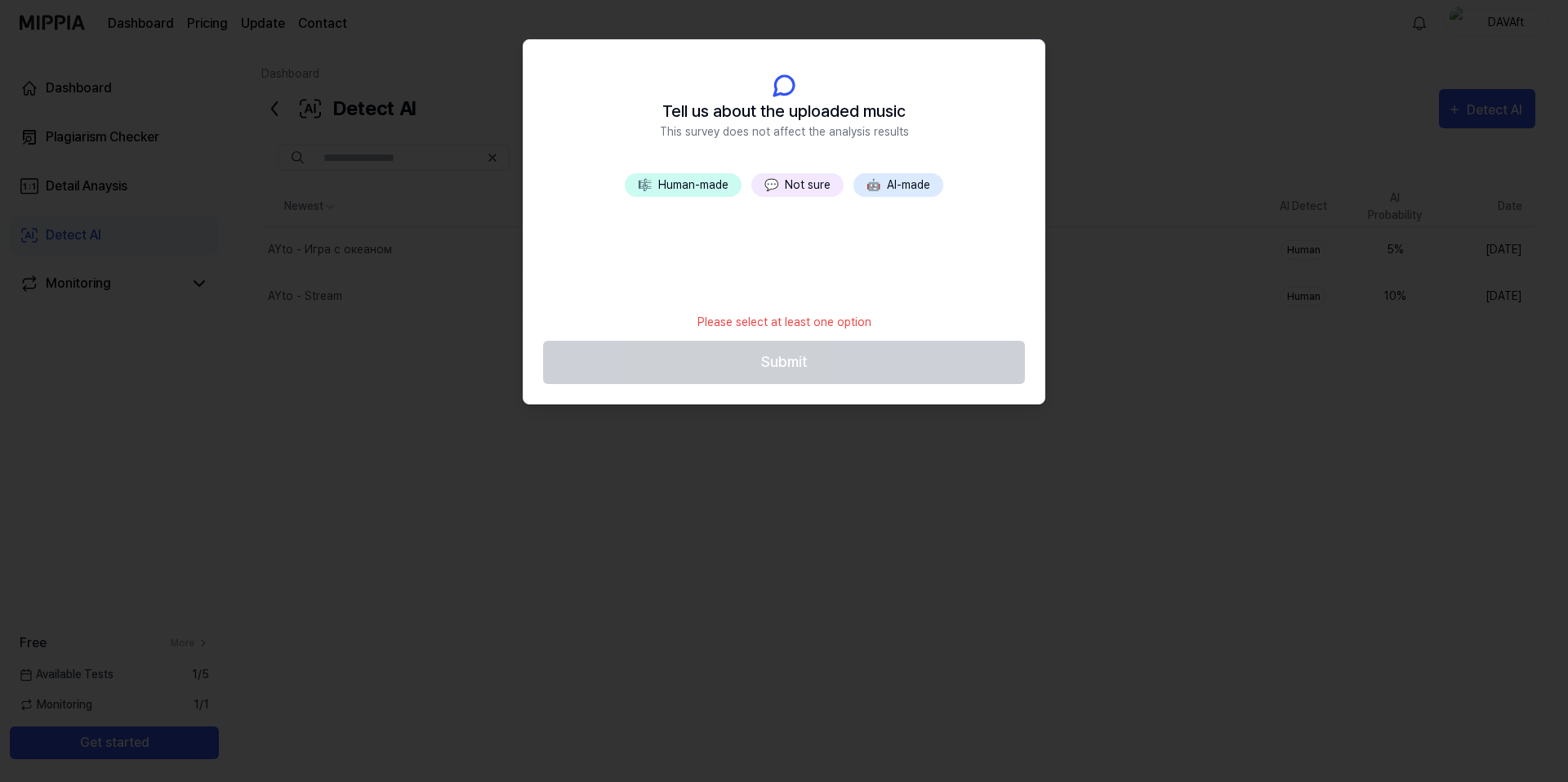
click at [793, 186] on button "💬 Not sure" at bounding box center [797, 185] width 92 height 24
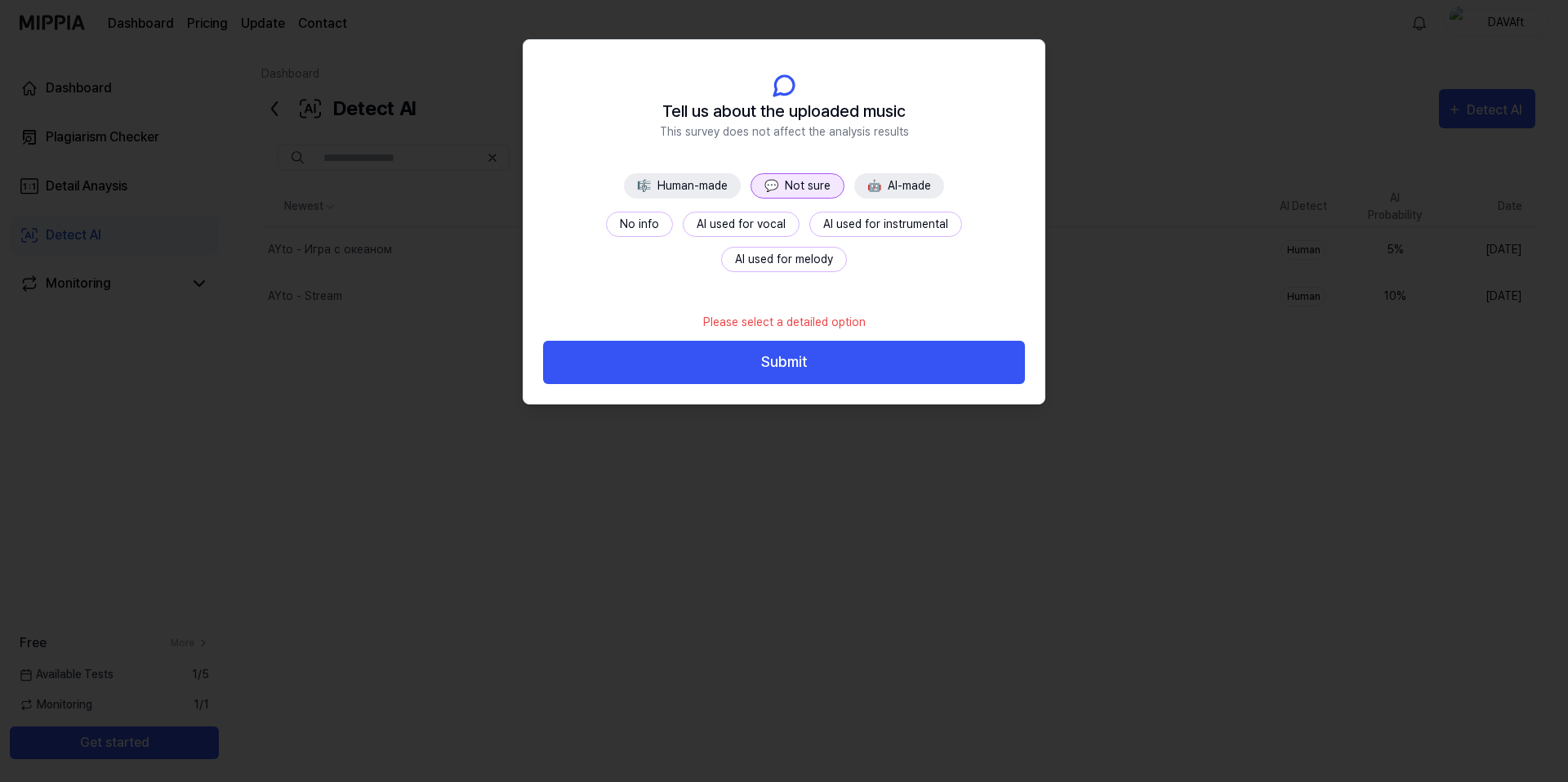
click at [606, 229] on button "No info" at bounding box center [639, 225] width 67 height 26
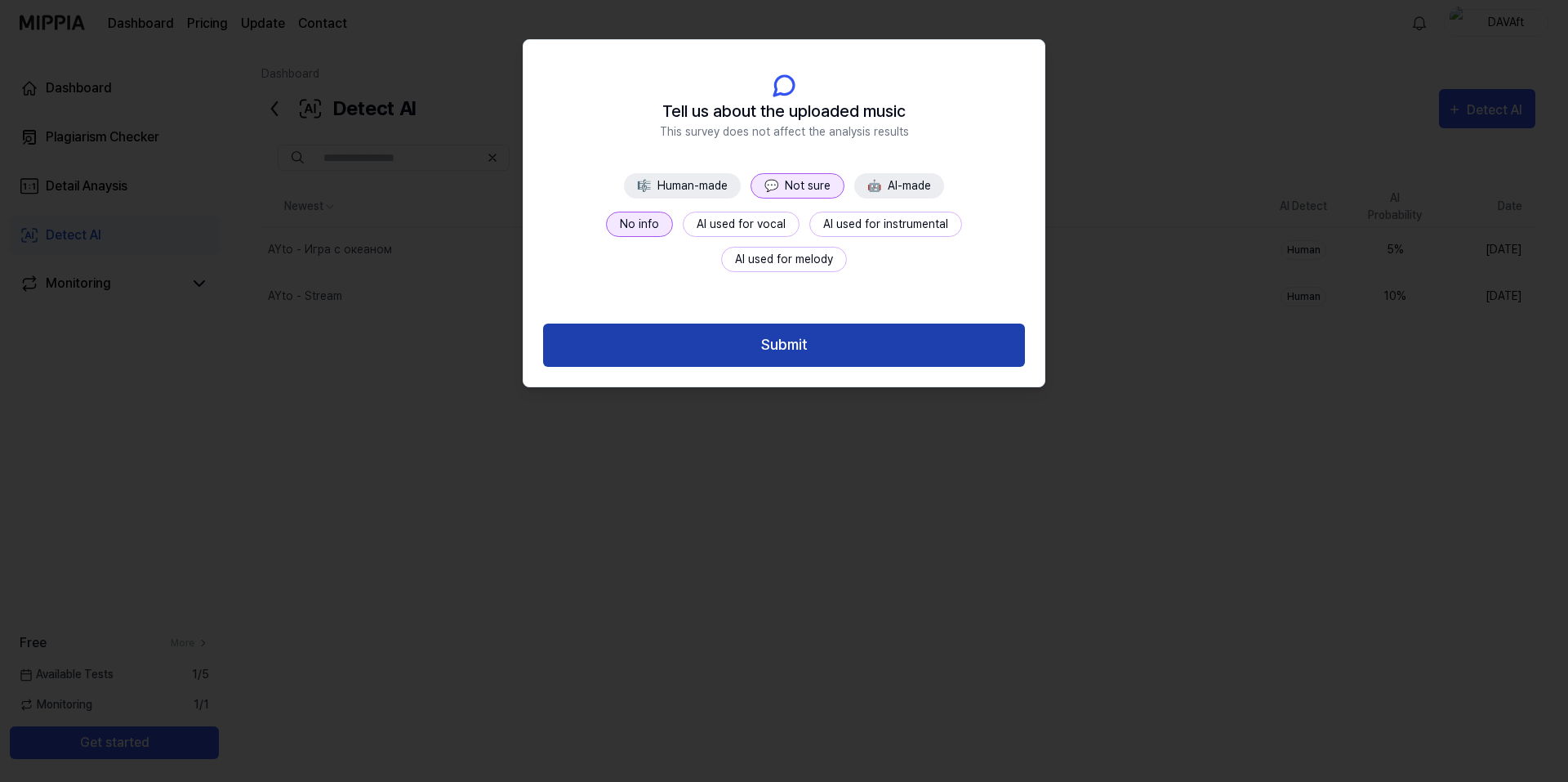
click at [835, 350] on button "Submit" at bounding box center [784, 345] width 482 height 43
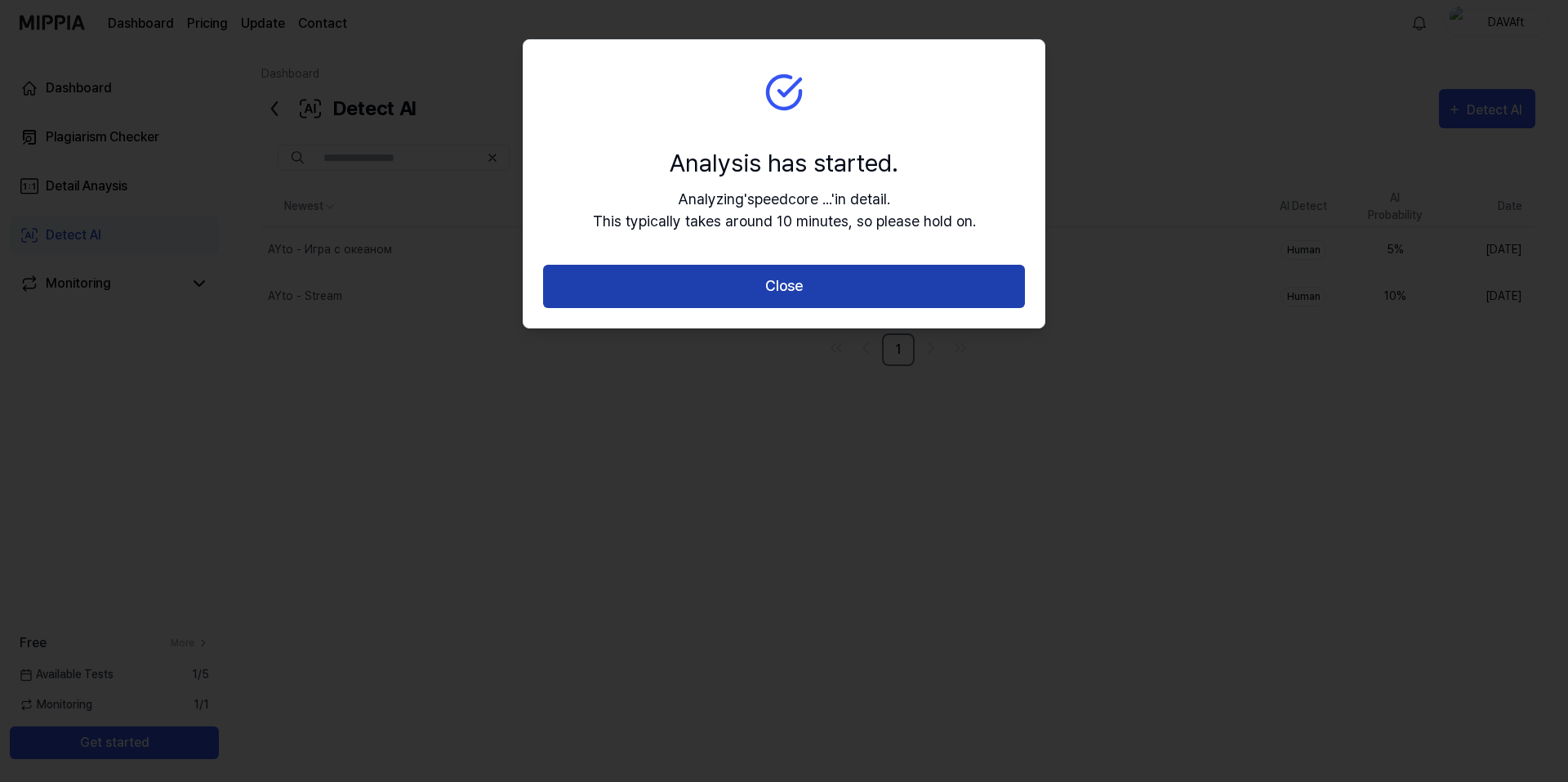
click at [825, 290] on button "Close" at bounding box center [784, 286] width 482 height 43
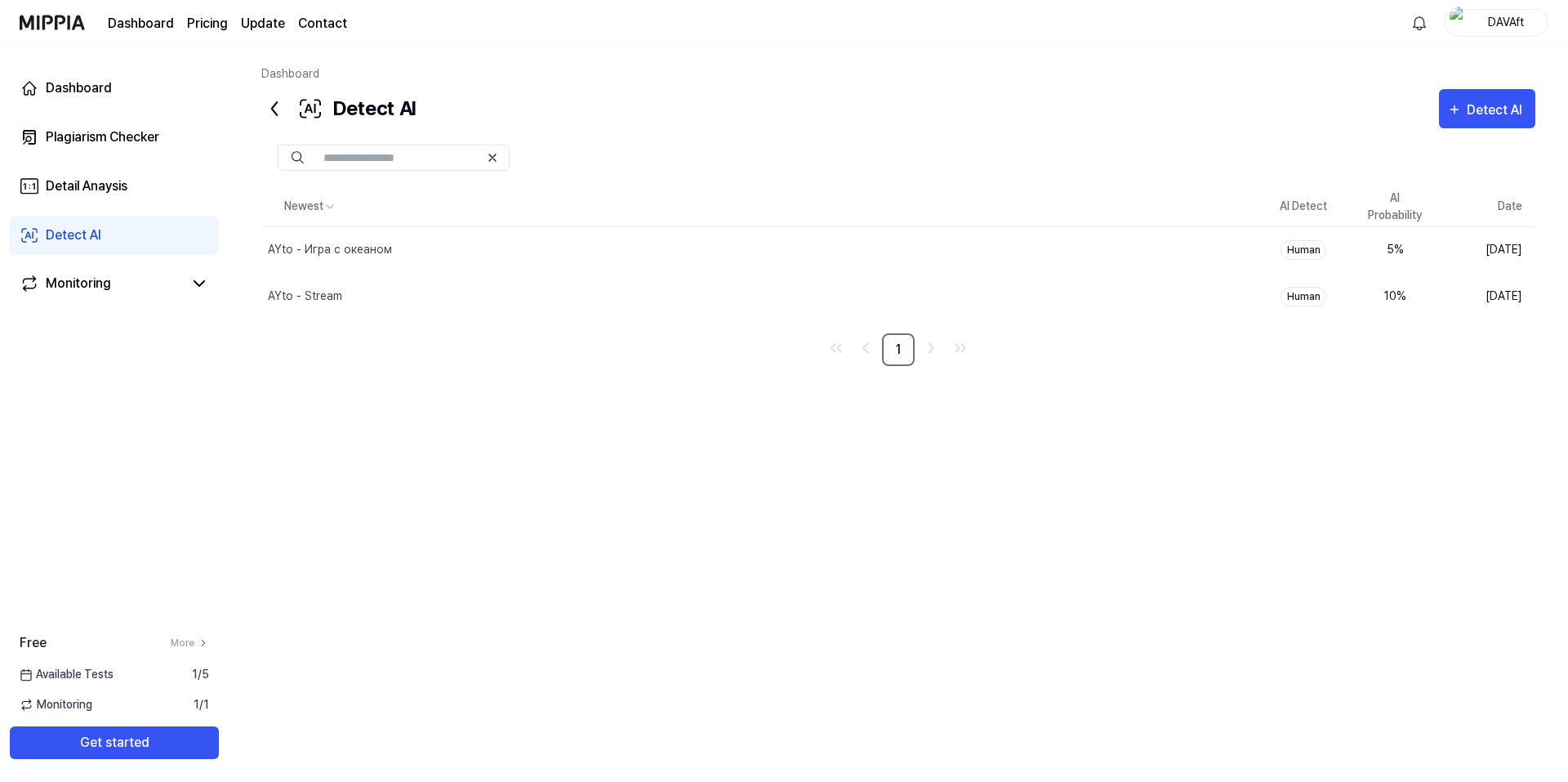
click at [755, 377] on div "Newest AI Detect AI Probability Date AYto - Игра с океаном Delete Human 5 % Aug…" at bounding box center [898, 441] width 1274 height 508
click at [676, 388] on nav "1" at bounding box center [898, 393] width 1274 height 32
click at [667, 394] on nav "1" at bounding box center [898, 393] width 1274 height 32
click at [741, 198] on th "Newest" at bounding box center [759, 207] width 996 height 39
click at [117, 134] on div "Plagiarism Checker" at bounding box center [102, 137] width 113 height 20
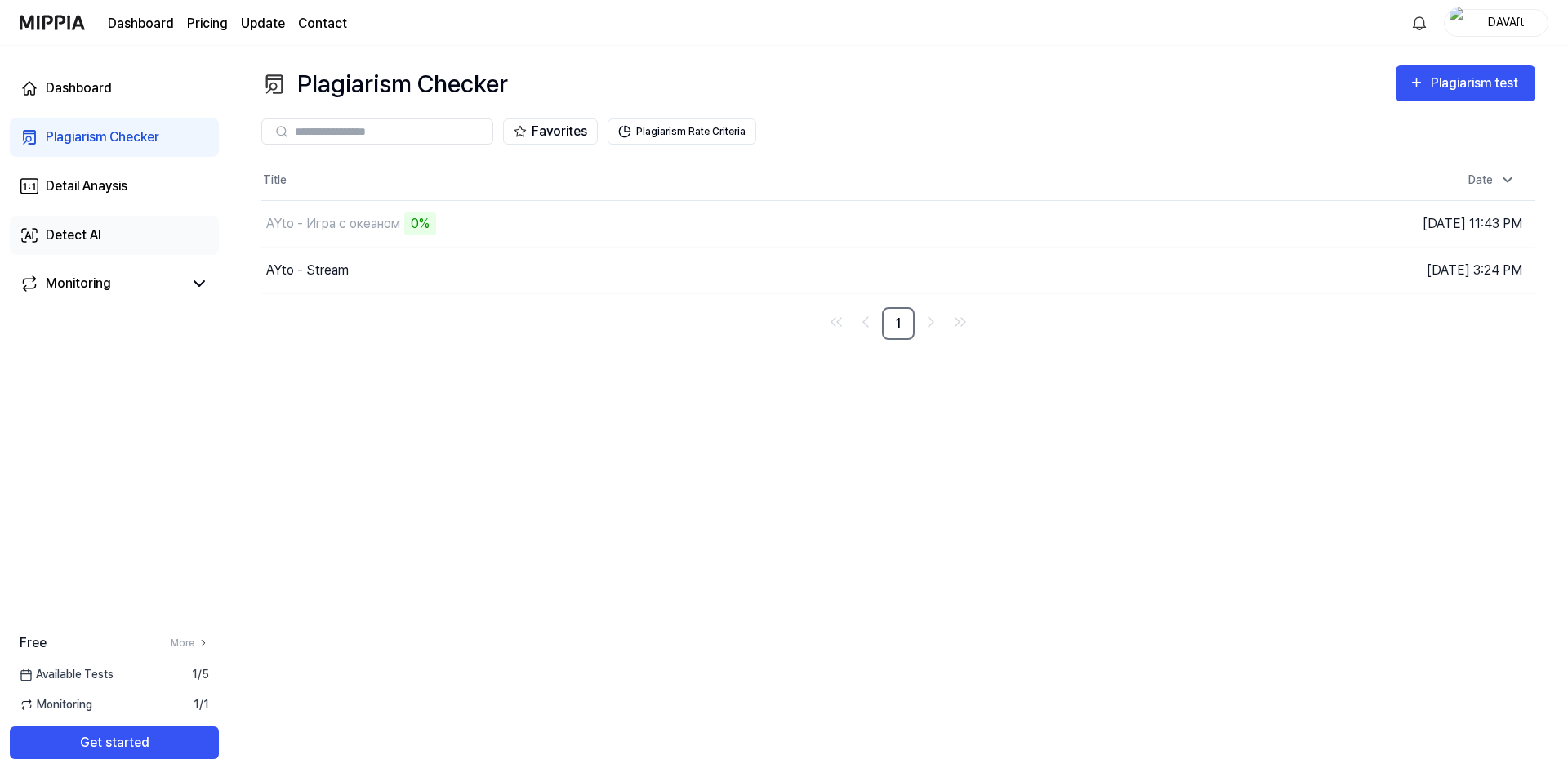
click at [96, 225] on link "Detect AI" at bounding box center [115, 235] width 209 height 39
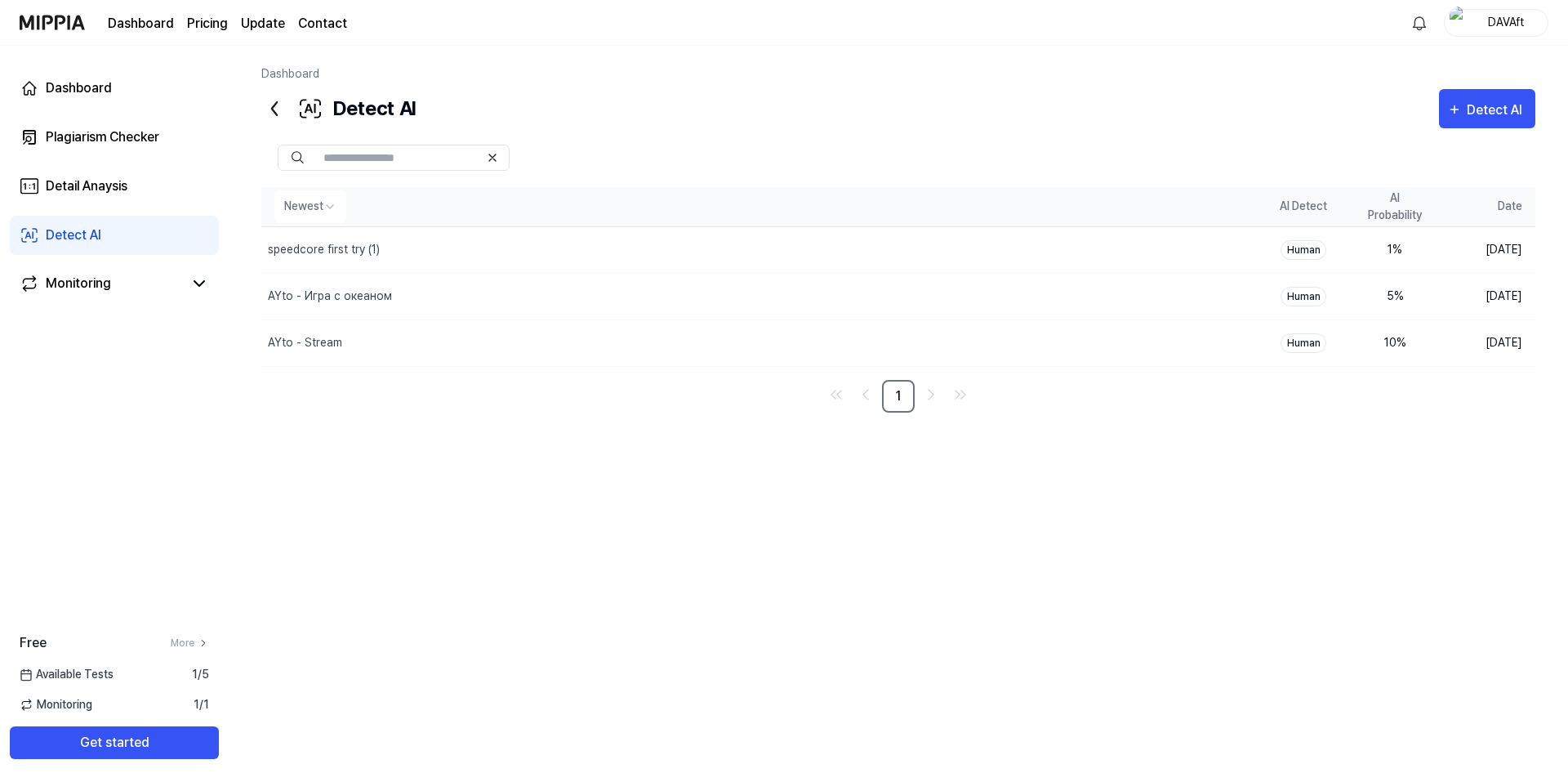
click at [712, 191] on th "Newest" at bounding box center [759, 207] width 996 height 39
click at [1121, 472] on div "Newest AI Detect AI Probability Date speedcore first try (1) Delete Human 1 % […" at bounding box center [898, 441] width 1274 height 508
click at [638, 258] on div "speedcore first try (1)" at bounding box center [720, 250] width 918 height 46
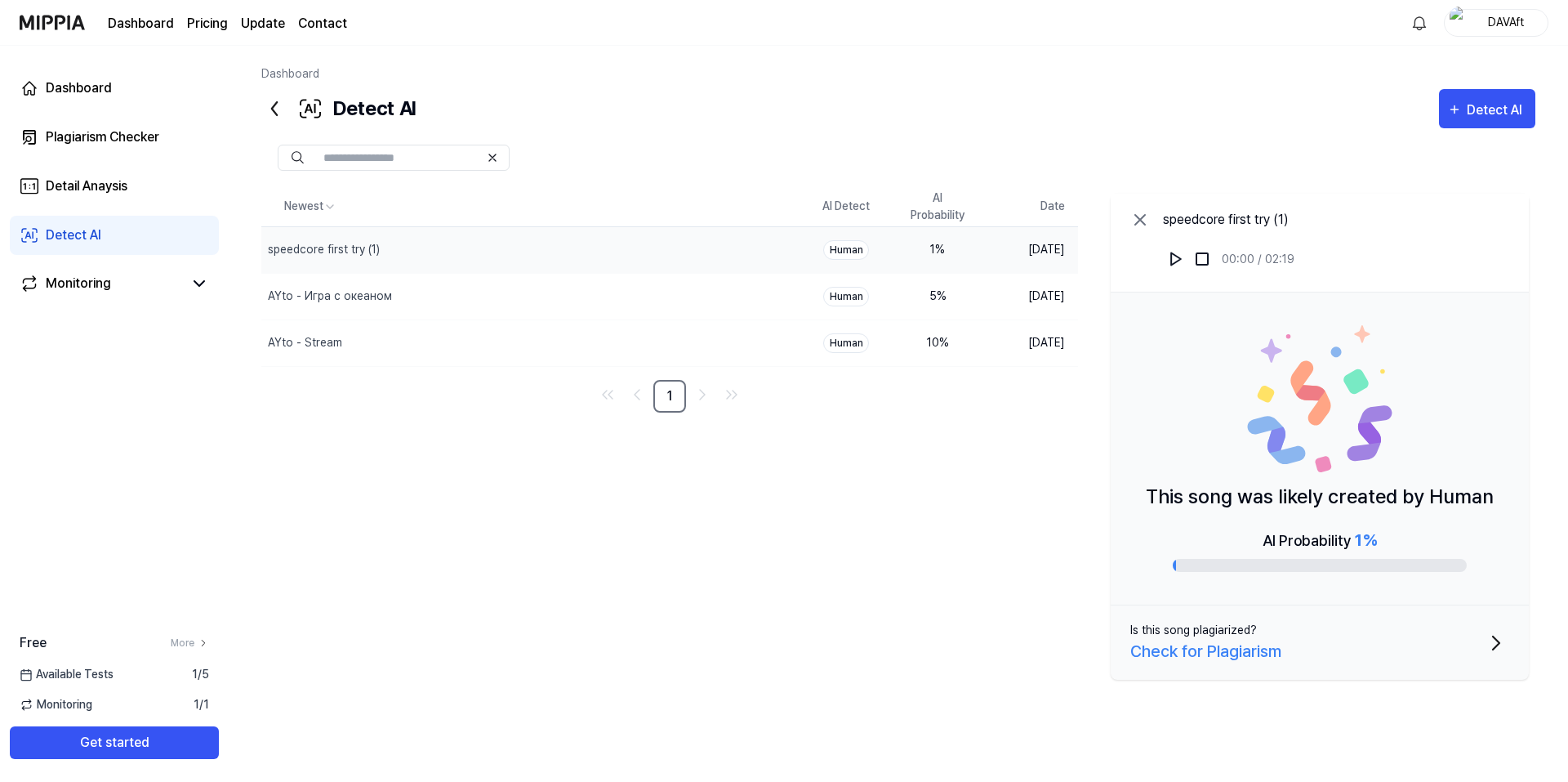
click at [1132, 185] on div at bounding box center [898, 157] width 1274 height 59
click at [1138, 214] on icon at bounding box center [1139, 220] width 20 height 20
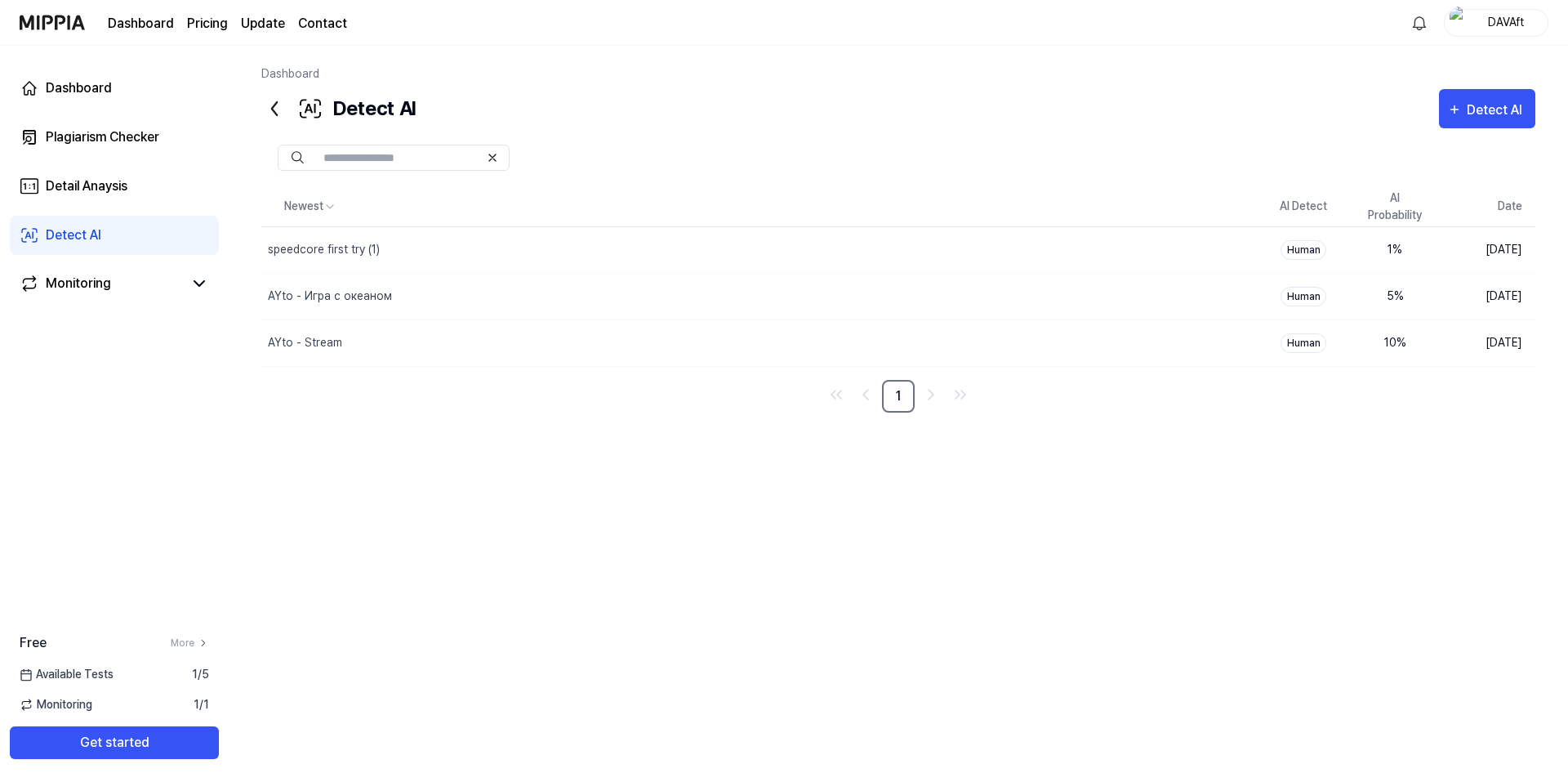
click at [732, 160] on div at bounding box center [898, 157] width 1274 height 26
click at [77, 137] on div "Plagiarism Checker" at bounding box center [102, 137] width 113 height 20
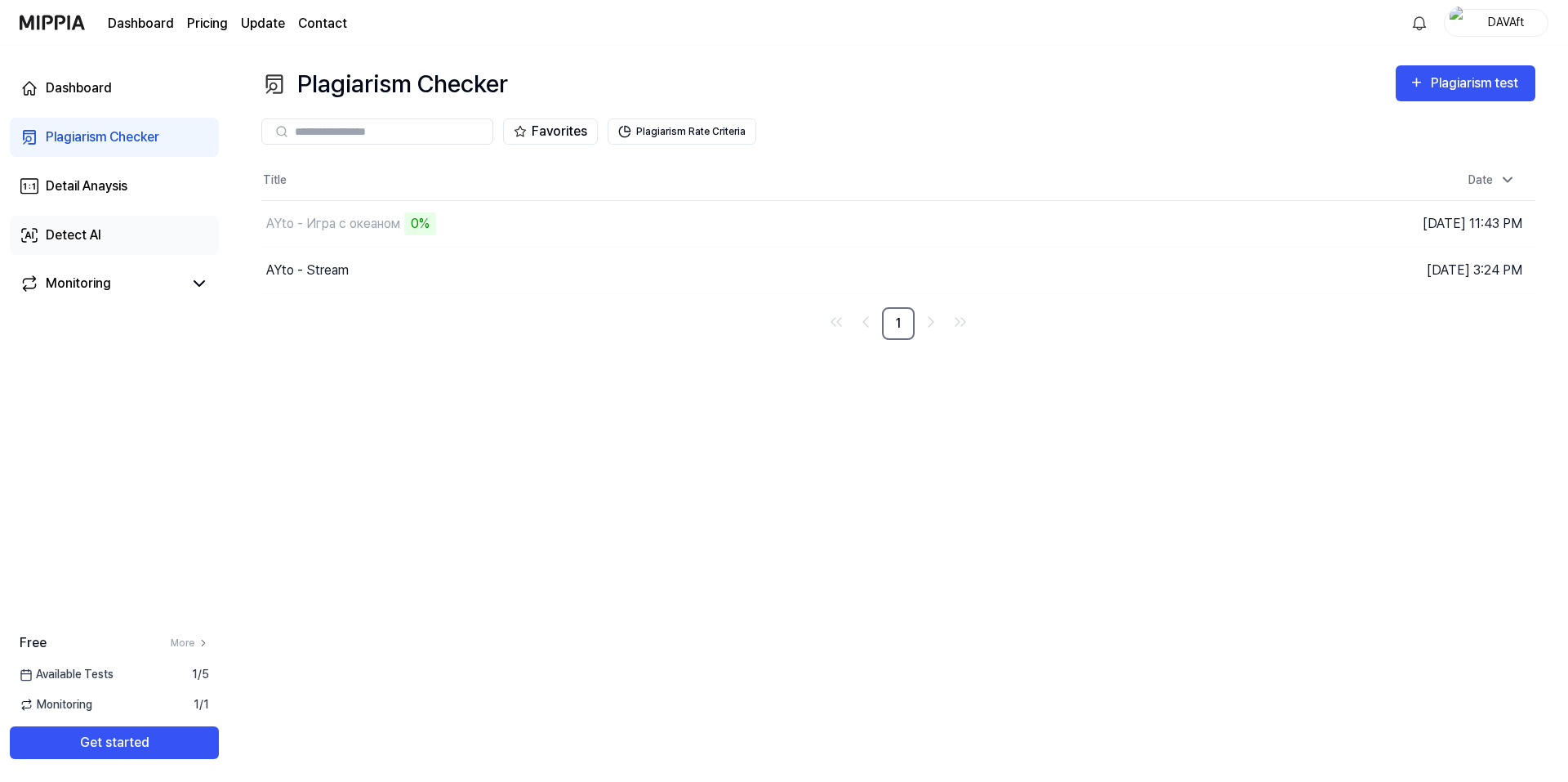
click at [83, 231] on div "Detect AI" at bounding box center [73, 235] width 55 height 20
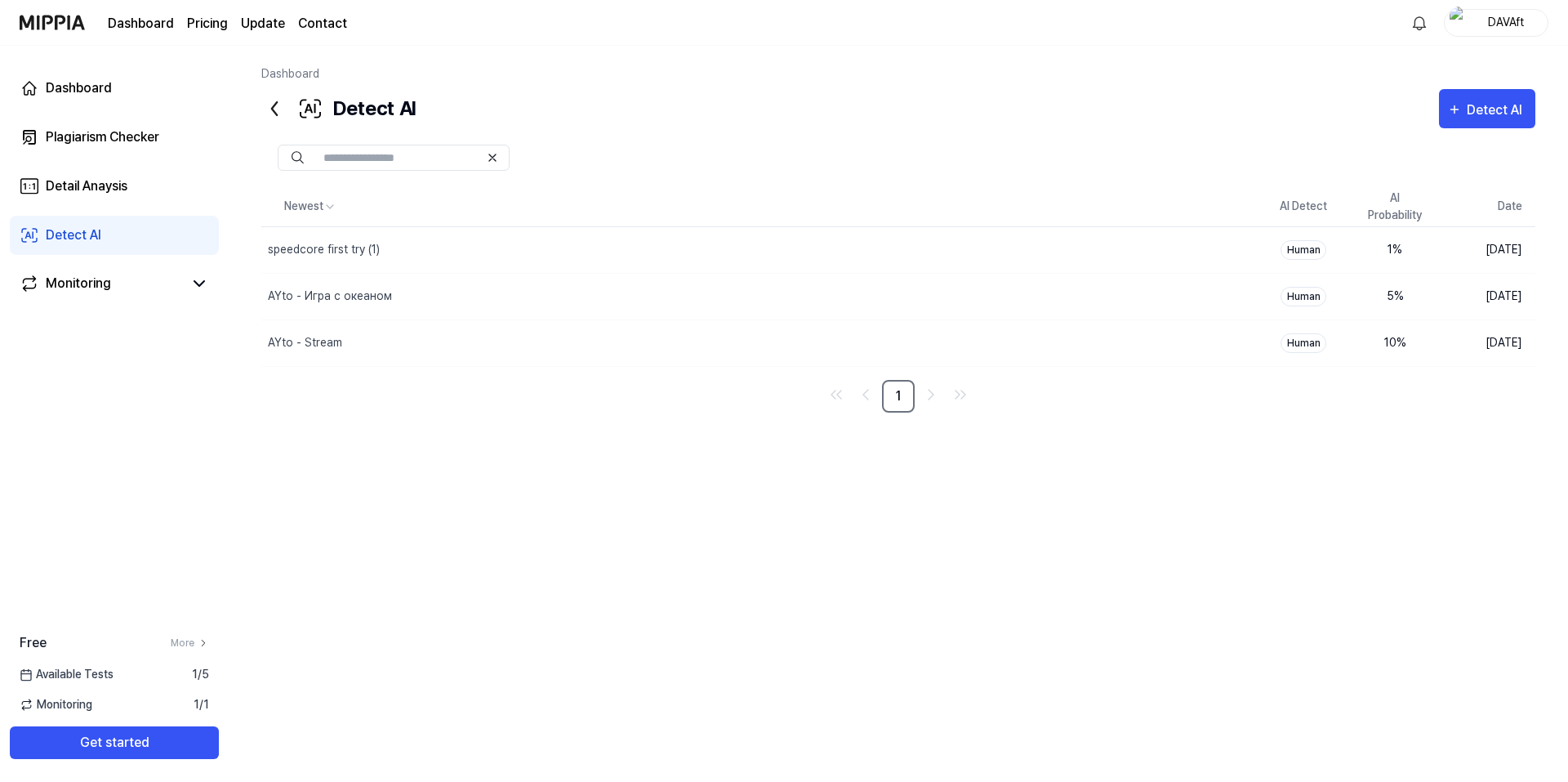
click at [704, 131] on div at bounding box center [898, 157] width 1274 height 59
click at [701, 132] on div at bounding box center [898, 157] width 1274 height 59
click at [692, 128] on div at bounding box center [898, 157] width 1274 height 59
click at [696, 147] on div at bounding box center [898, 157] width 1274 height 26
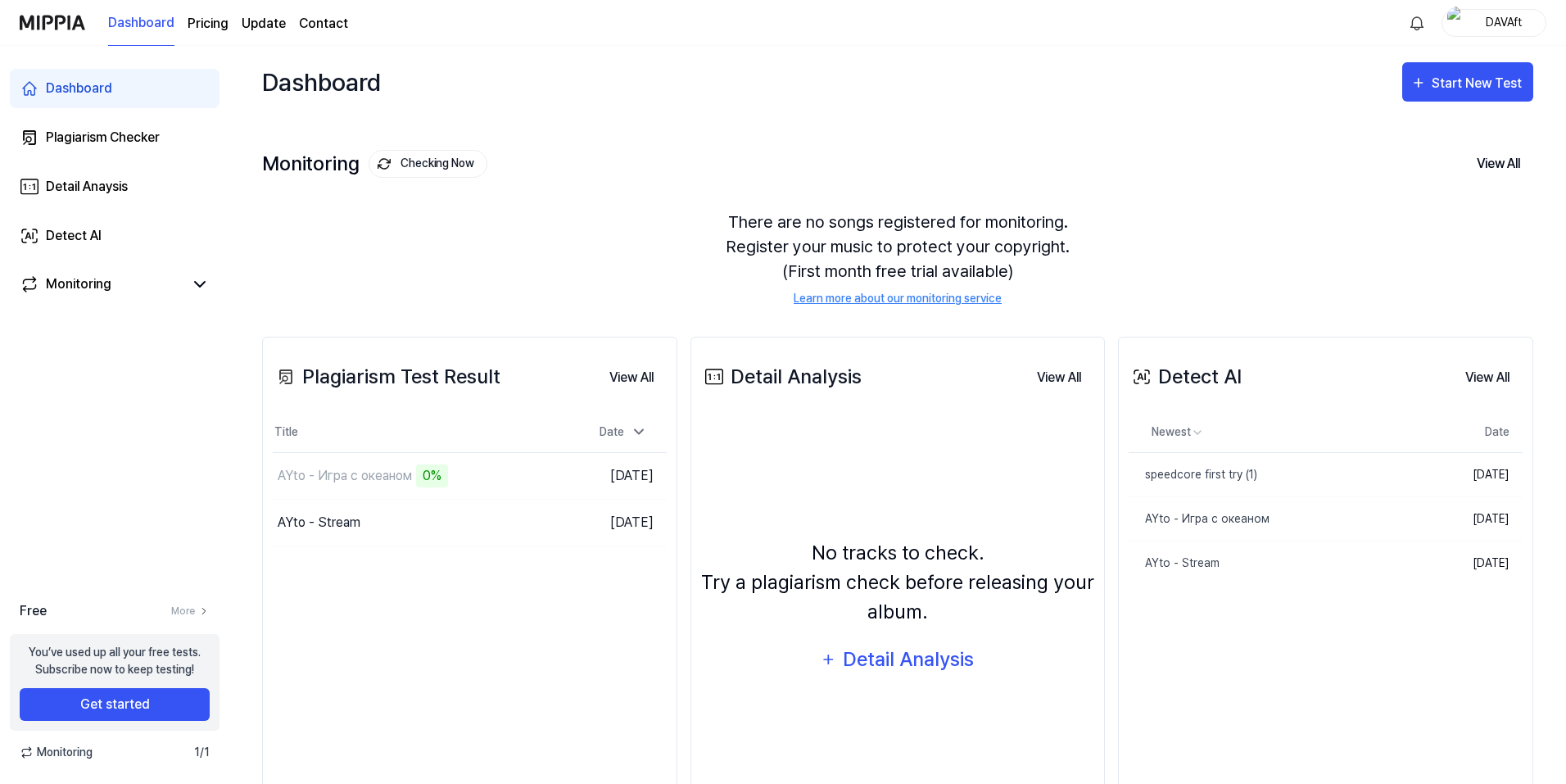
click at [1065, 256] on div "There are no songs registered for monitoring. Register your music to protect yo…" at bounding box center [898, 258] width 1272 height 136
click at [811, 51] on div "Dashboard Start New Test" at bounding box center [898, 82] width 1272 height 72
click at [735, 104] on div "Dashboard Start New Test" at bounding box center [898, 82] width 1272 height 72
click at [102, 148] on link "Plagiarism Checker" at bounding box center [115, 137] width 210 height 39
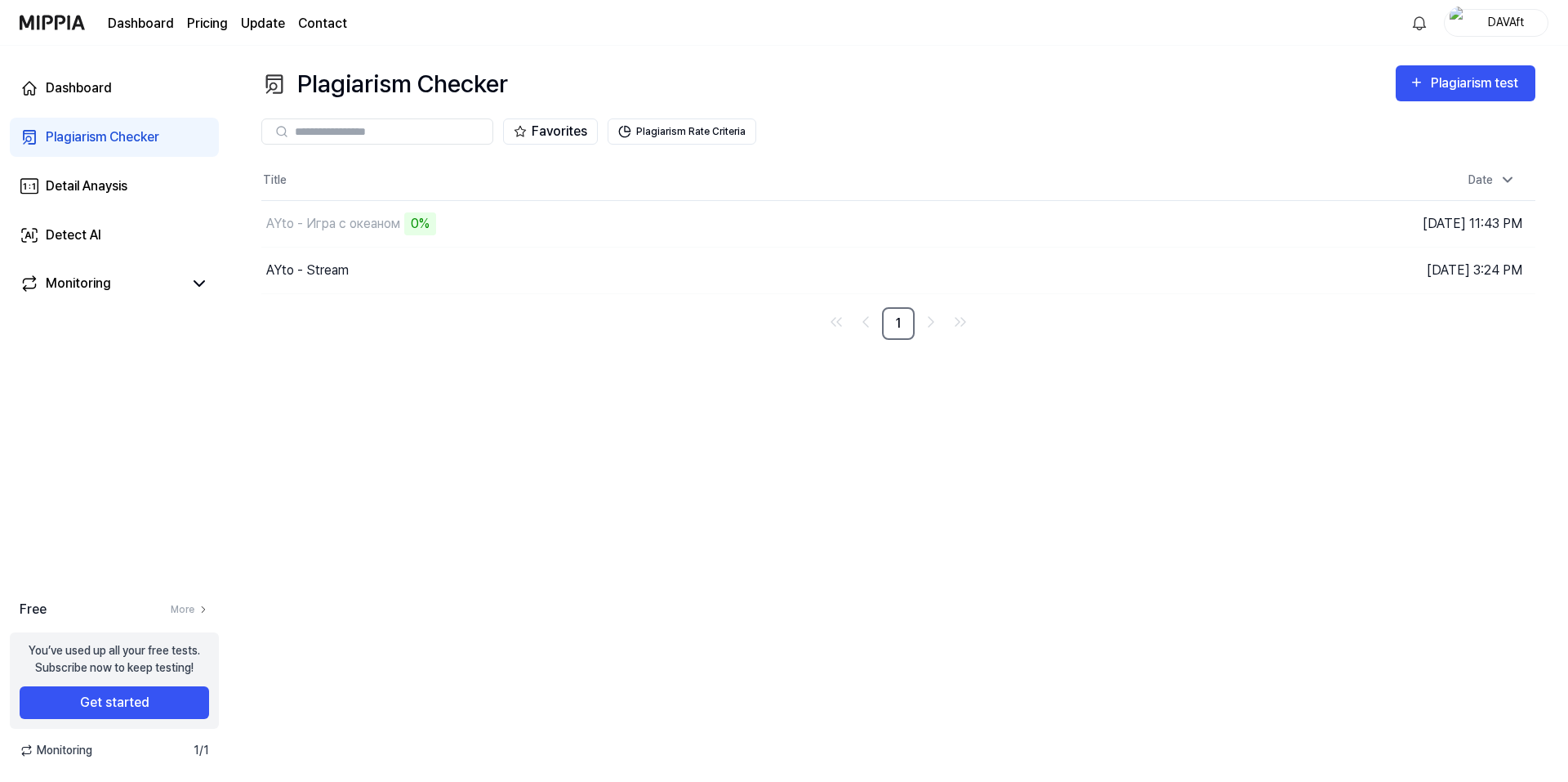
click at [988, 448] on div "Plagiarism Checker Plagiarism test Plagiarism Checker Detail Analysis Detect AI…" at bounding box center [898, 414] width 1339 height 736
click at [937, 417] on div "Plagiarism Checker Plagiarism test Plagiarism Checker Detail Analysis Detect AI…" at bounding box center [898, 414] width 1339 height 736
click at [937, 410] on div "Plagiarism Checker Plagiarism test Plagiarism Checker Detail Analysis Detect AI…" at bounding box center [898, 414] width 1339 height 736
click at [937, 408] on div "Plagiarism Checker Plagiarism test Plagiarism Checker Detail Analysis Detect AI…" at bounding box center [898, 414] width 1339 height 736
click at [943, 398] on div "Plagiarism Checker Plagiarism test Plagiarism Checker Detail Analysis Detect AI…" at bounding box center [898, 414] width 1339 height 736
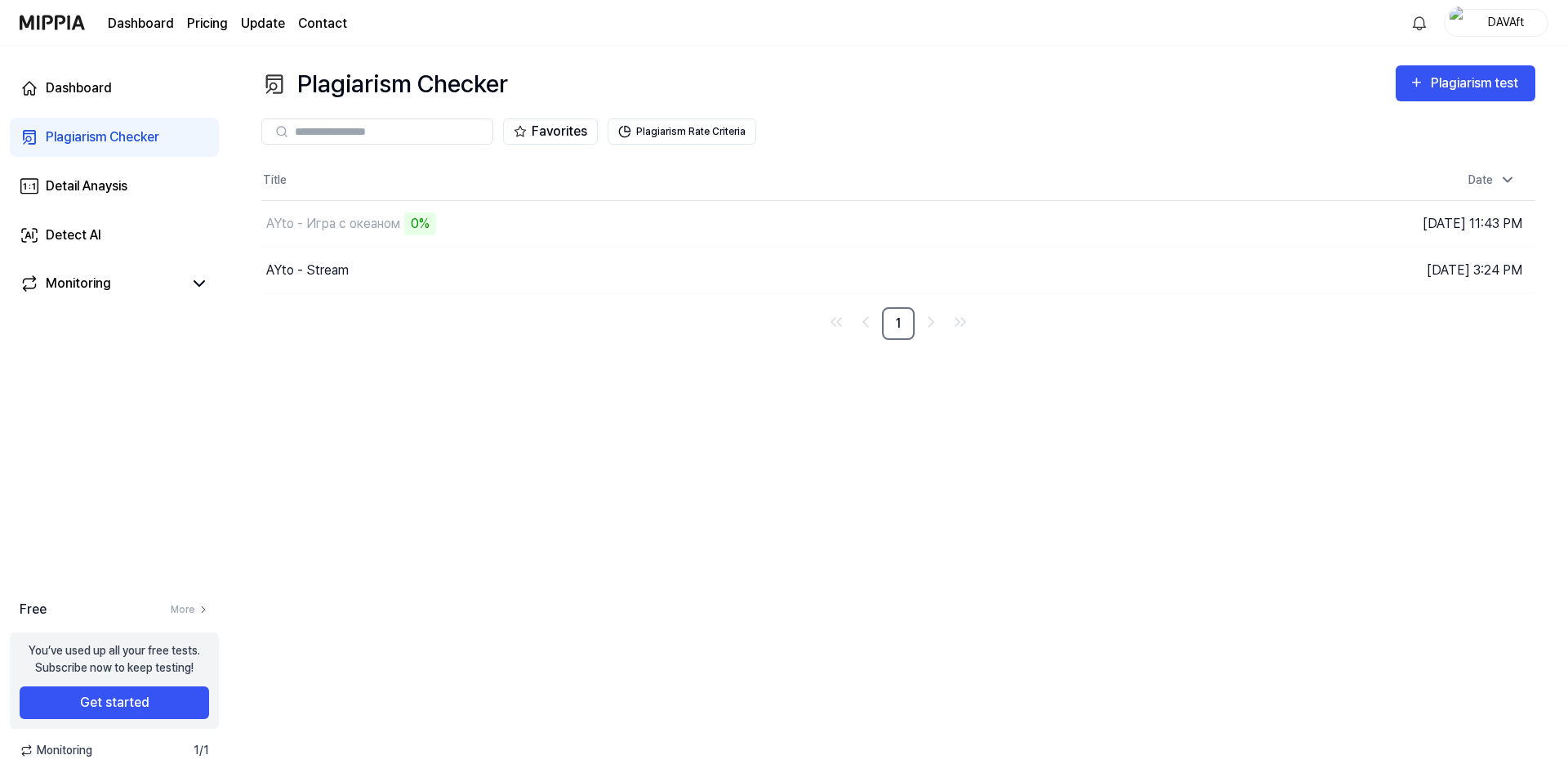
click at [965, 390] on div "Plagiarism Checker Plagiarism test Plagiarism Checker Detail Analysis Detect AI…" at bounding box center [898, 414] width 1339 height 736
click at [1001, 385] on div "Plagiarism Checker Plagiarism test Plagiarism Checker Detail Analysis Detect AI…" at bounding box center [898, 414] width 1339 height 736
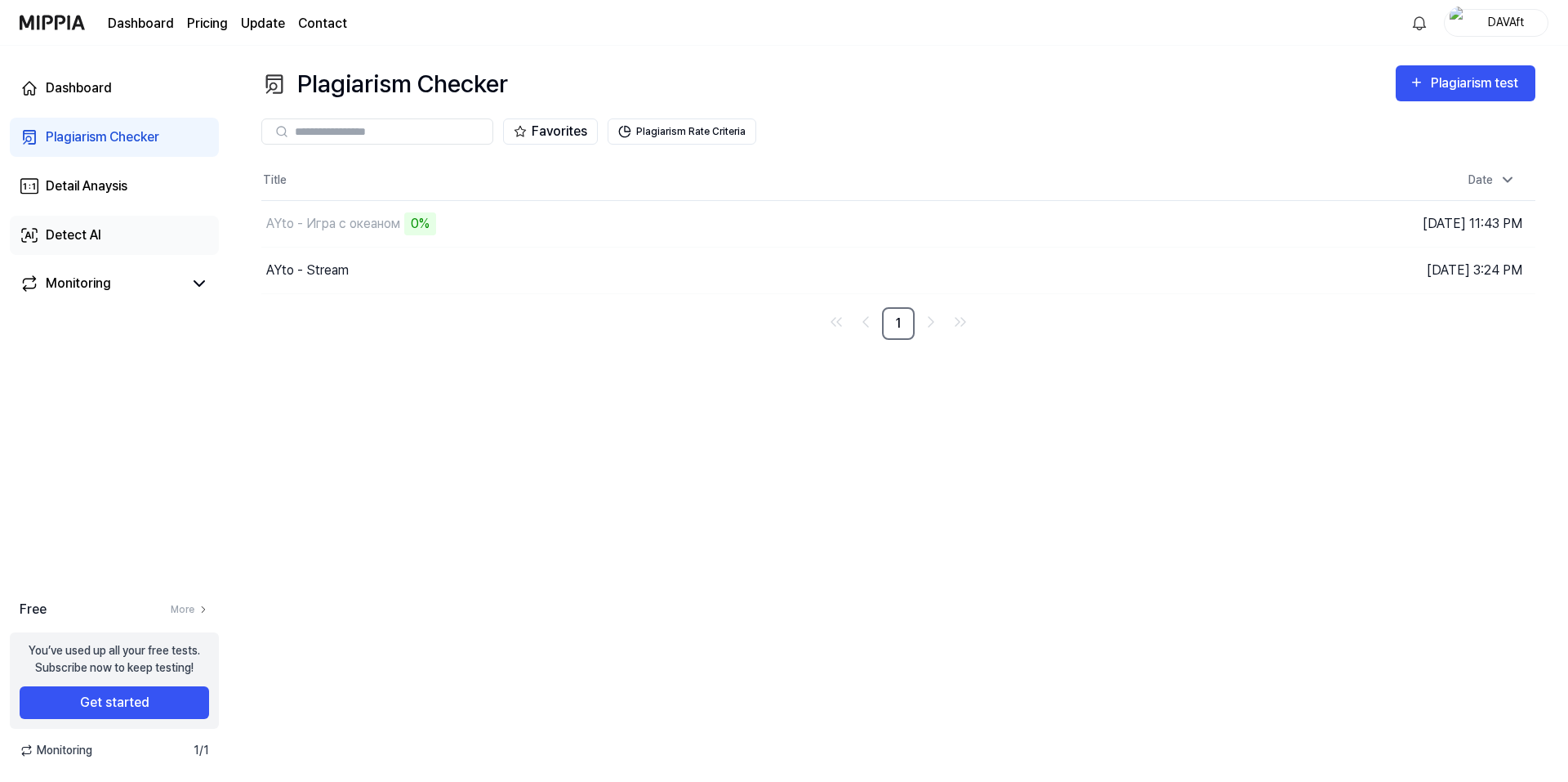
click at [105, 228] on link "Detect AI" at bounding box center [115, 235] width 209 height 39
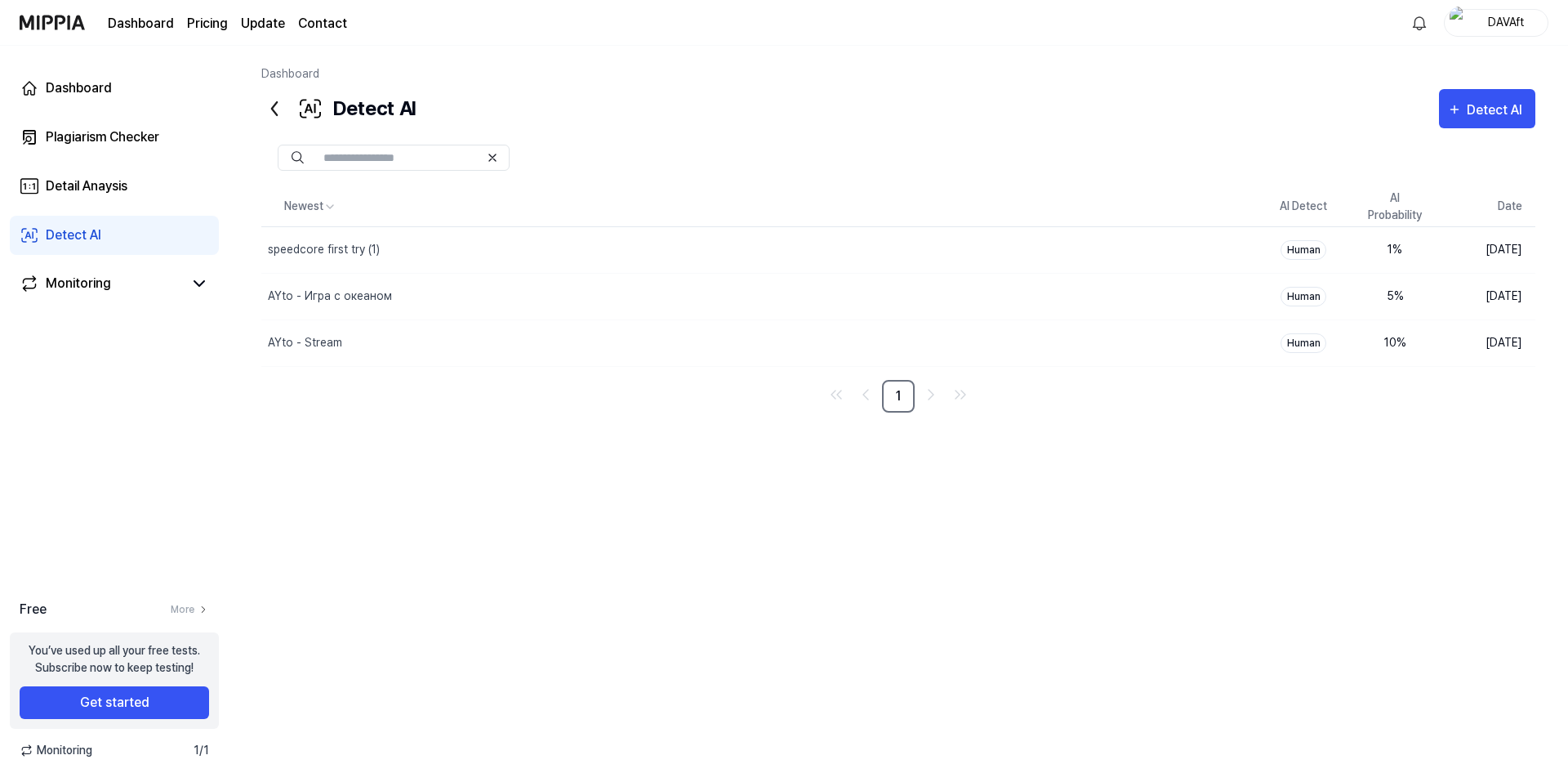
click at [1054, 427] on div "Newest AI Detect AI Probability Date speedcore first try (1) Delete Human 1 % A…" at bounding box center [898, 441] width 1274 height 508
click at [1069, 420] on div "Newest AI Detect AI Probability Date speedcore first try (1) Delete Human 1 % A…" at bounding box center [898, 441] width 1274 height 508
click at [1072, 417] on div "Newest AI Detect AI Probability Date speedcore first try (1) Delete Human 1 % A…" at bounding box center [898, 441] width 1274 height 508
click at [1071, 414] on div "Newest AI Detect AI Probability Date speedcore first try (1) Delete Human 1 % A…" at bounding box center [898, 441] width 1274 height 508
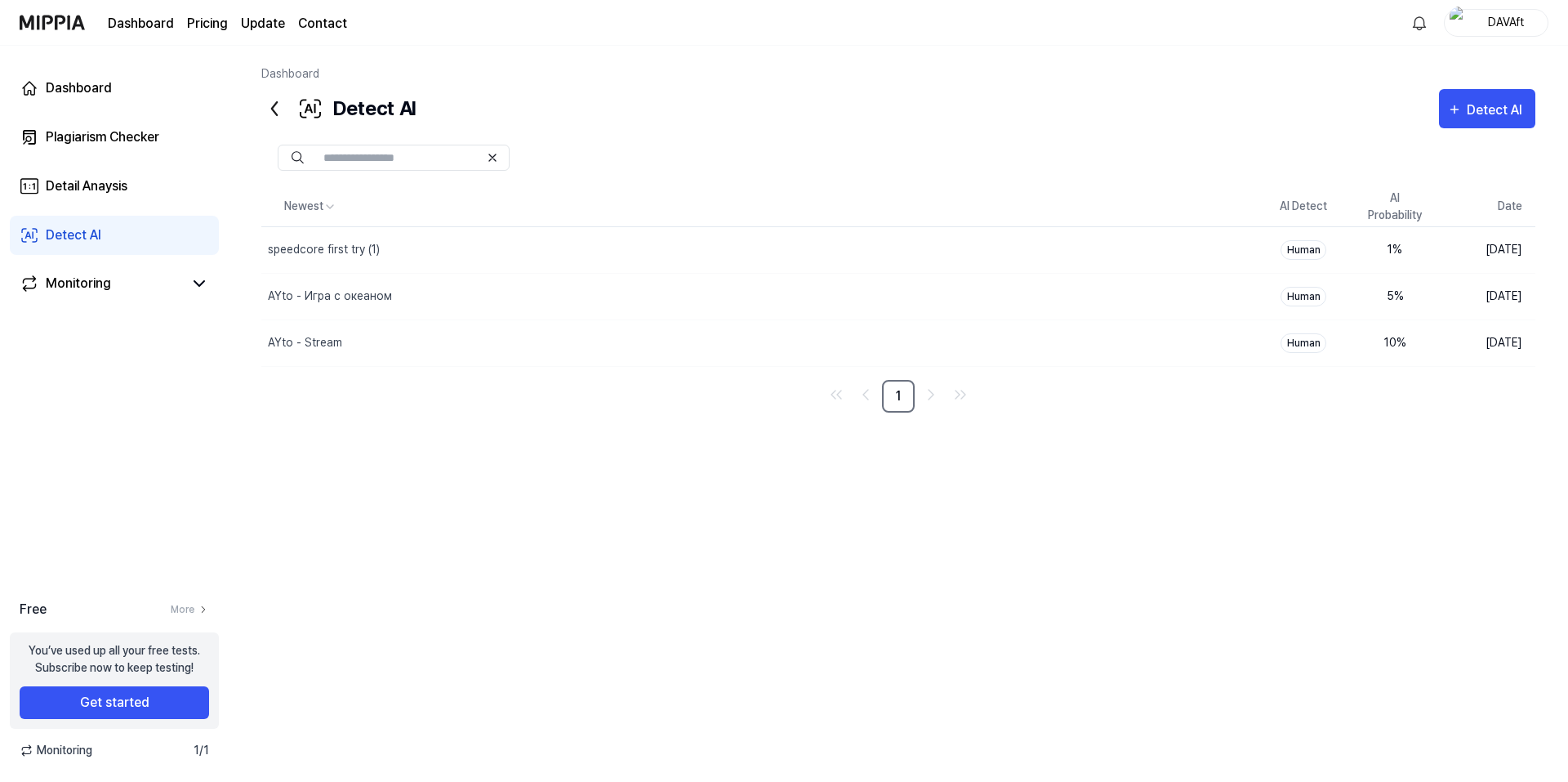
click at [1071, 414] on div "Newest AI Detect AI Probability Date speedcore first try (1) Delete Human 1 % A…" at bounding box center [898, 441] width 1274 height 508
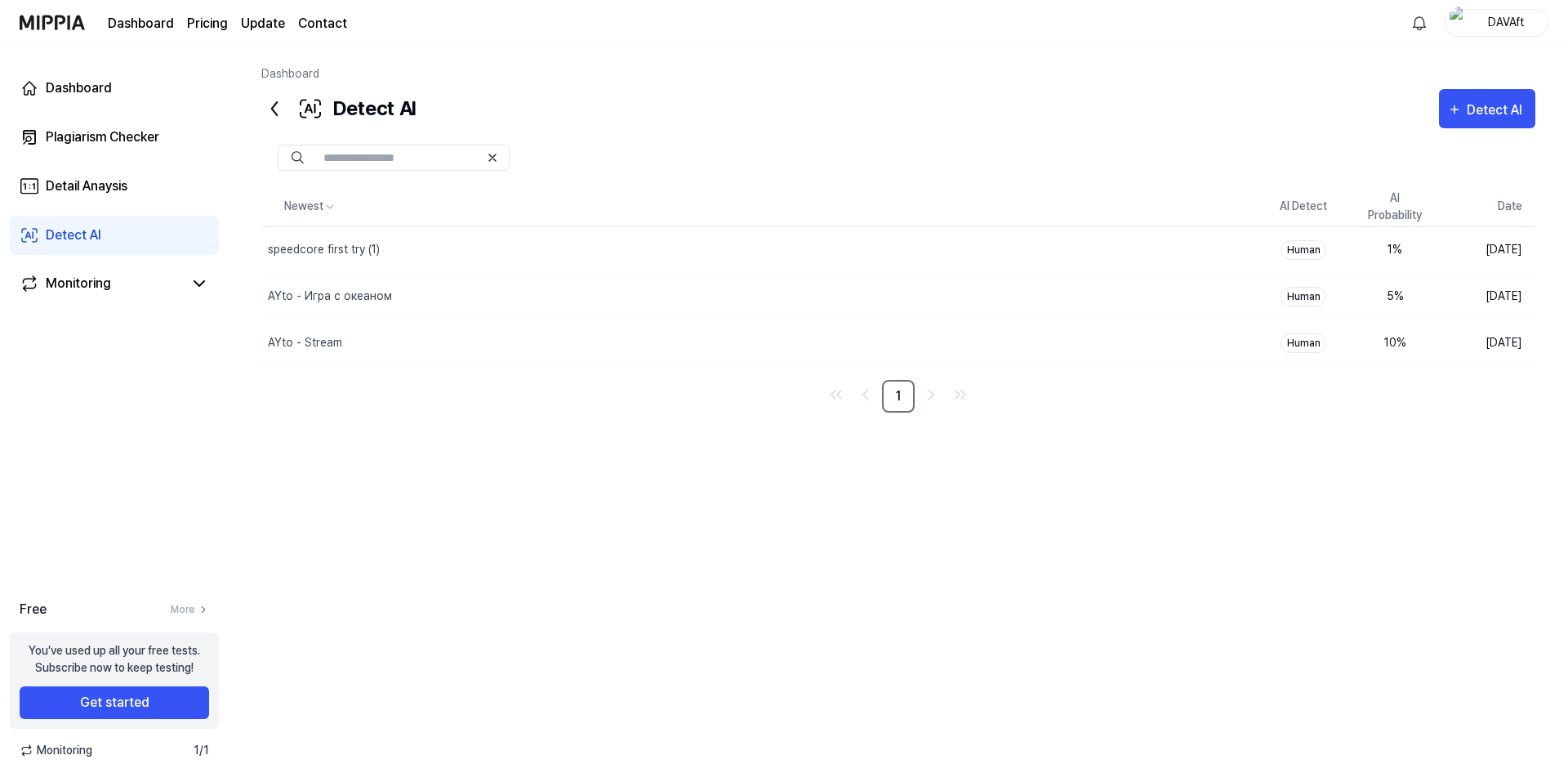
click at [1071, 414] on div "Newest AI Detect AI Probability Date speedcore first try (1) Delete Human 1 % A…" at bounding box center [898, 441] width 1274 height 508
click at [907, 192] on th "Newest" at bounding box center [759, 207] width 996 height 39
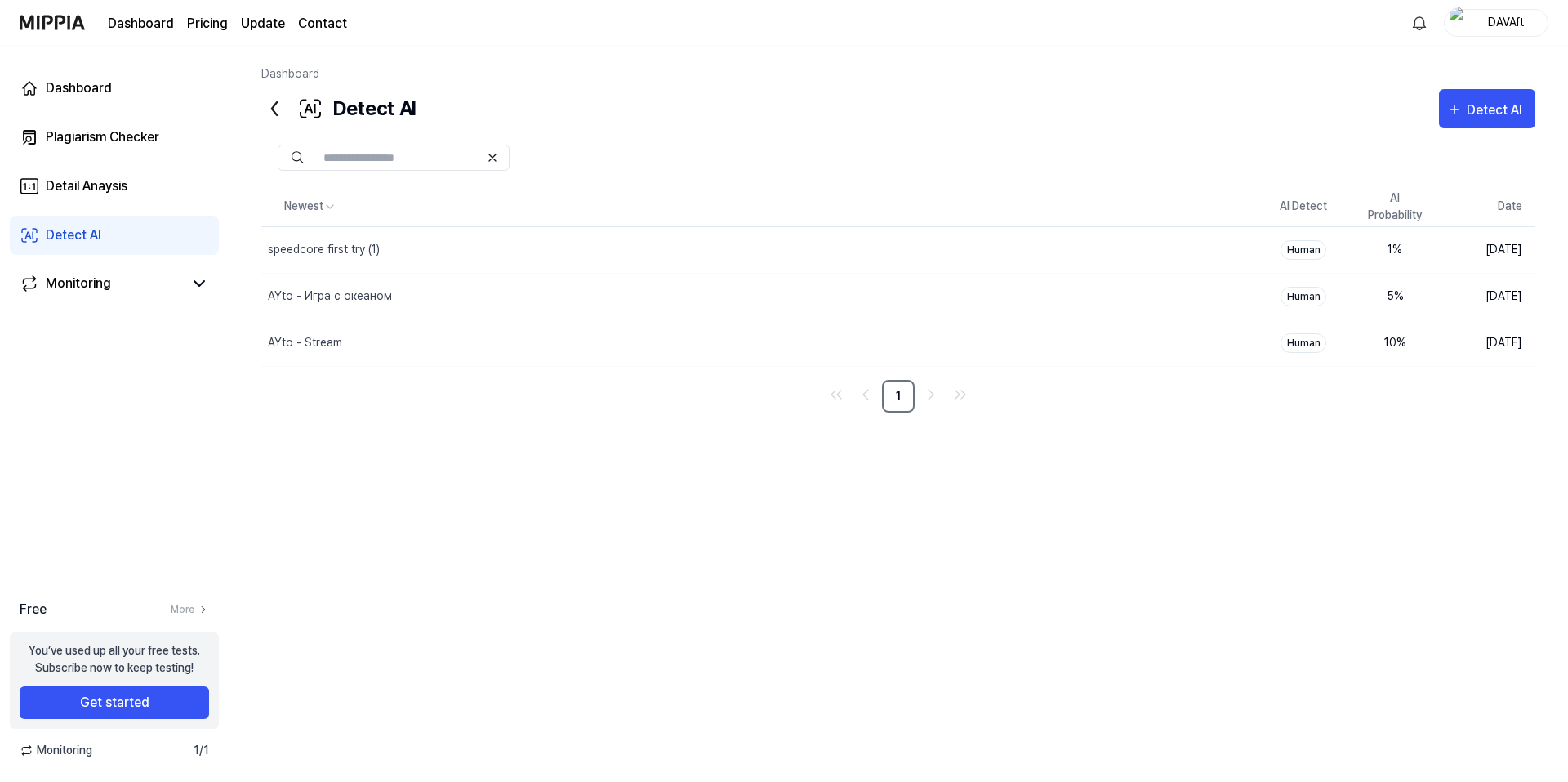
click at [922, 160] on div at bounding box center [898, 157] width 1274 height 26
click at [100, 128] on div "Plagiarism Checker" at bounding box center [102, 137] width 113 height 20
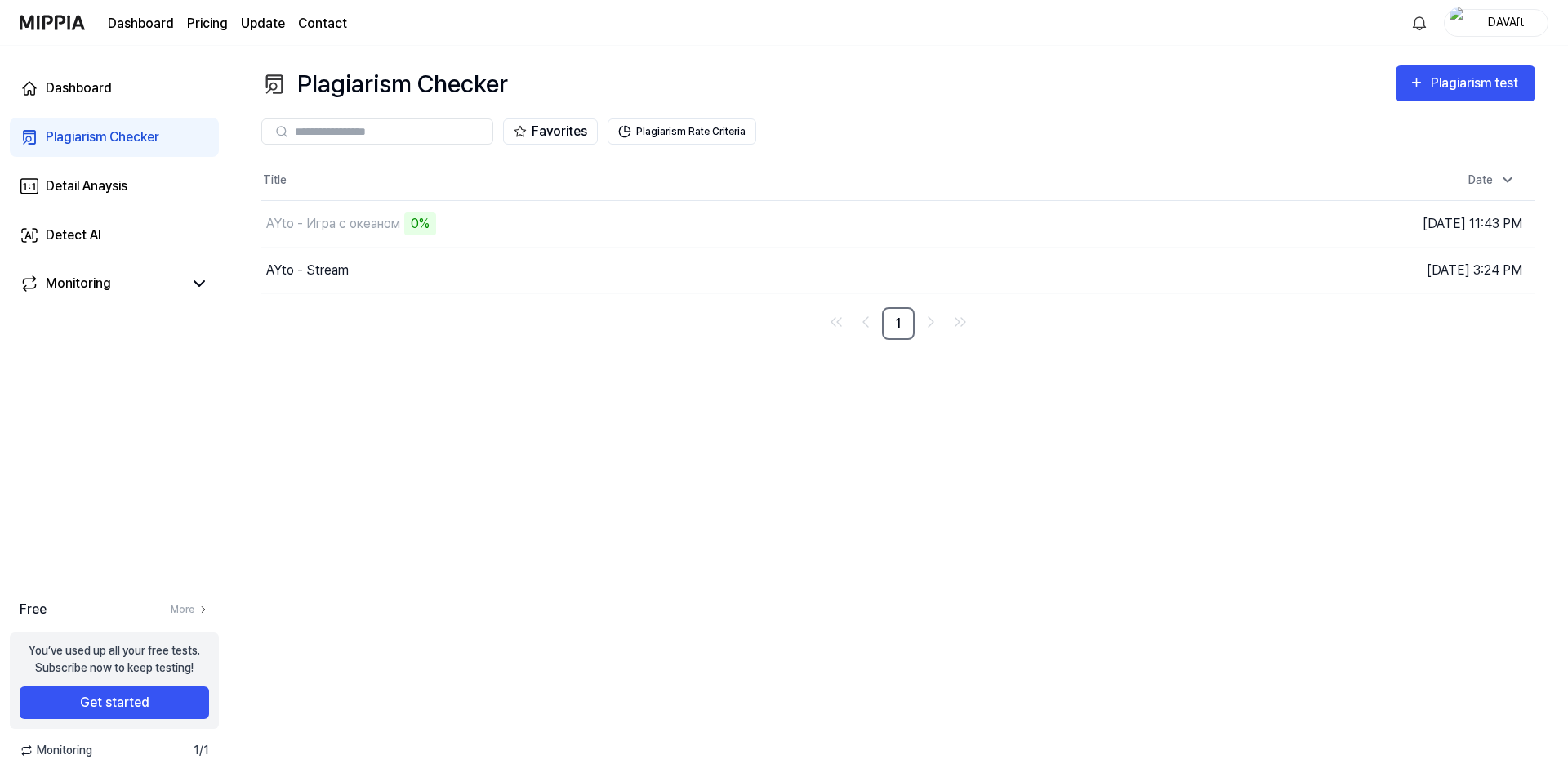
click at [1006, 406] on div "Plagiarism Checker Plagiarism test Plagiarism Checker Detail Analysis Detect AI…" at bounding box center [898, 414] width 1339 height 736
click at [984, 377] on div "Plagiarism Checker Plagiarism test Plagiarism Checker Detail Analysis Detect AI…" at bounding box center [898, 414] width 1339 height 736
click at [880, 54] on div "Plagiarism Checker Plagiarism test Plagiarism Checker Detail Analysis Detect AI…" at bounding box center [898, 414] width 1339 height 736
click at [924, 64] on div "Plagiarism Checker Plagiarism test Plagiarism Checker Detail Analysis Detect AI…" at bounding box center [898, 414] width 1339 height 736
click at [923, 65] on div "Plagiarism Checker Plagiarism test Plagiarism Checker Detail Analysis Detect AI…" at bounding box center [898, 414] width 1339 height 736
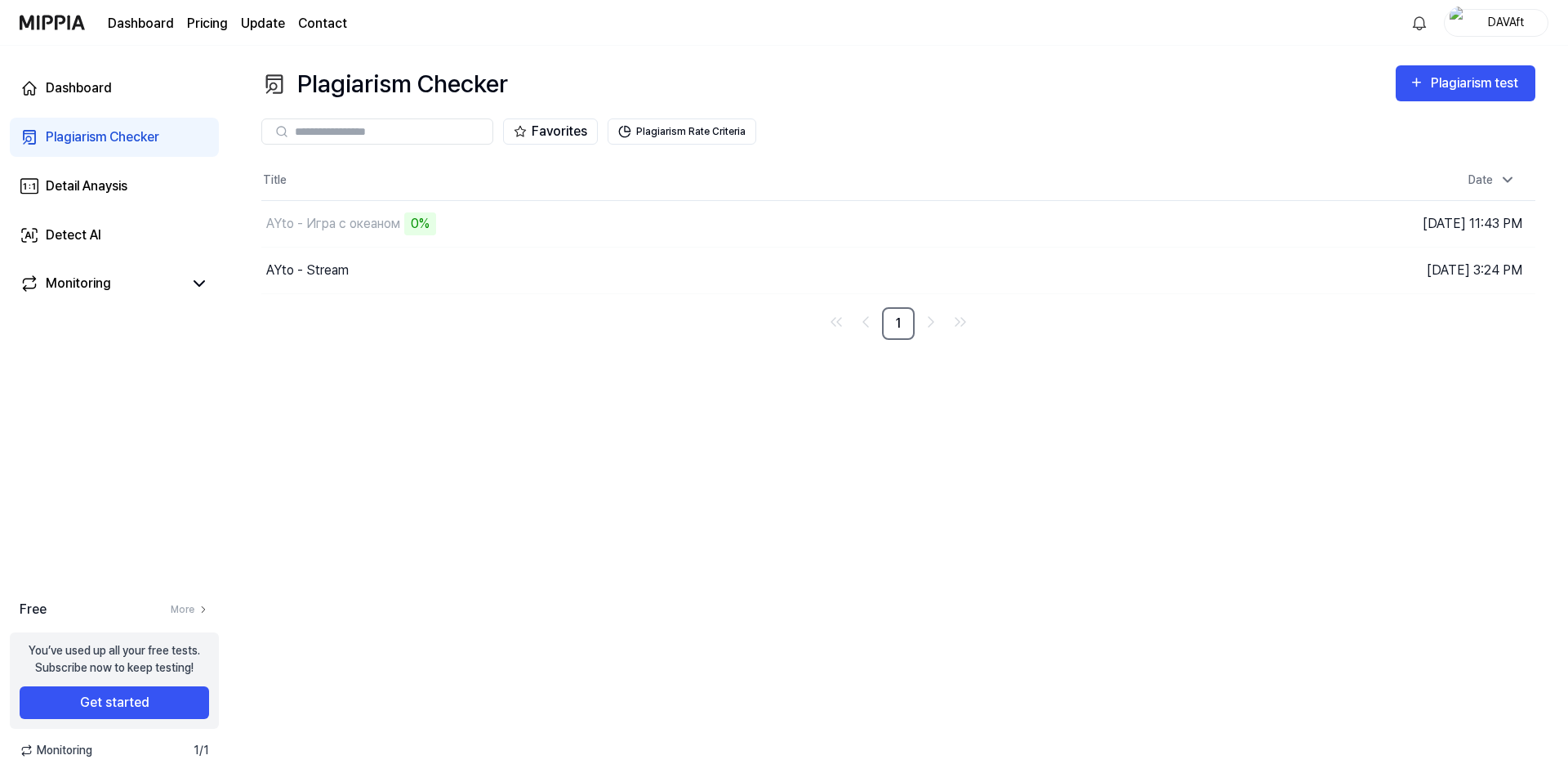
click at [1013, 395] on div "Plagiarism Checker Plagiarism test Plagiarism Checker Detail Analysis Detect AI…" at bounding box center [898, 414] width 1339 height 736
click at [608, 368] on div "Plagiarism Checker Plagiarism test Plagiarism Checker Detail Analysis Detect AI…" at bounding box center [898, 414] width 1339 height 736
click at [1083, 225] on td "AYto - Игра с океаном 0% Go to Results" at bounding box center [738, 224] width 955 height 46
click at [425, 220] on div "0%" at bounding box center [419, 224] width 31 height 23
click at [89, 237] on div "Detect AI" at bounding box center [73, 235] width 55 height 20
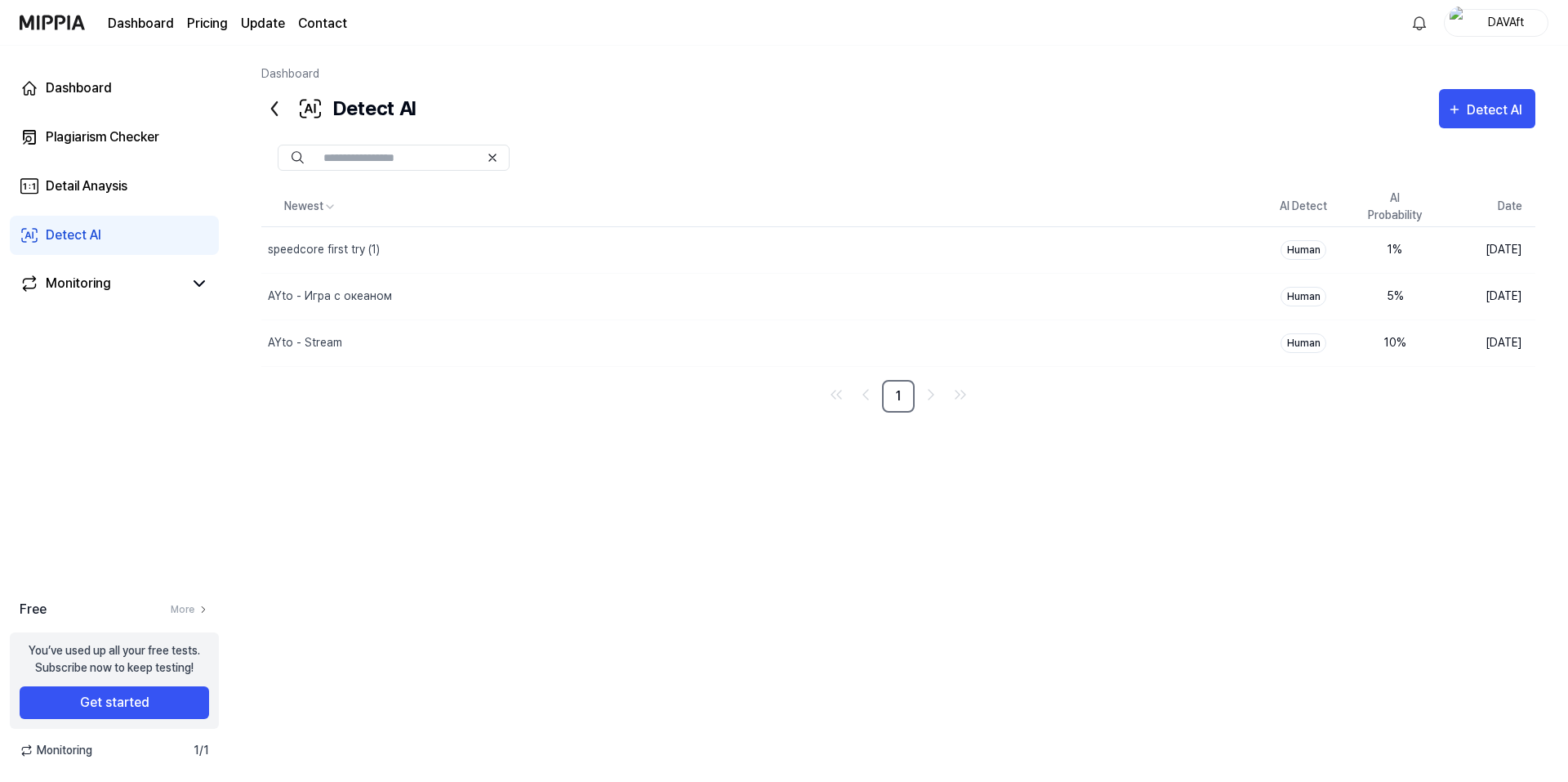
click at [594, 408] on nav "1" at bounding box center [898, 396] width 1274 height 32
click at [594, 402] on nav "1" at bounding box center [898, 396] width 1274 height 32
click at [594, 400] on nav "1" at bounding box center [898, 396] width 1274 height 32
click at [771, 376] on div "Newest AI Detect AI Probability Date speedcore first try (1) Delete Human 1 % A…" at bounding box center [898, 300] width 1274 height 225
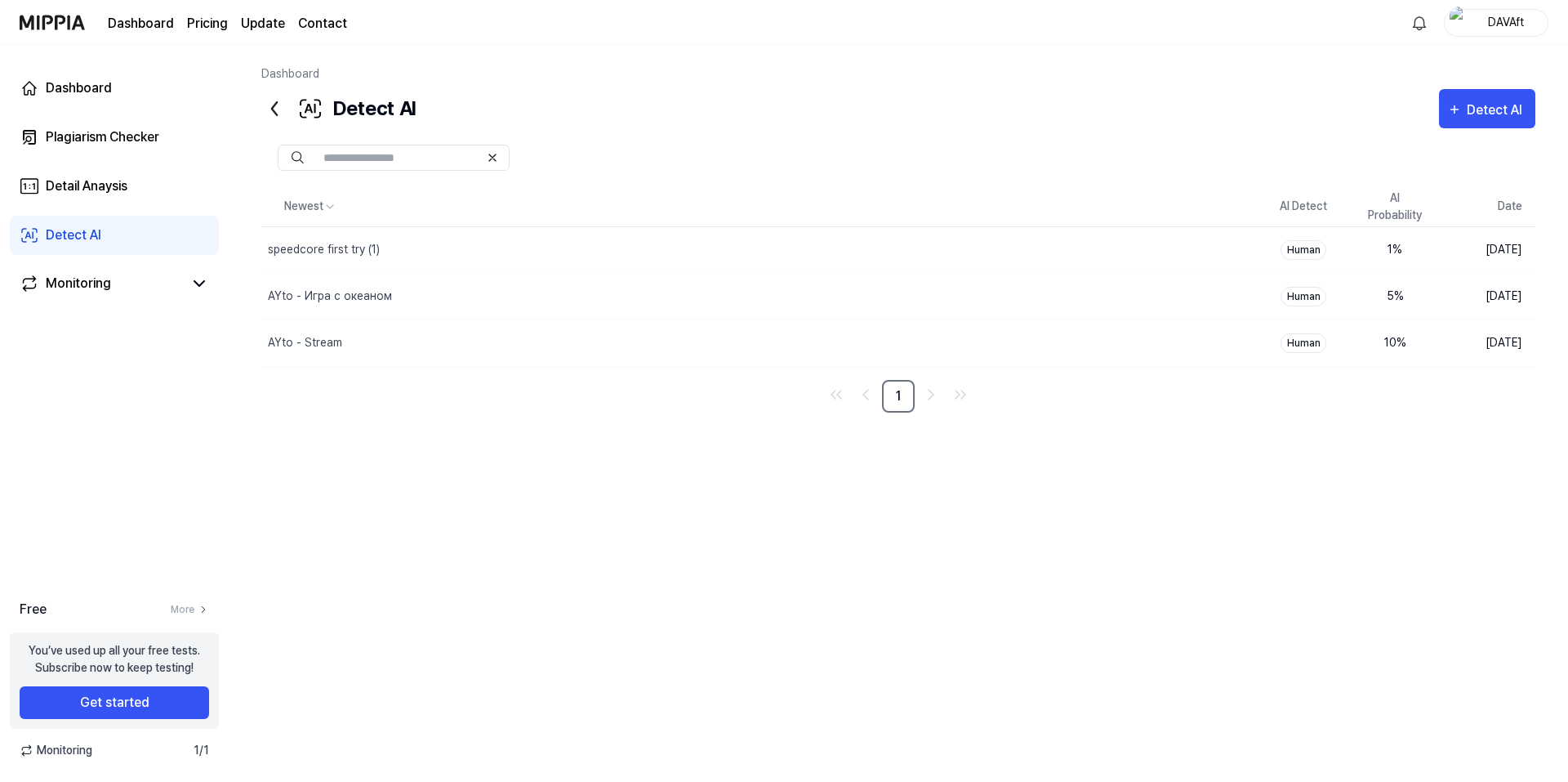
click at [709, 391] on nav "1" at bounding box center [898, 396] width 1274 height 32
click at [98, 131] on div "Plagiarism Checker" at bounding box center [102, 137] width 113 height 20
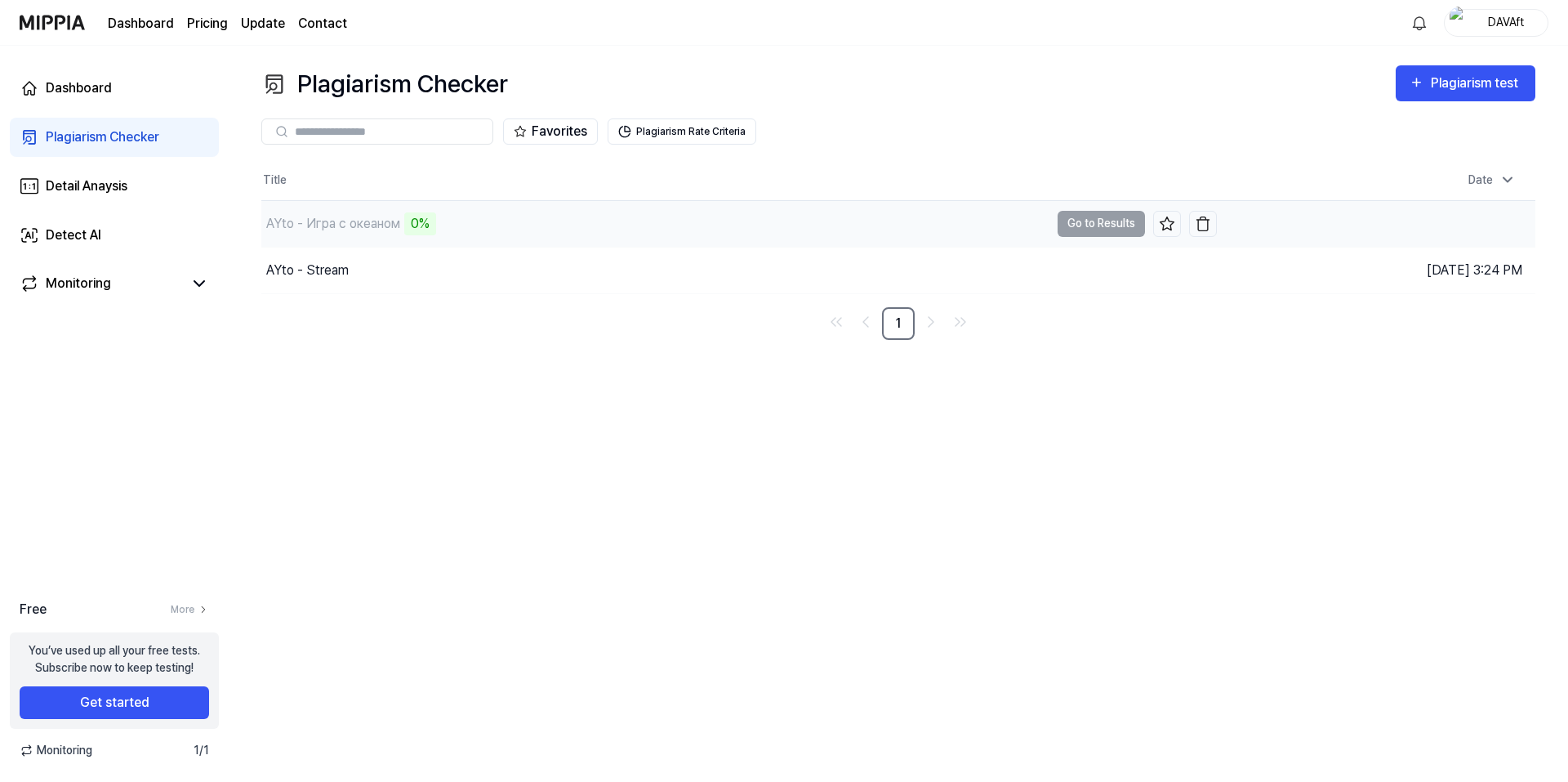
click at [418, 229] on div "0%" at bounding box center [419, 224] width 31 height 23
